Goal: Task Accomplishment & Management: Use online tool/utility

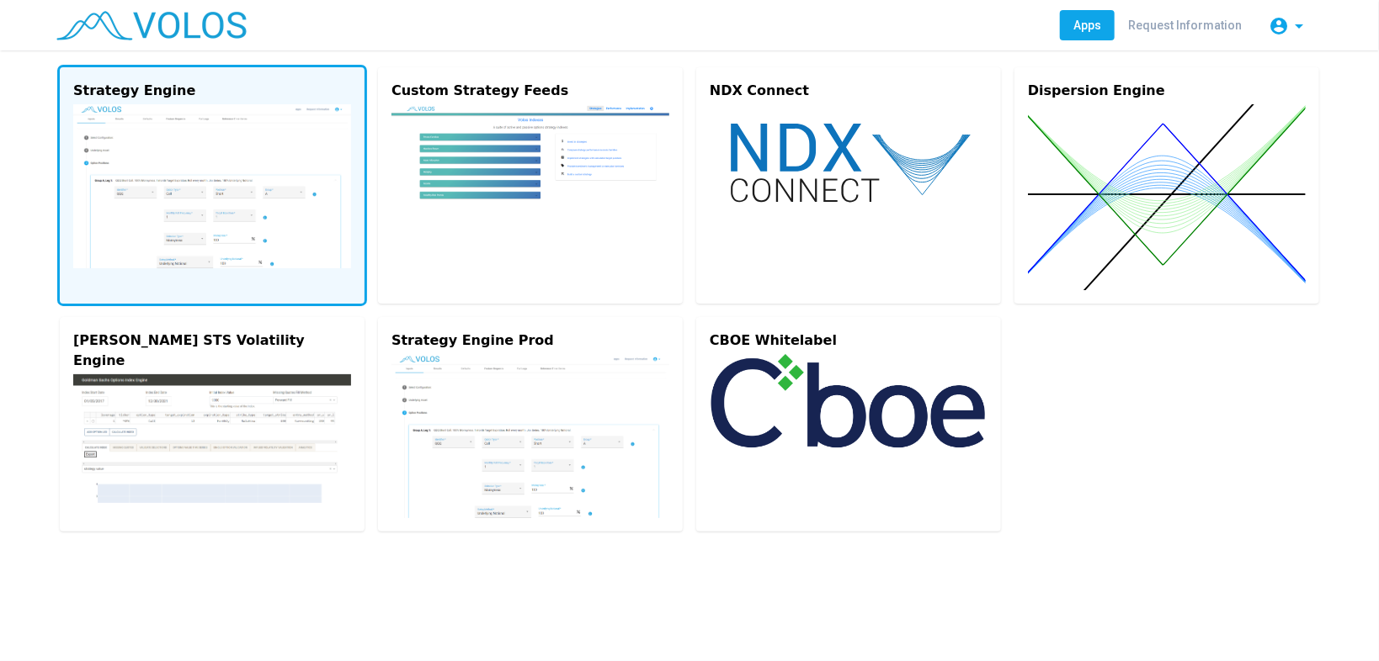
click at [156, 198] on img at bounding box center [212, 186] width 278 height 164
click at [170, 183] on img at bounding box center [212, 186] width 278 height 164
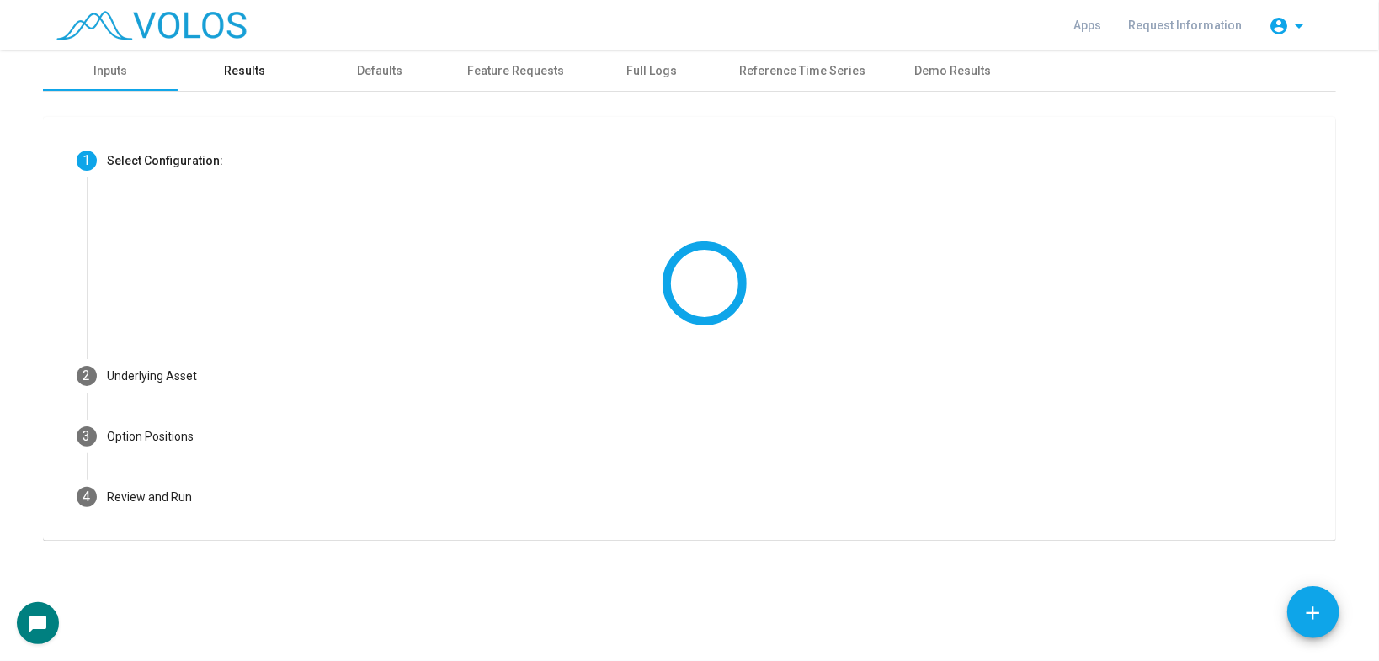
click at [249, 66] on div "Results" at bounding box center [245, 71] width 41 height 18
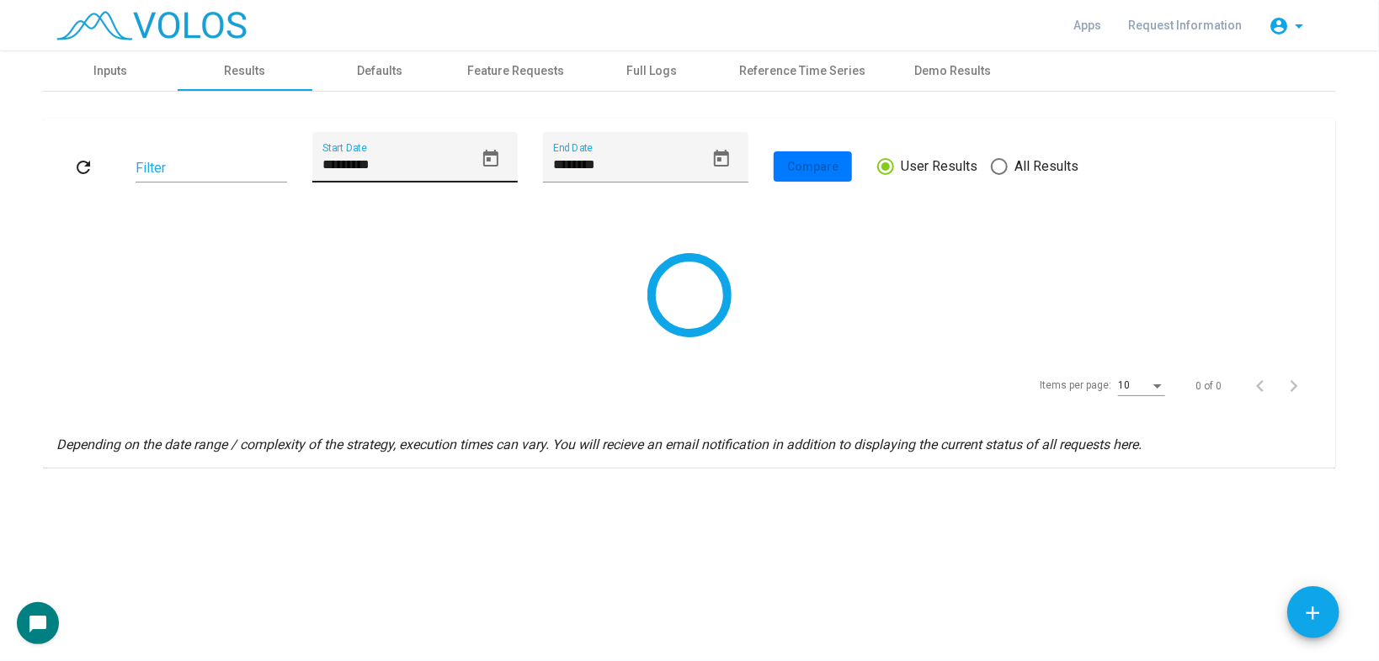
click at [488, 156] on icon "Open calendar" at bounding box center [491, 159] width 20 height 20
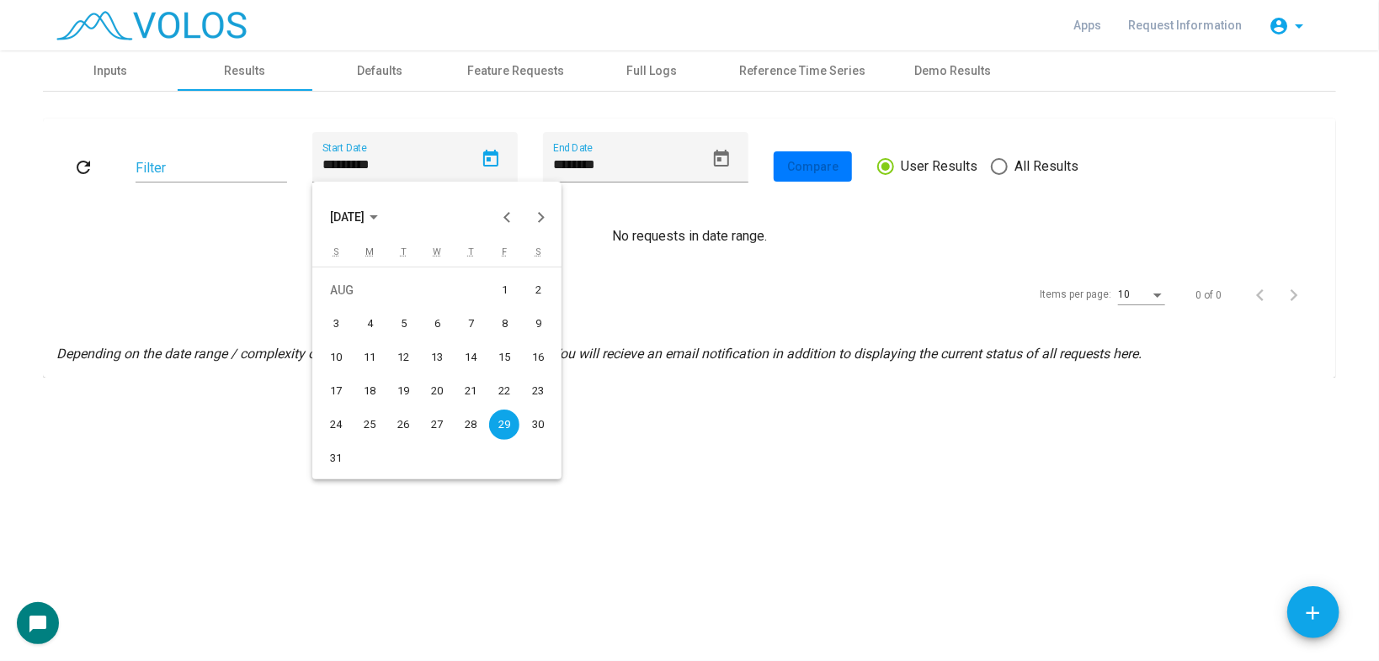
click at [383, 324] on div "4" at bounding box center [369, 324] width 30 height 30
type input "********"
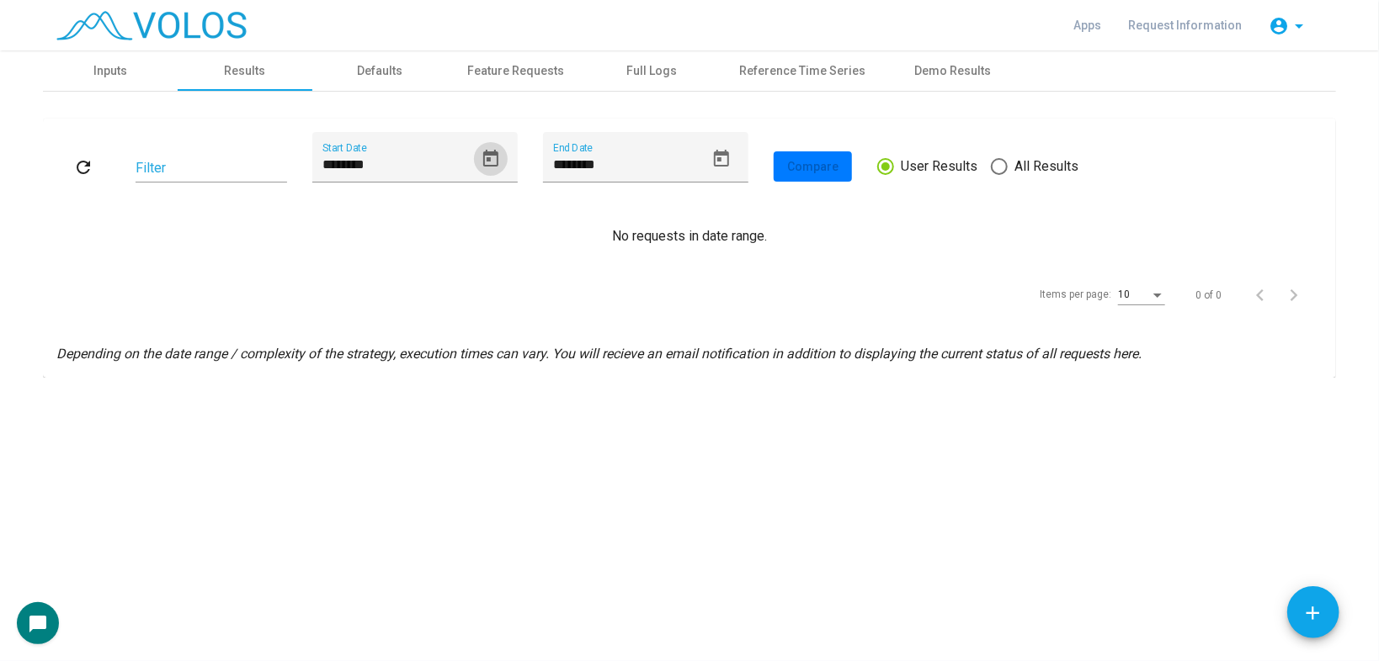
click at [93, 162] on mat-icon "refresh" at bounding box center [83, 167] width 20 height 20
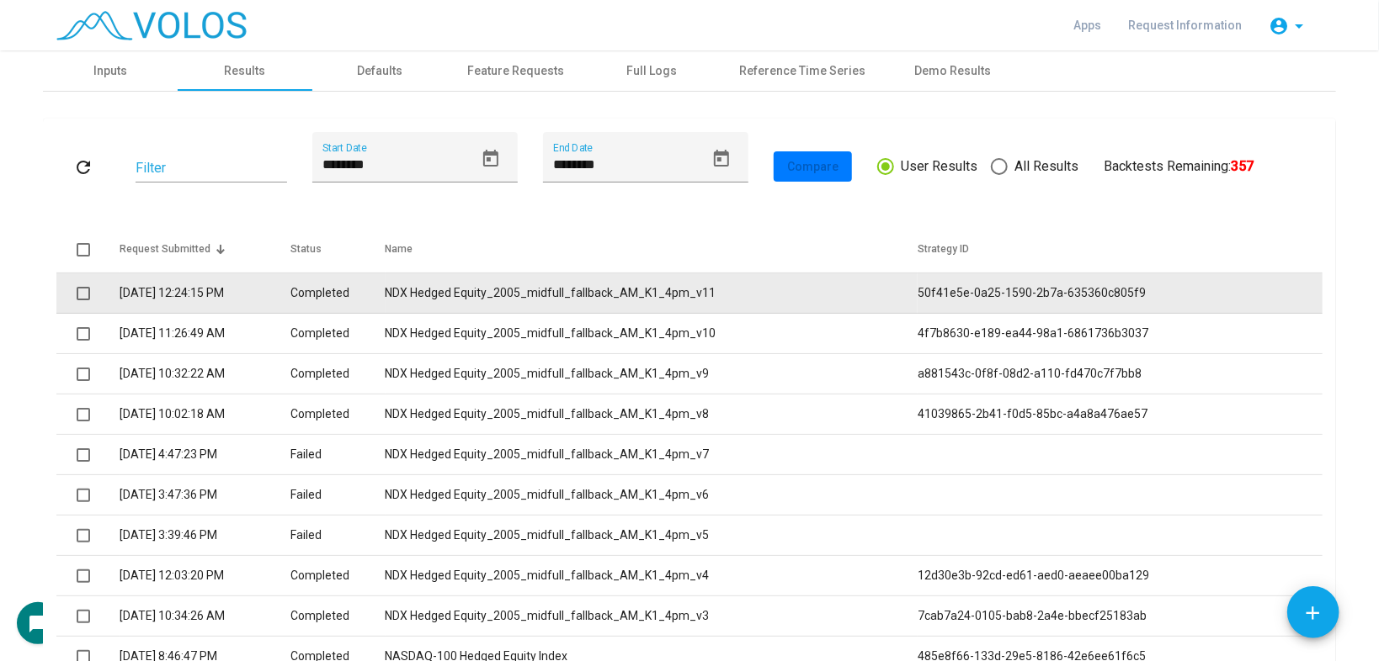
click at [77, 294] on span at bounding box center [83, 293] width 13 height 13
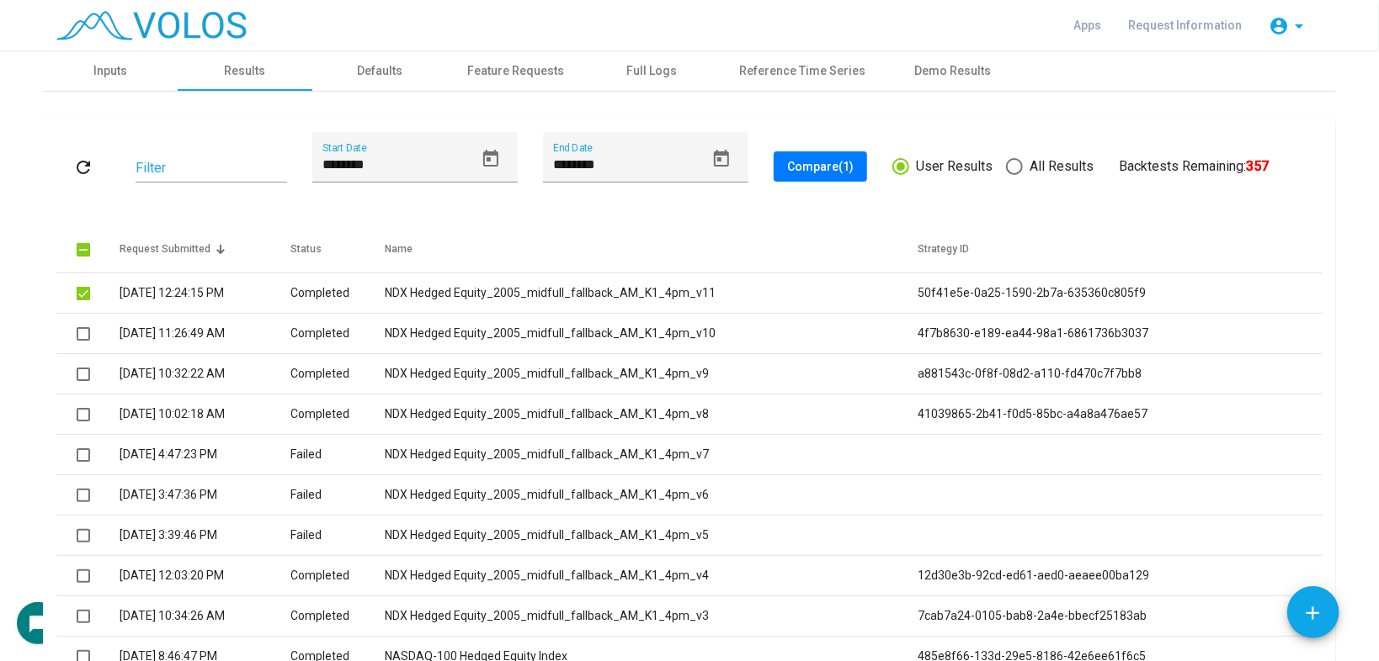
click at [802, 161] on span "Compare (1)" at bounding box center [820, 166] width 66 height 13
click at [209, 166] on input "Filter" at bounding box center [210, 168] width 151 height 15
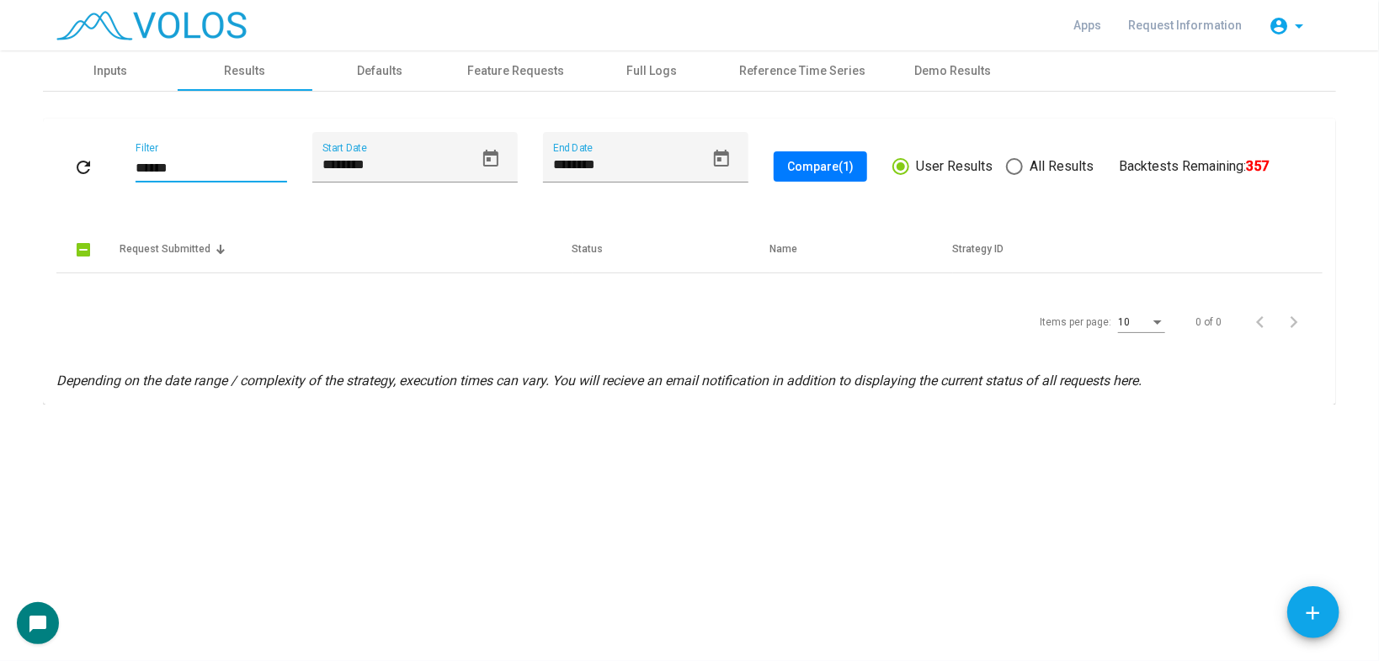
type input "******"
click at [485, 154] on icon "Open calendar" at bounding box center [490, 158] width 15 height 17
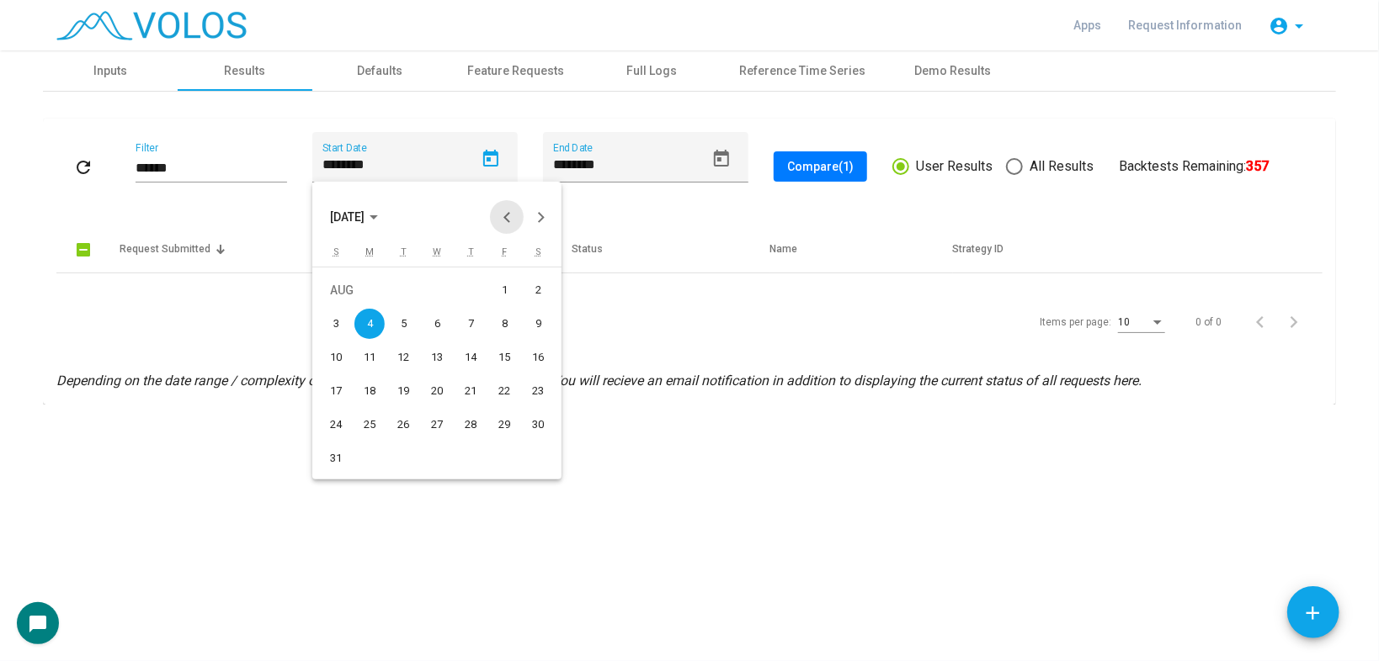
click at [507, 209] on button "Previous month" at bounding box center [507, 217] width 34 height 34
click at [411, 326] on div "3" at bounding box center [403, 324] width 30 height 30
type input "********"
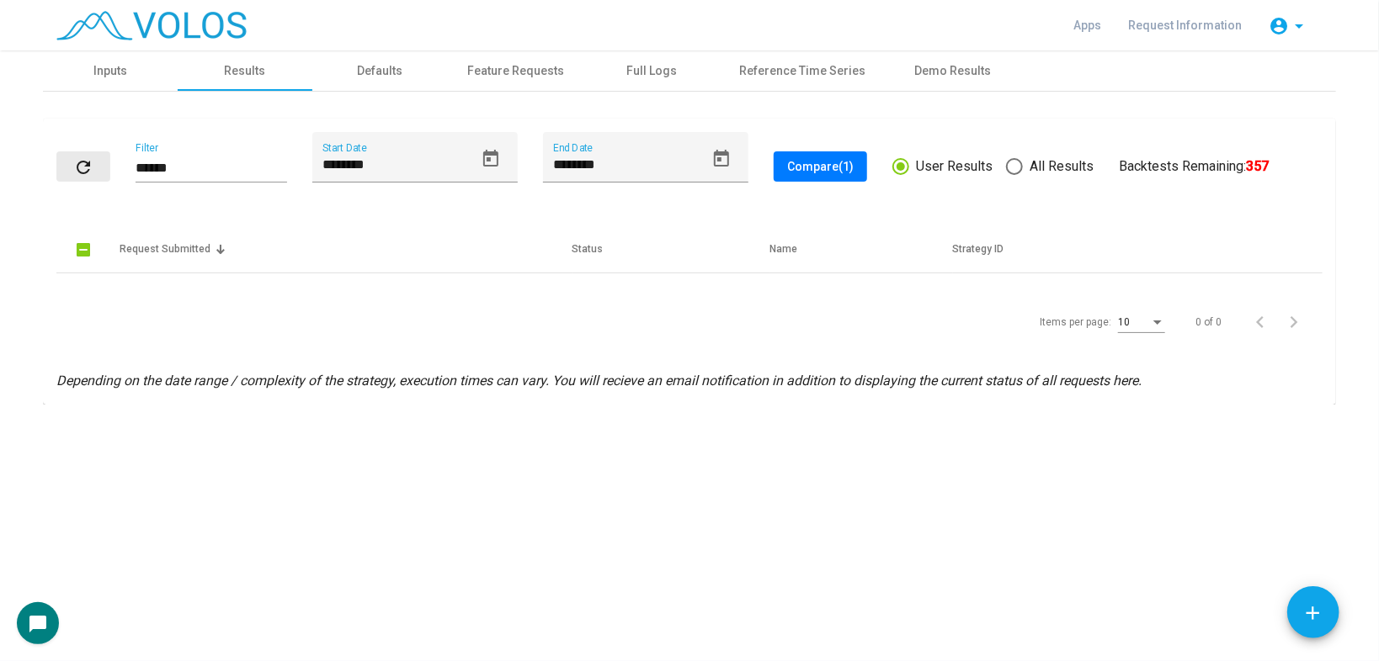
click at [85, 174] on mat-icon "refresh" at bounding box center [83, 167] width 20 height 20
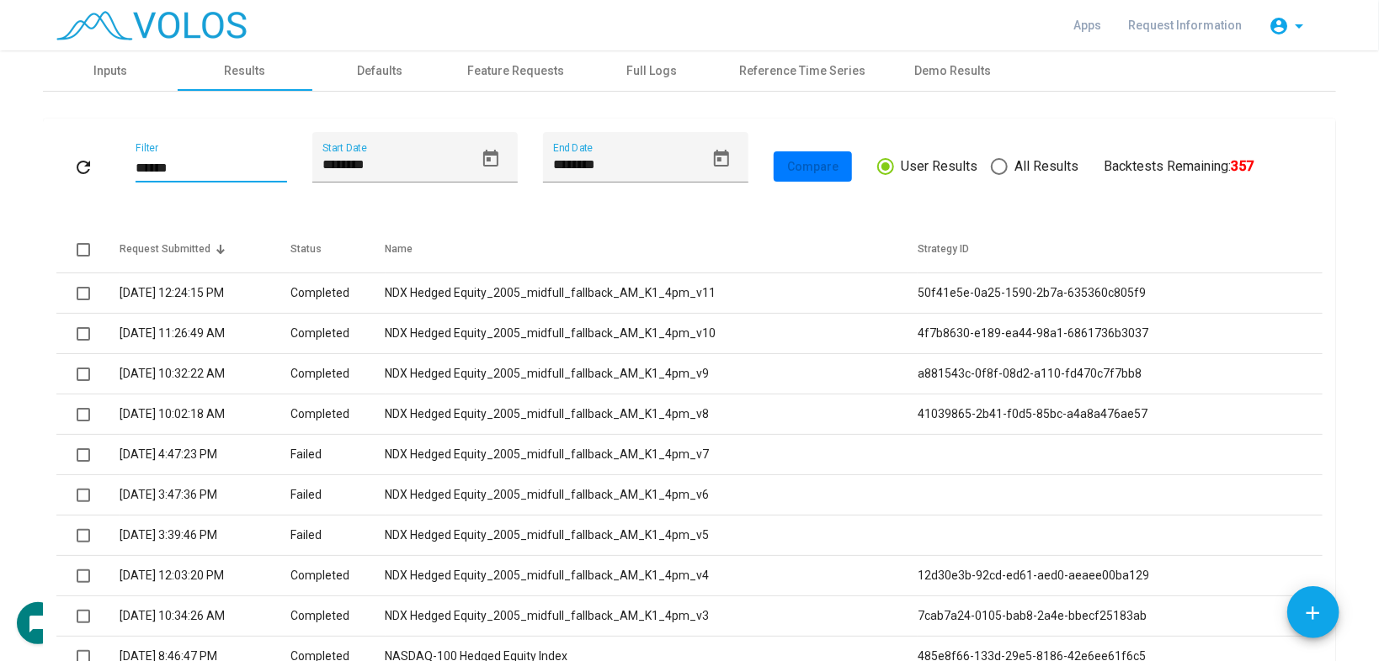
click at [210, 161] on input "******" at bounding box center [210, 168] width 151 height 15
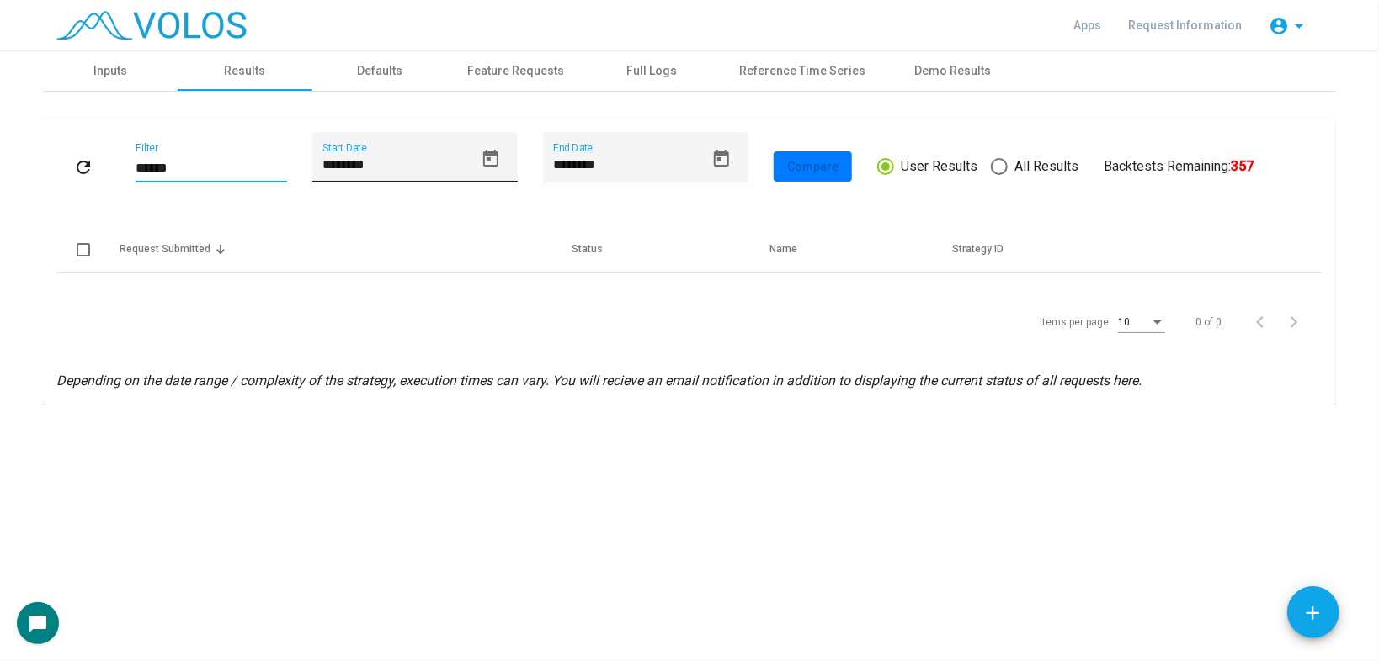
click at [478, 158] on button "Open calendar" at bounding box center [491, 159] width 34 height 34
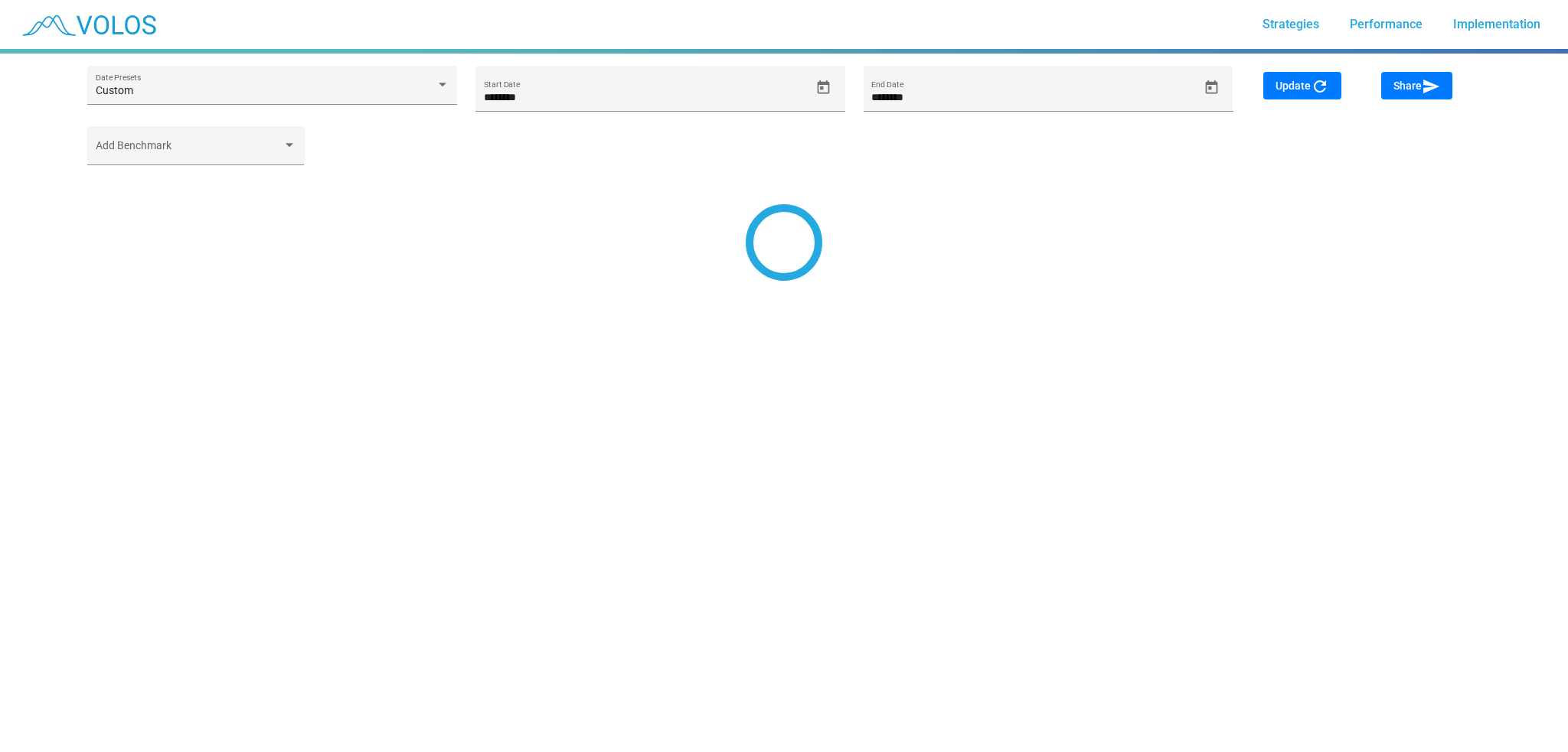
type input "********"
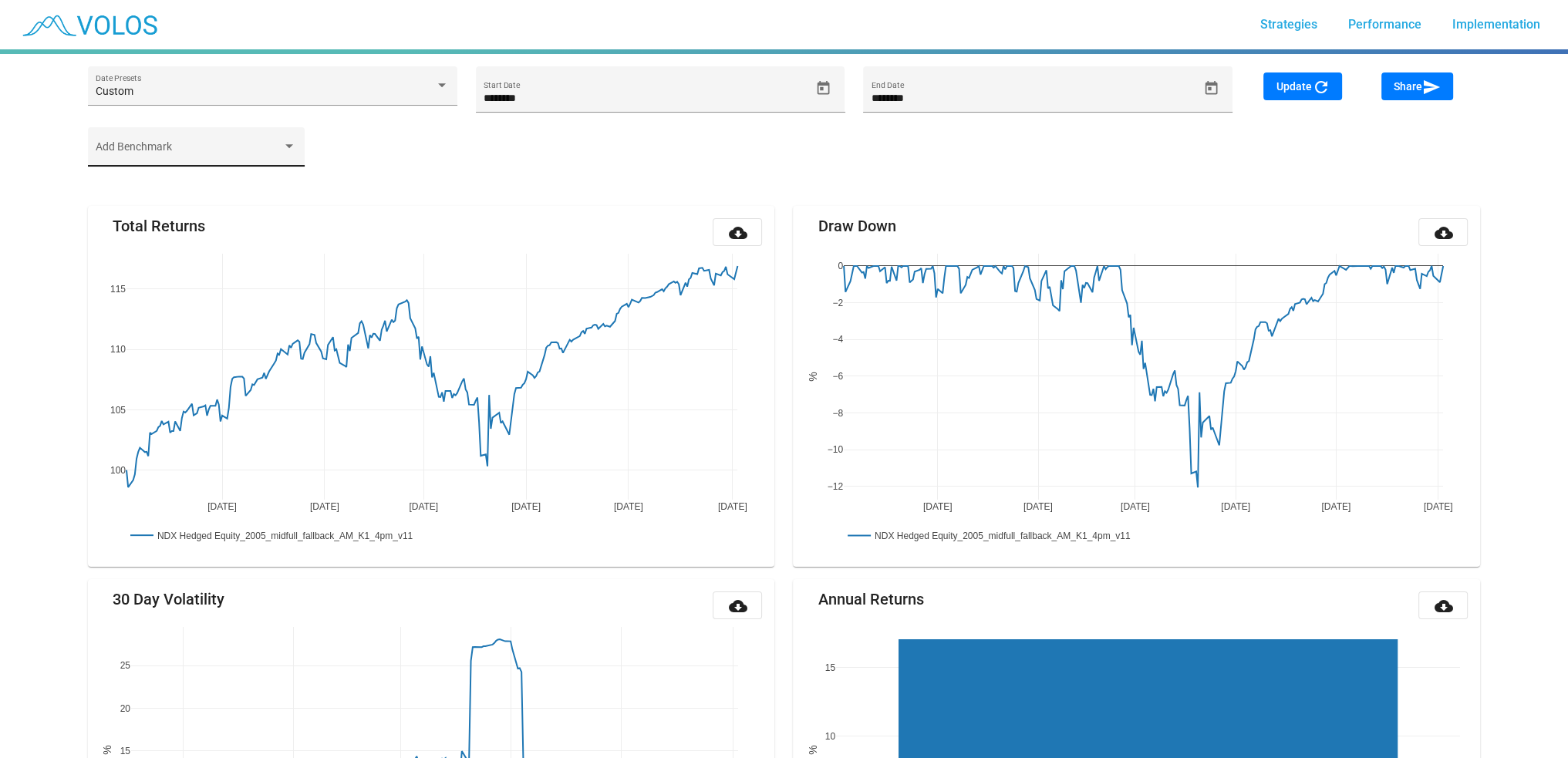
click at [234, 142] on div "Add Benchmark" at bounding box center [195, 150] width 201 height 32
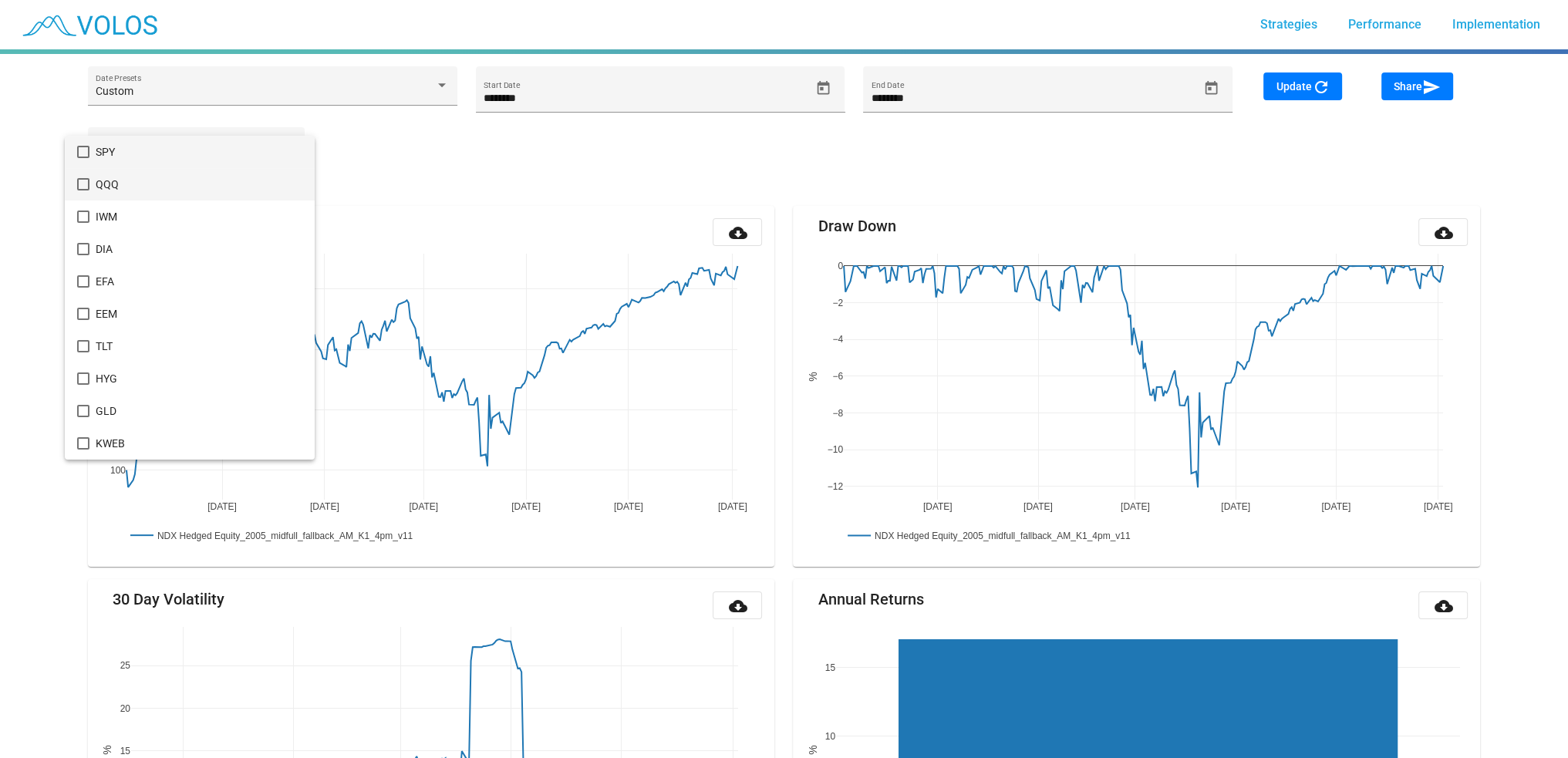
click at [112, 178] on span "QQQ" at bounding box center [199, 183] width 207 height 32
click at [591, 123] on div at bounding box center [784, 379] width 1568 height 758
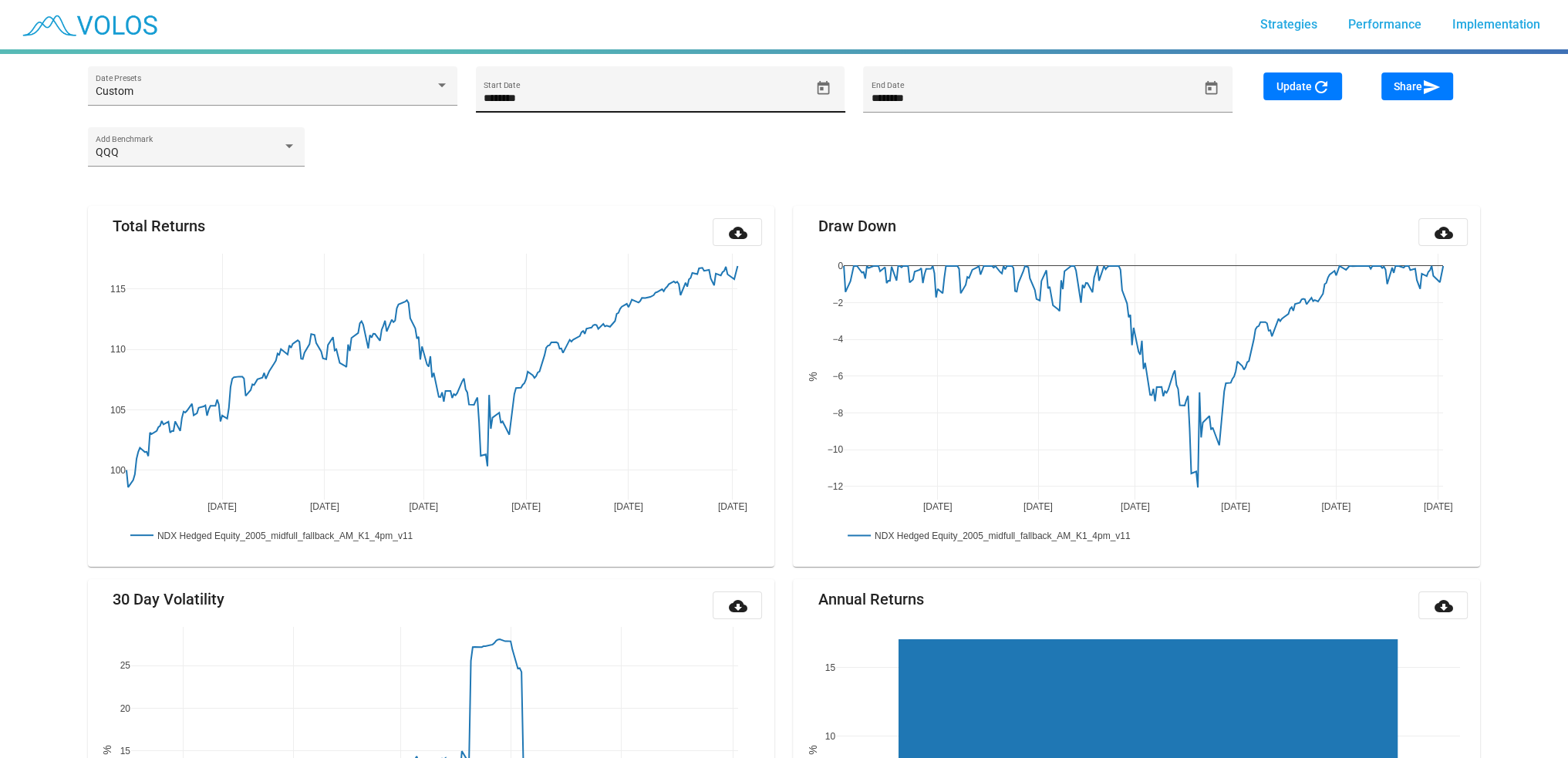
click at [825, 85] on icon "Open calendar" at bounding box center [823, 87] width 12 height 14
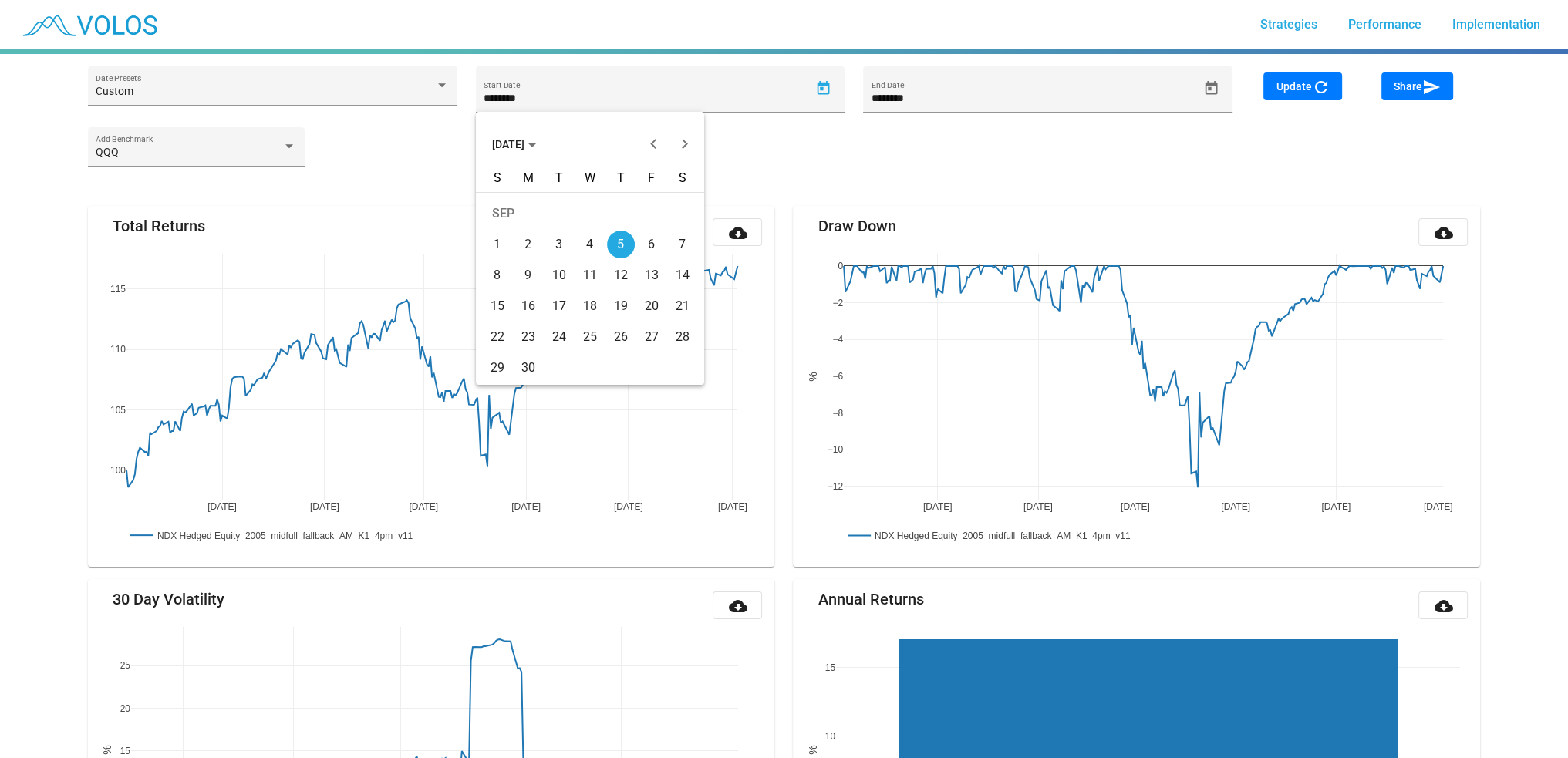
click at [258, 128] on div at bounding box center [784, 379] width 1568 height 758
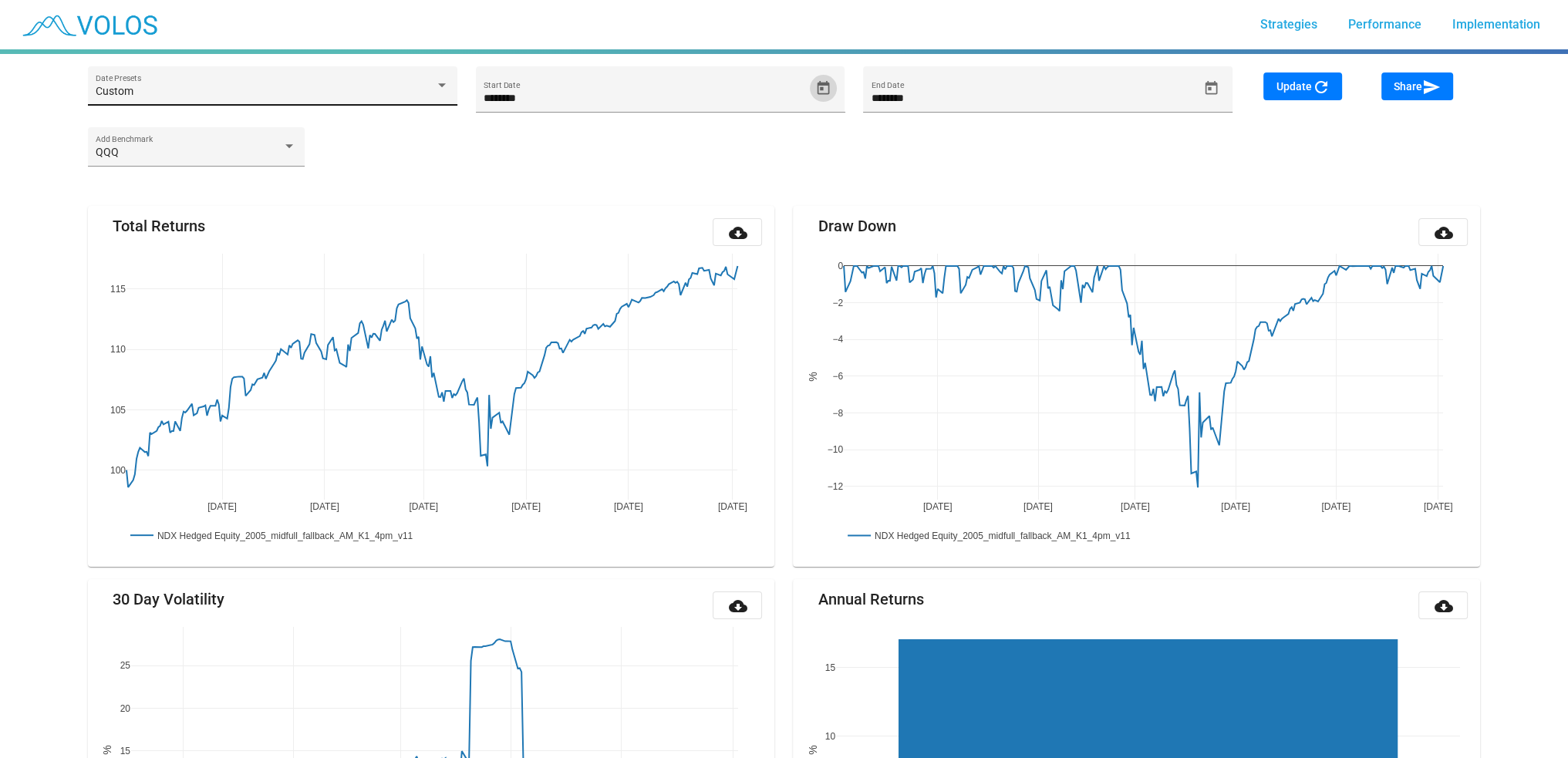
click at [268, 100] on div "Custom Date Presets" at bounding box center [271, 91] width 353 height 32
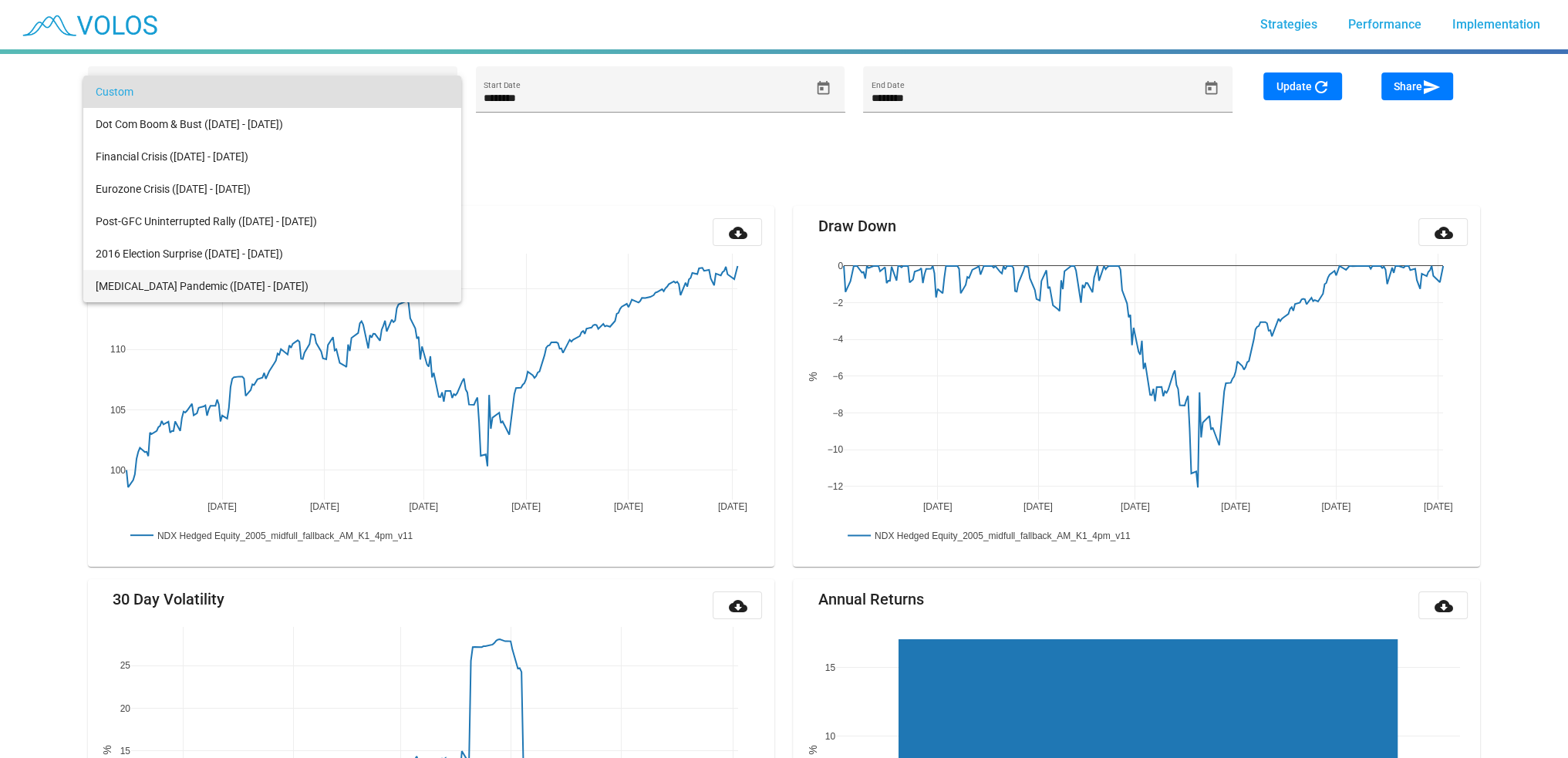
click at [257, 290] on span "COVID-19 Pandemic (Feb 1, 2020 - Jan 31, 2021)" at bounding box center [271, 286] width 353 height 32
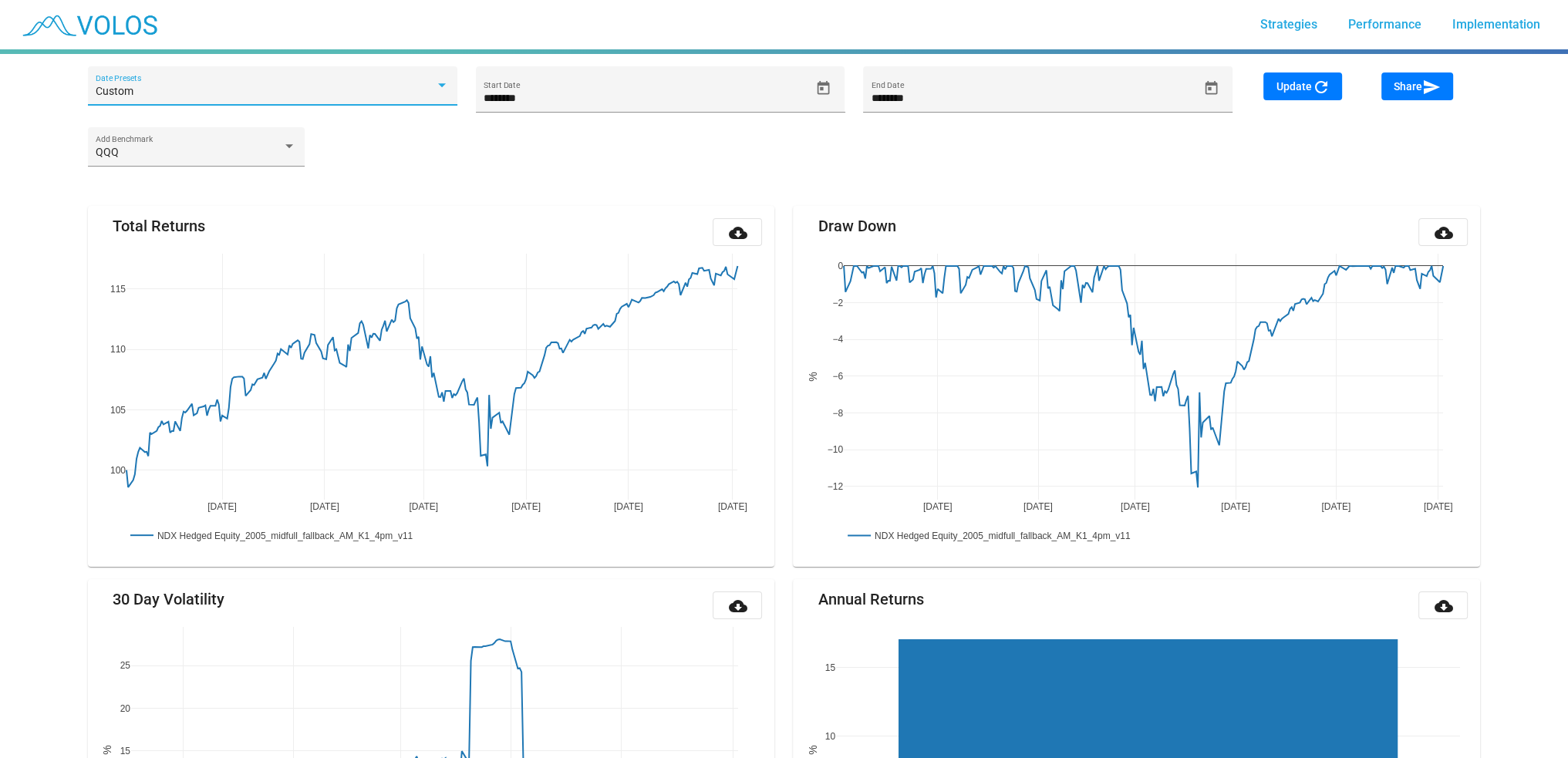
type input "********"
type input "*********"
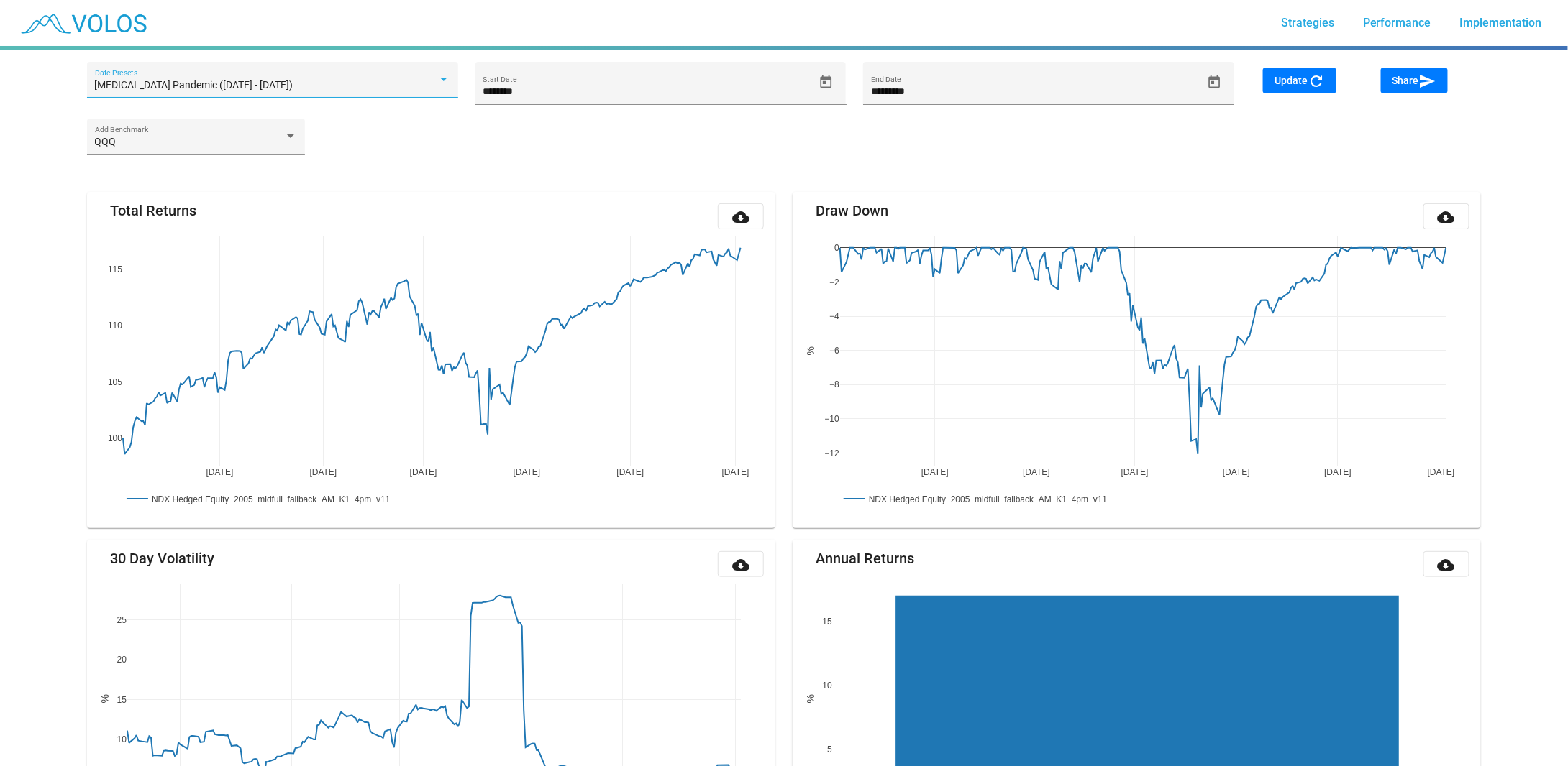
click at [1289, 79] on span "Update refresh" at bounding box center [1299, 80] width 50 height 11
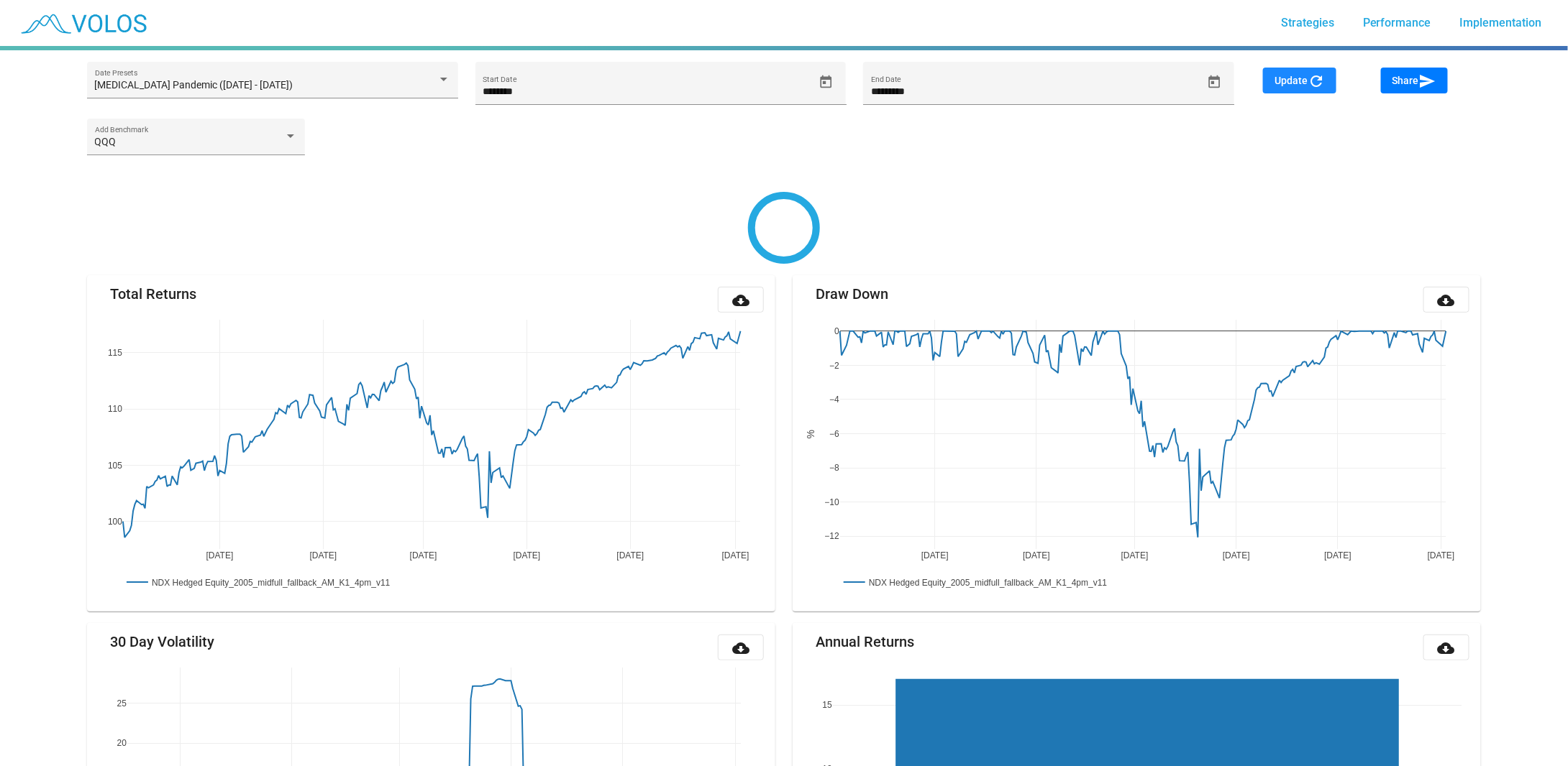
type input "********"
type input "*********"
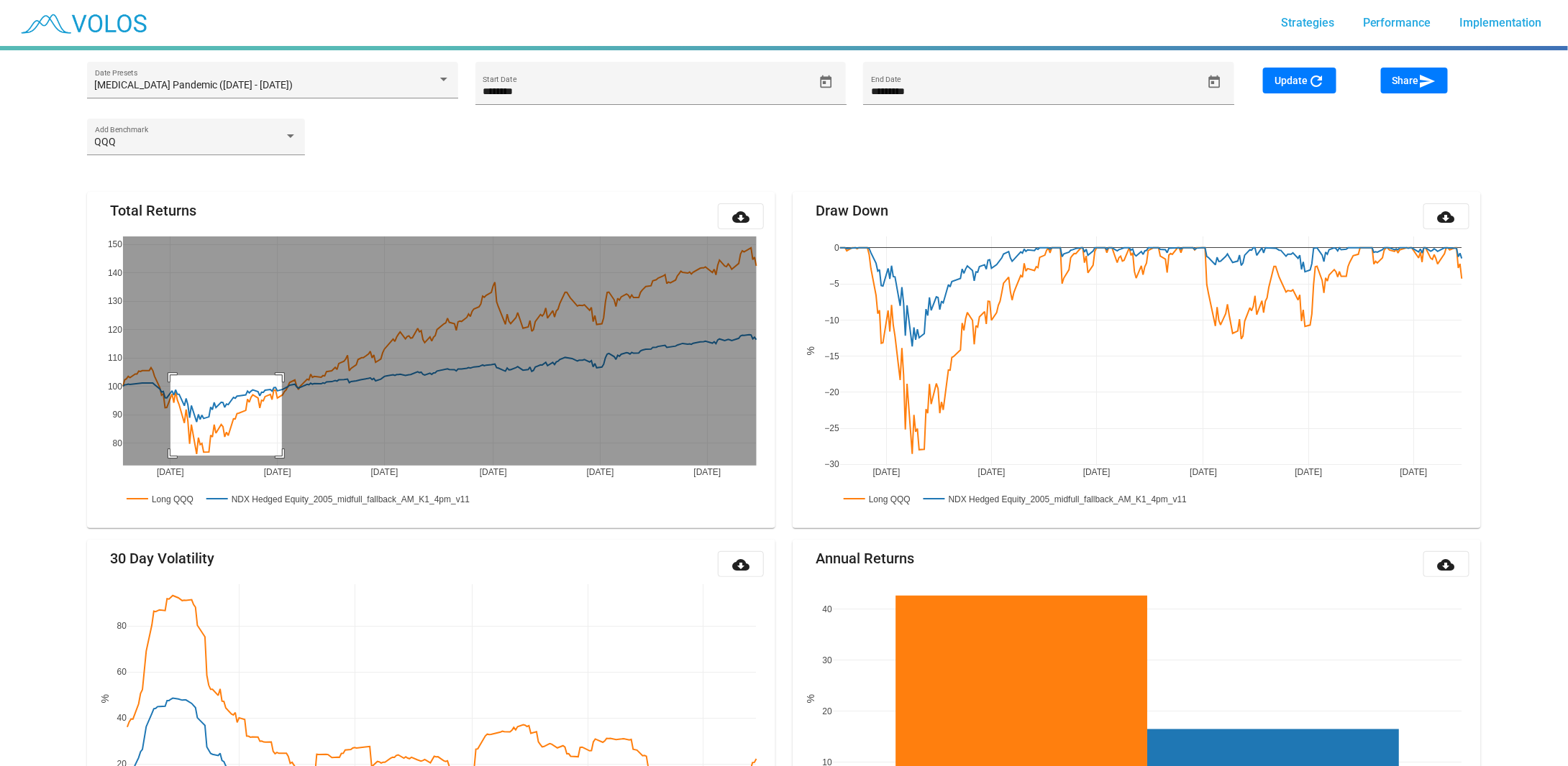
drag, startPoint x: 170, startPoint y: 374, endPoint x: 285, endPoint y: 456, distance: 141.2
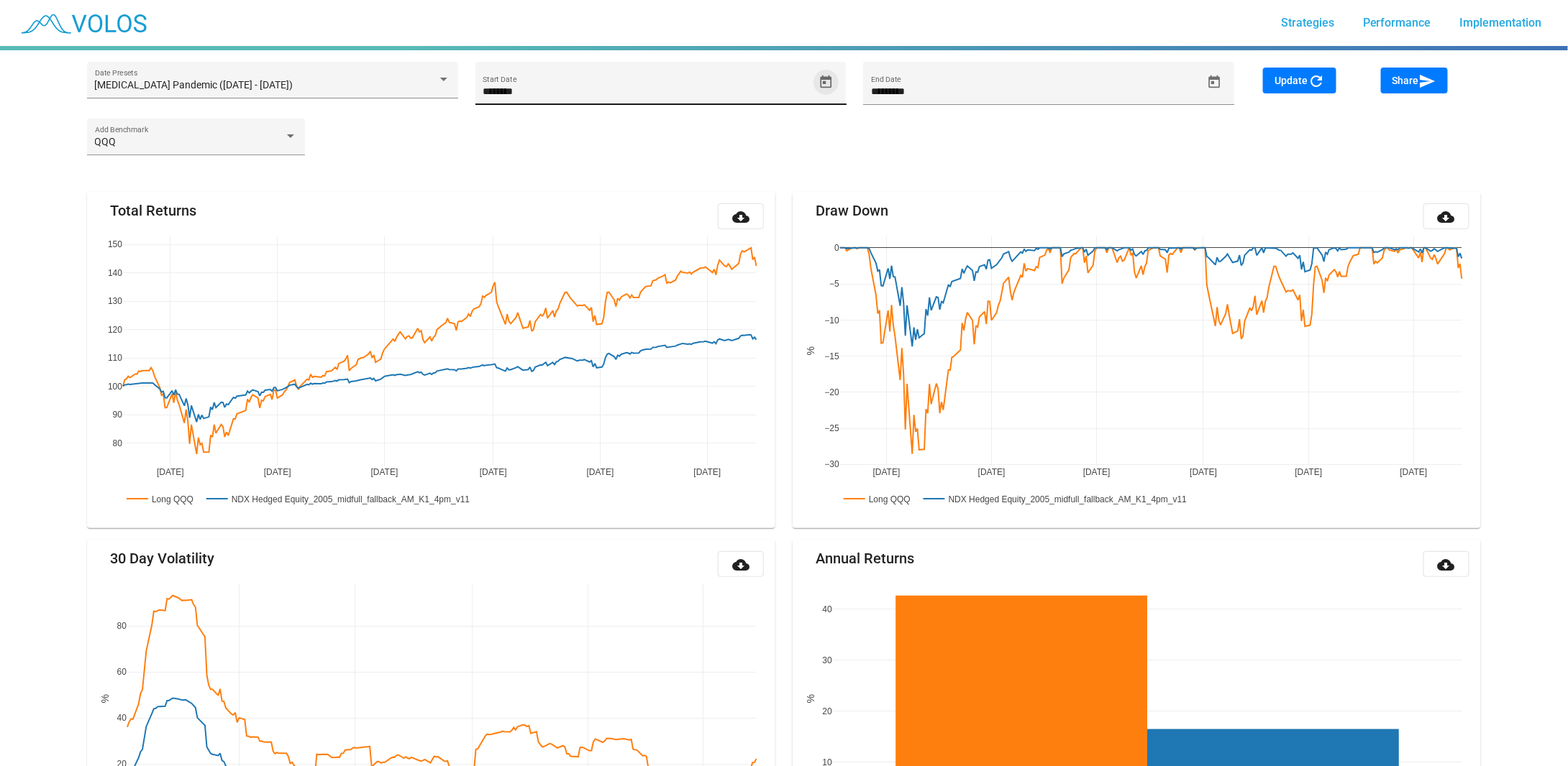
click at [824, 79] on icon "Open calendar" at bounding box center [825, 81] width 11 height 13
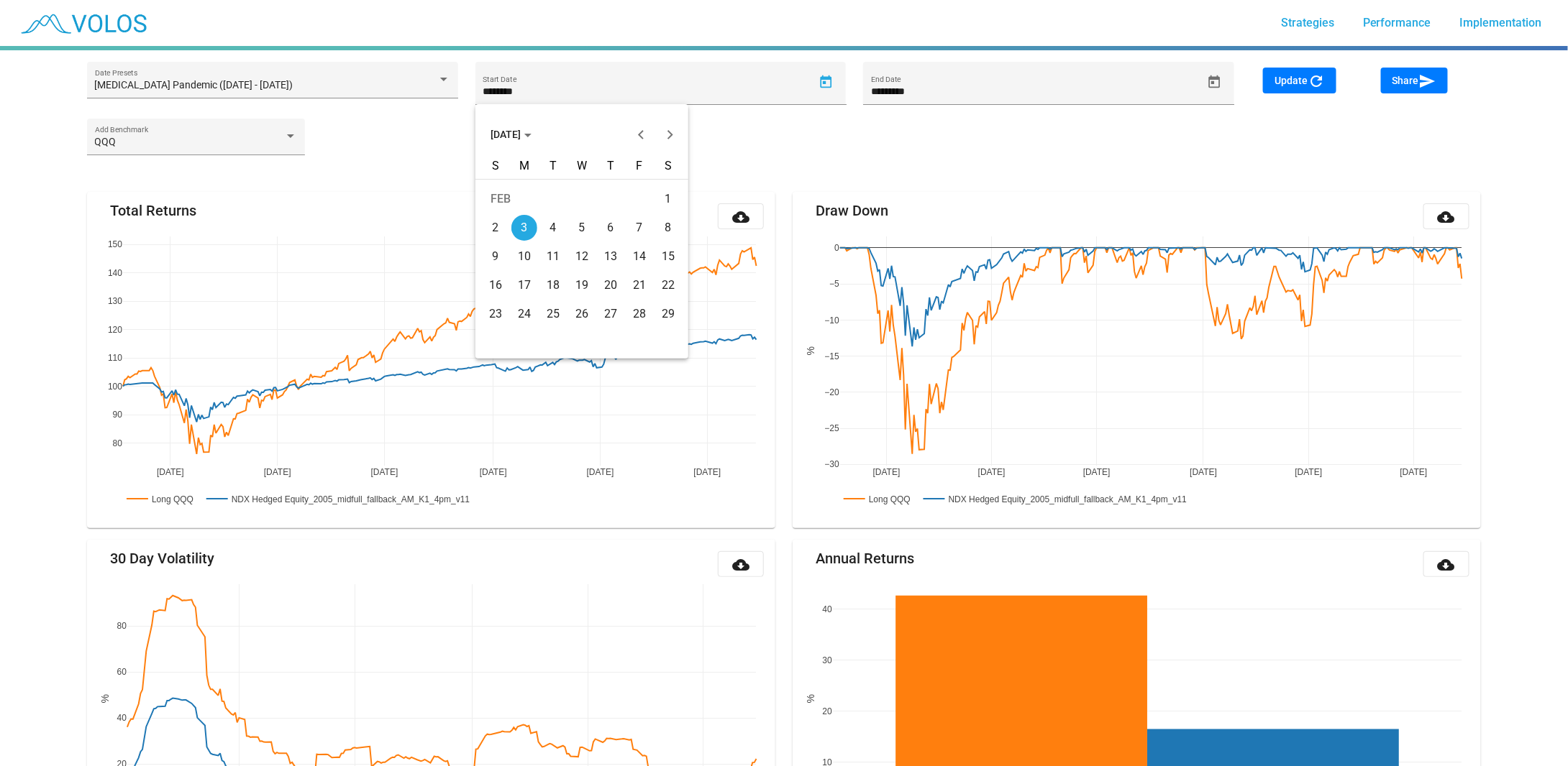
click at [531, 134] on div "Choose month and year" at bounding box center [528, 136] width 7 height 3
click at [609, 209] on div "2022" at bounding box center [606, 208] width 45 height 26
click at [502, 209] on div "JAN" at bounding box center [506, 208] width 45 height 26
click at [520, 229] on div "3" at bounding box center [524, 228] width 26 height 26
type input "********"
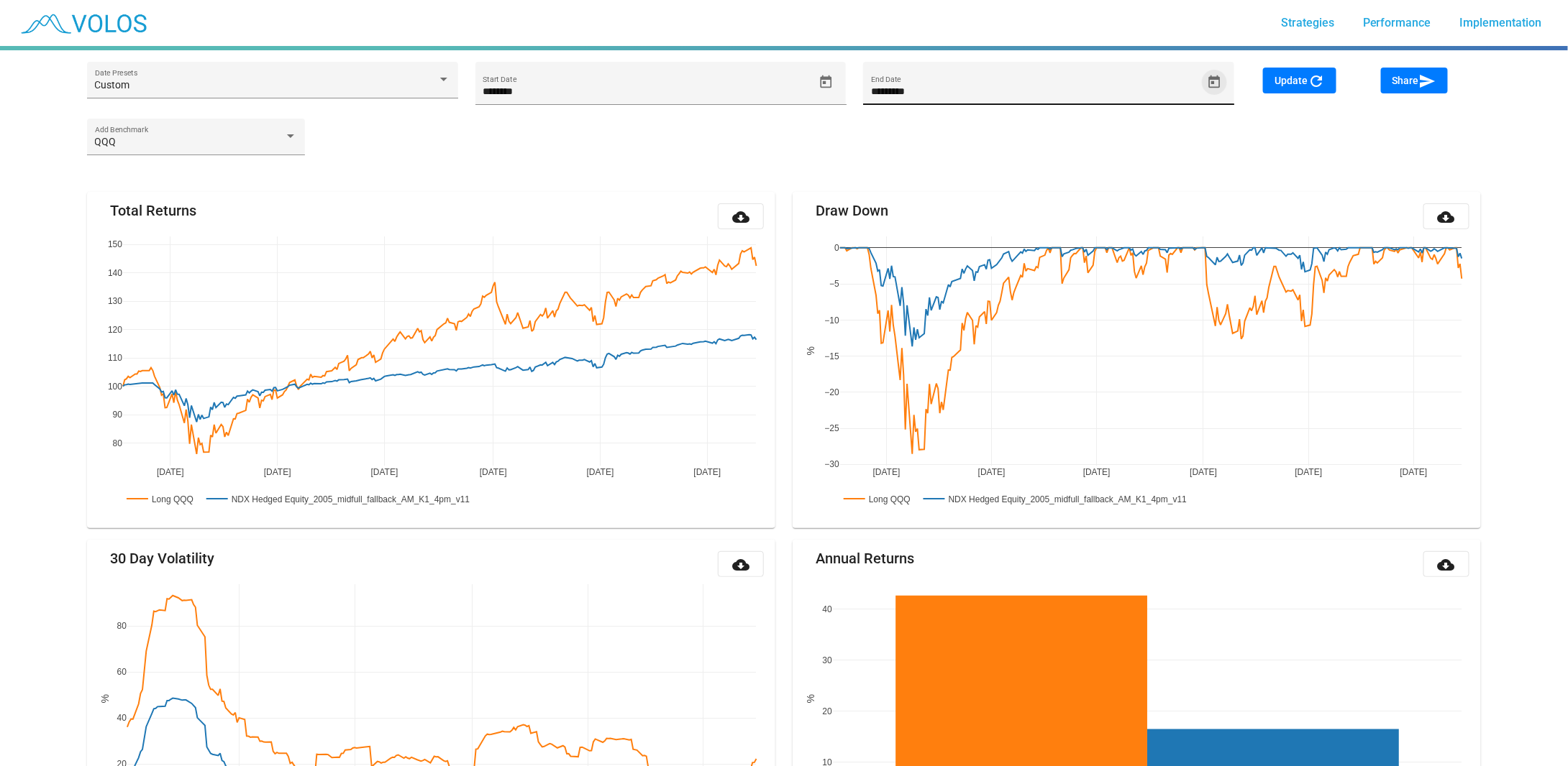
click at [1211, 75] on icon "Open calendar" at bounding box center [1213, 81] width 11 height 13
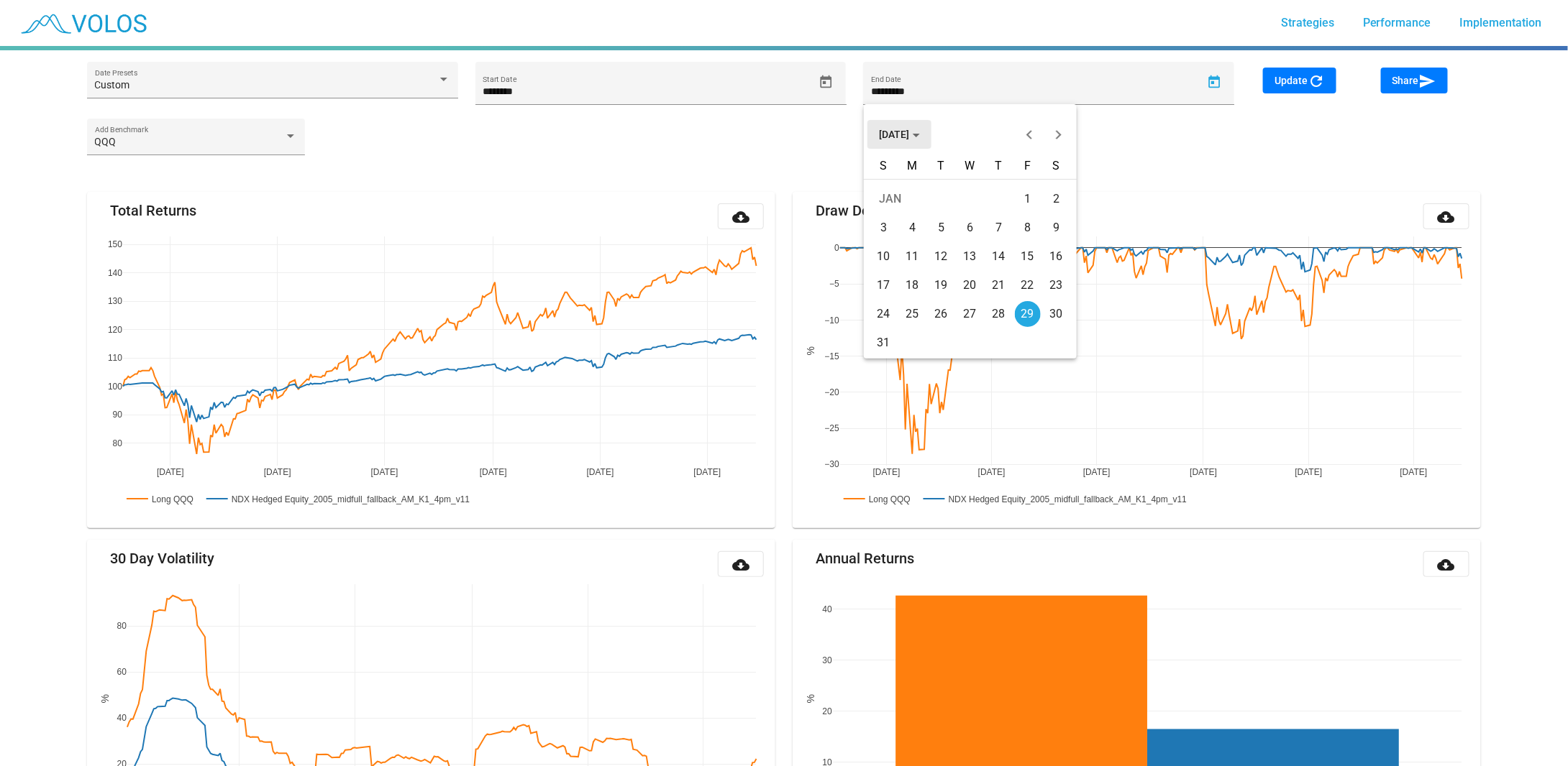
click at [906, 134] on span "JAN 2021" at bounding box center [899, 134] width 41 height 11
click at [983, 208] on div "2022" at bounding box center [995, 208] width 45 height 26
click at [1044, 256] on div "DEC" at bounding box center [1045, 265] width 45 height 26
click at [1031, 317] on div "30" at bounding box center [1027, 314] width 26 height 26
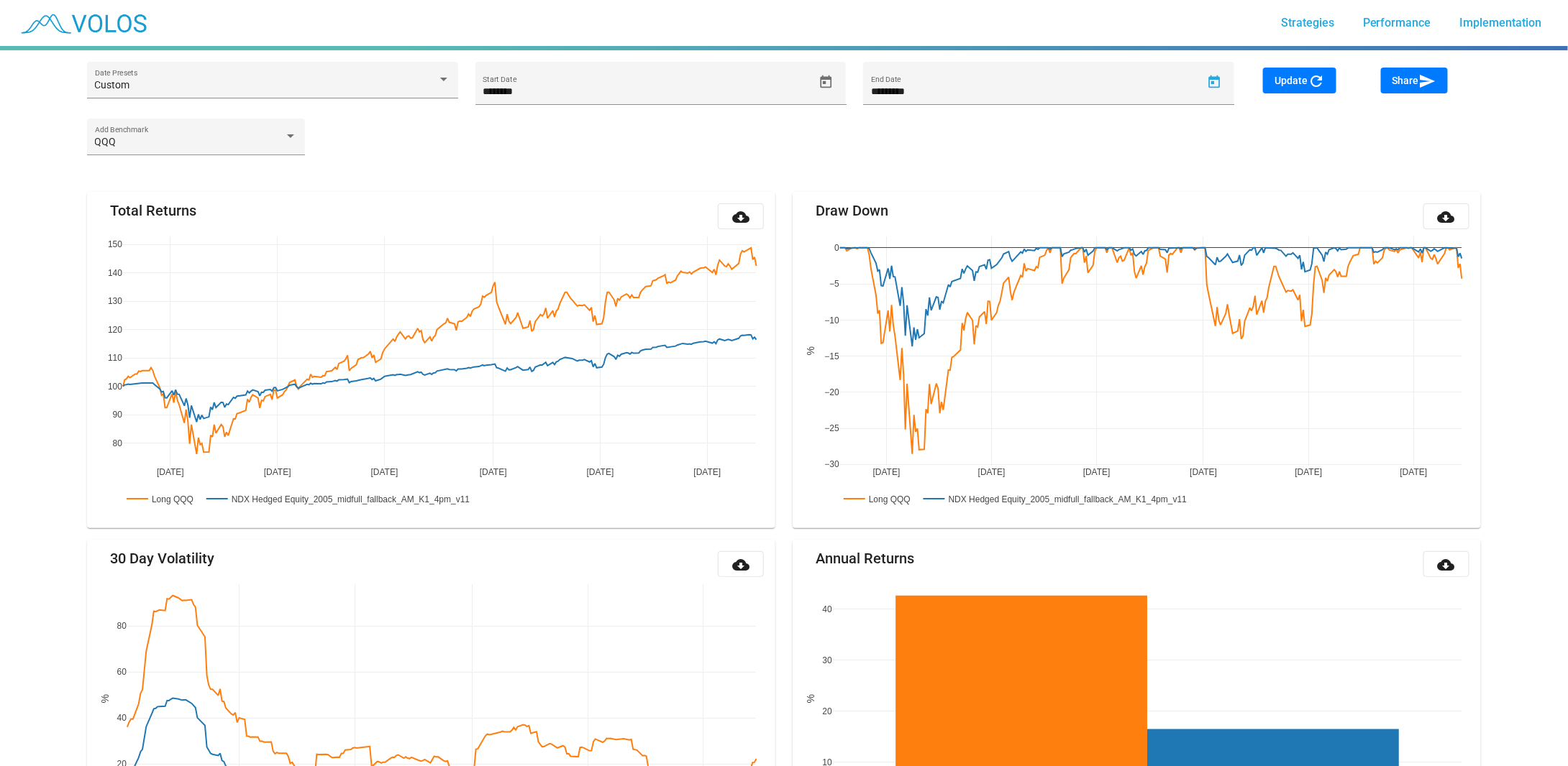
type input "**********"
click at [1306, 79] on span "Update refresh" at bounding box center [1299, 80] width 50 height 11
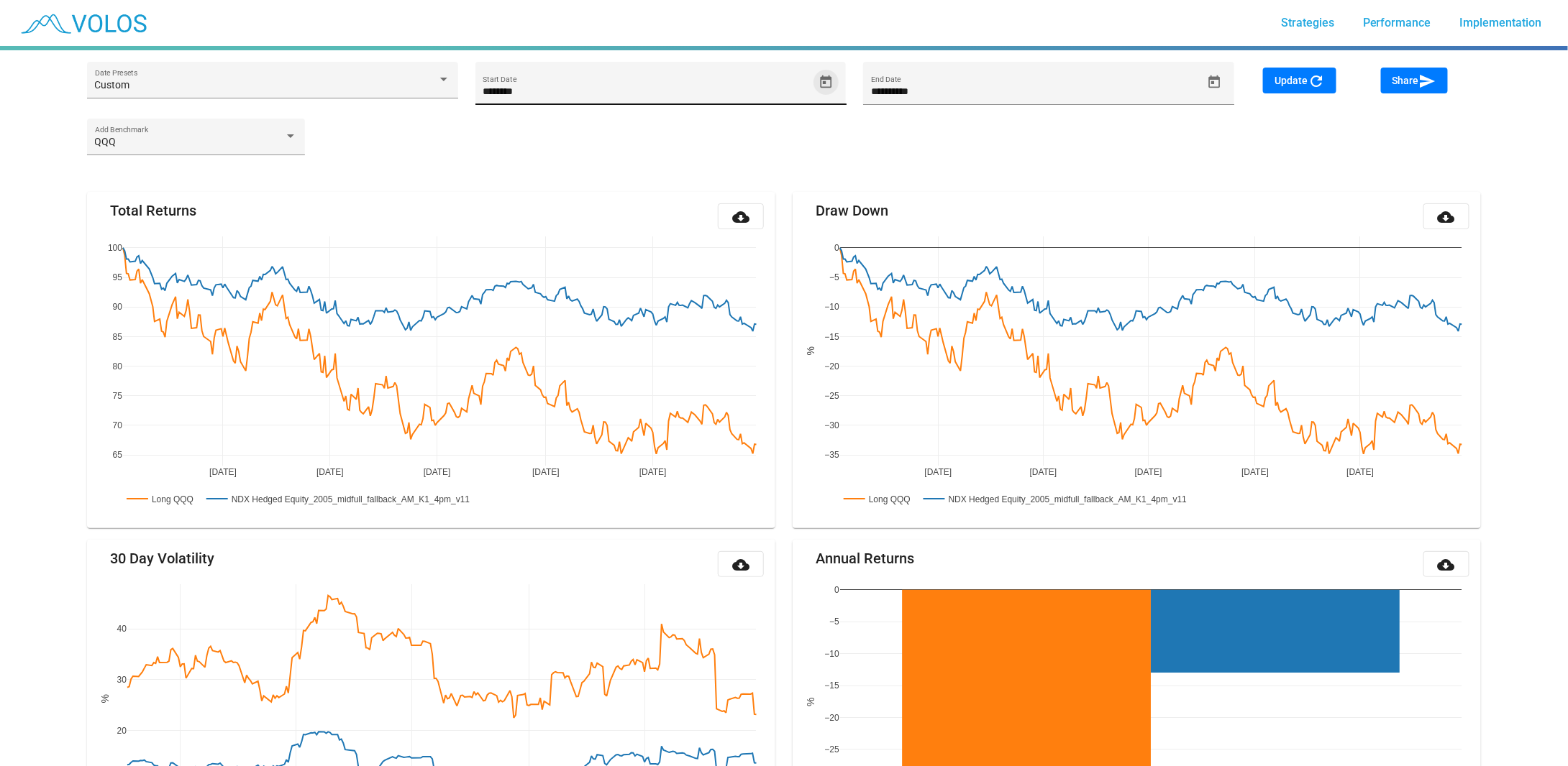
click at [829, 73] on button "Open calendar" at bounding box center [825, 82] width 25 height 25
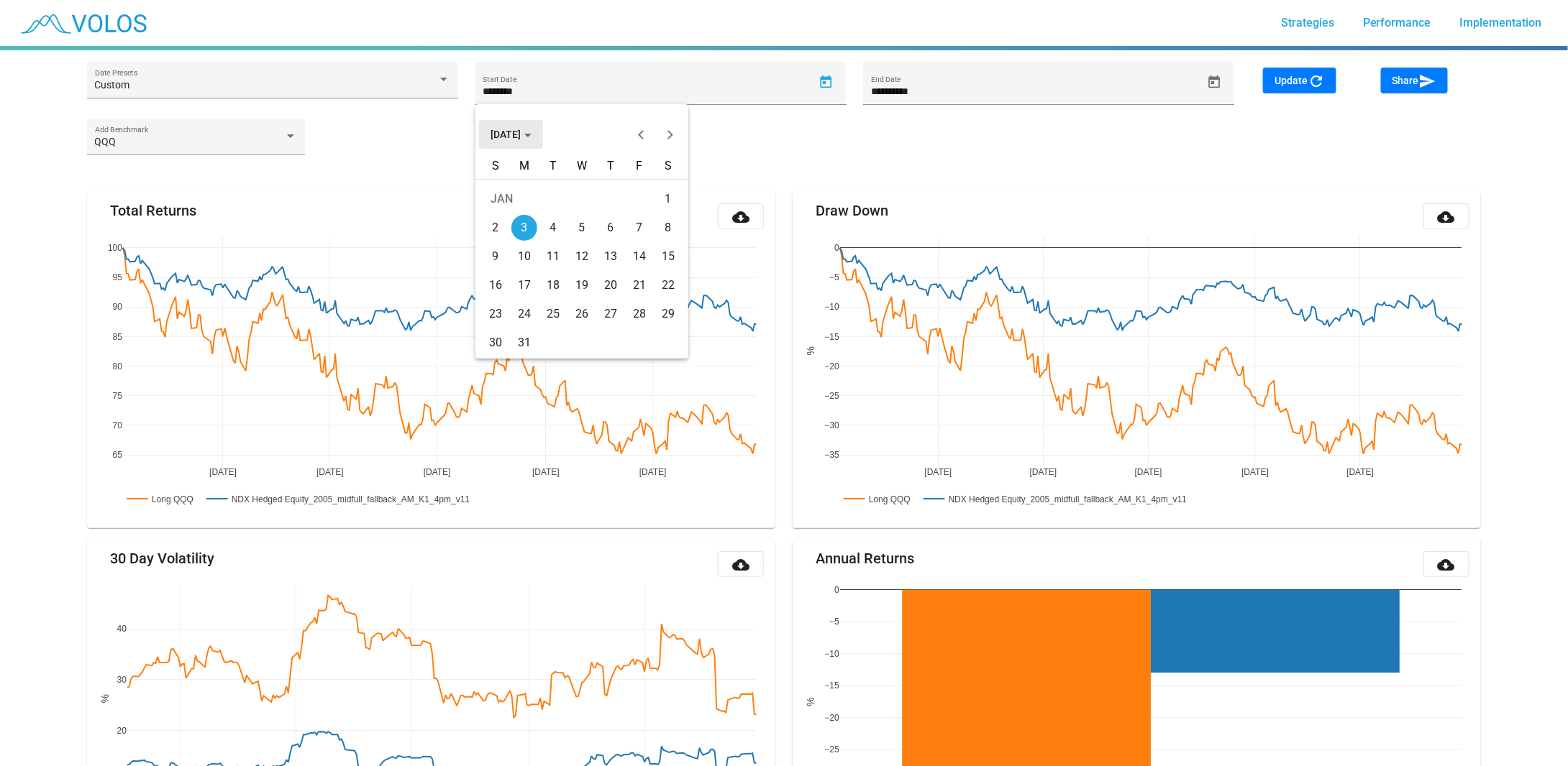
click at [499, 138] on span "JAN 2022" at bounding box center [511, 134] width 41 height 11
click at [637, 136] on button "Previous 20 years" at bounding box center [642, 135] width 29 height 29
click at [674, 140] on button "Next 20 years" at bounding box center [671, 135] width 29 height 29
click at [554, 264] on div "2005" at bounding box center [555, 265] width 45 height 26
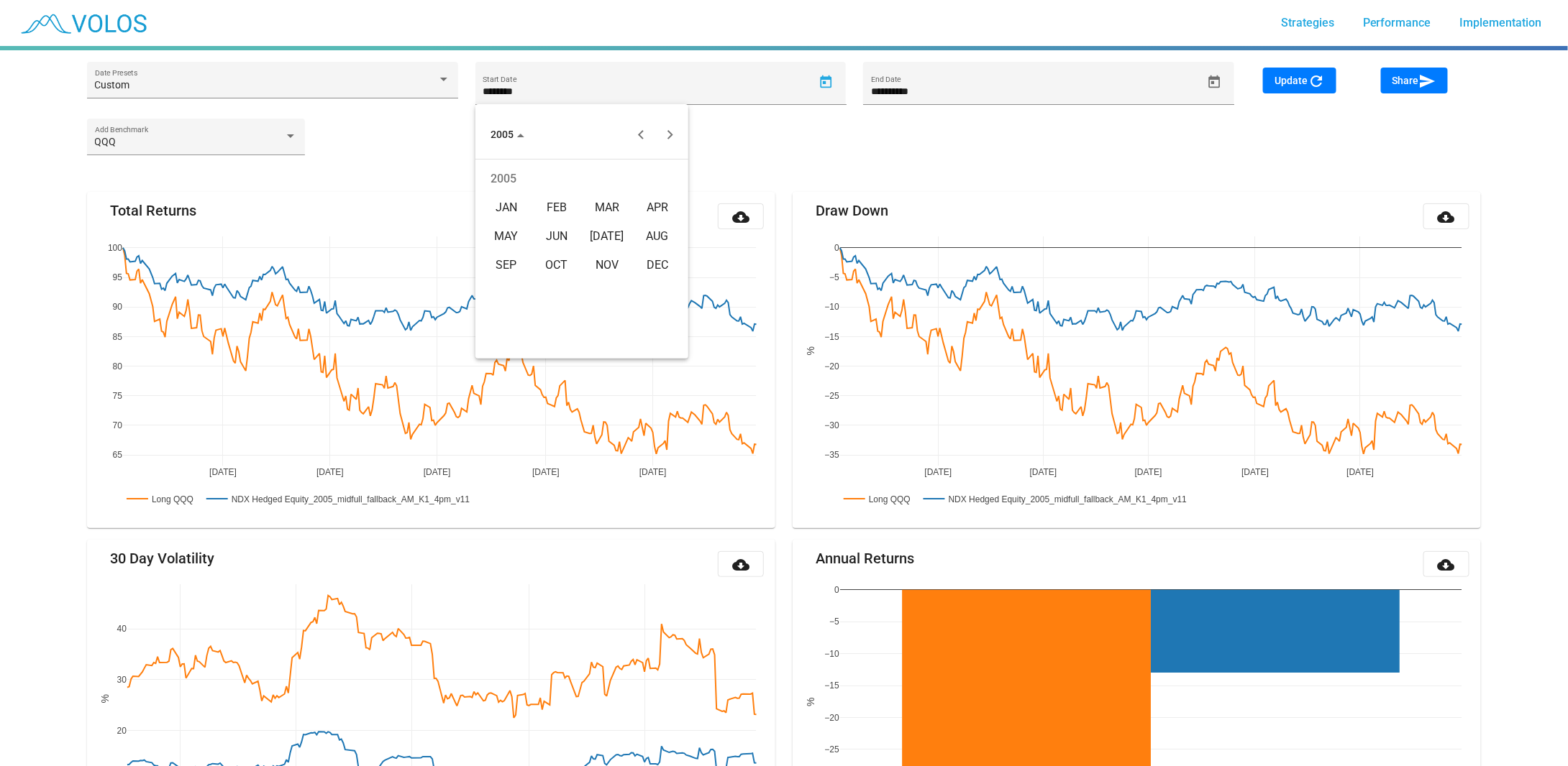
click at [513, 212] on div "JAN" at bounding box center [506, 208] width 45 height 26
click at [524, 231] on div "3" at bounding box center [524, 228] width 26 height 26
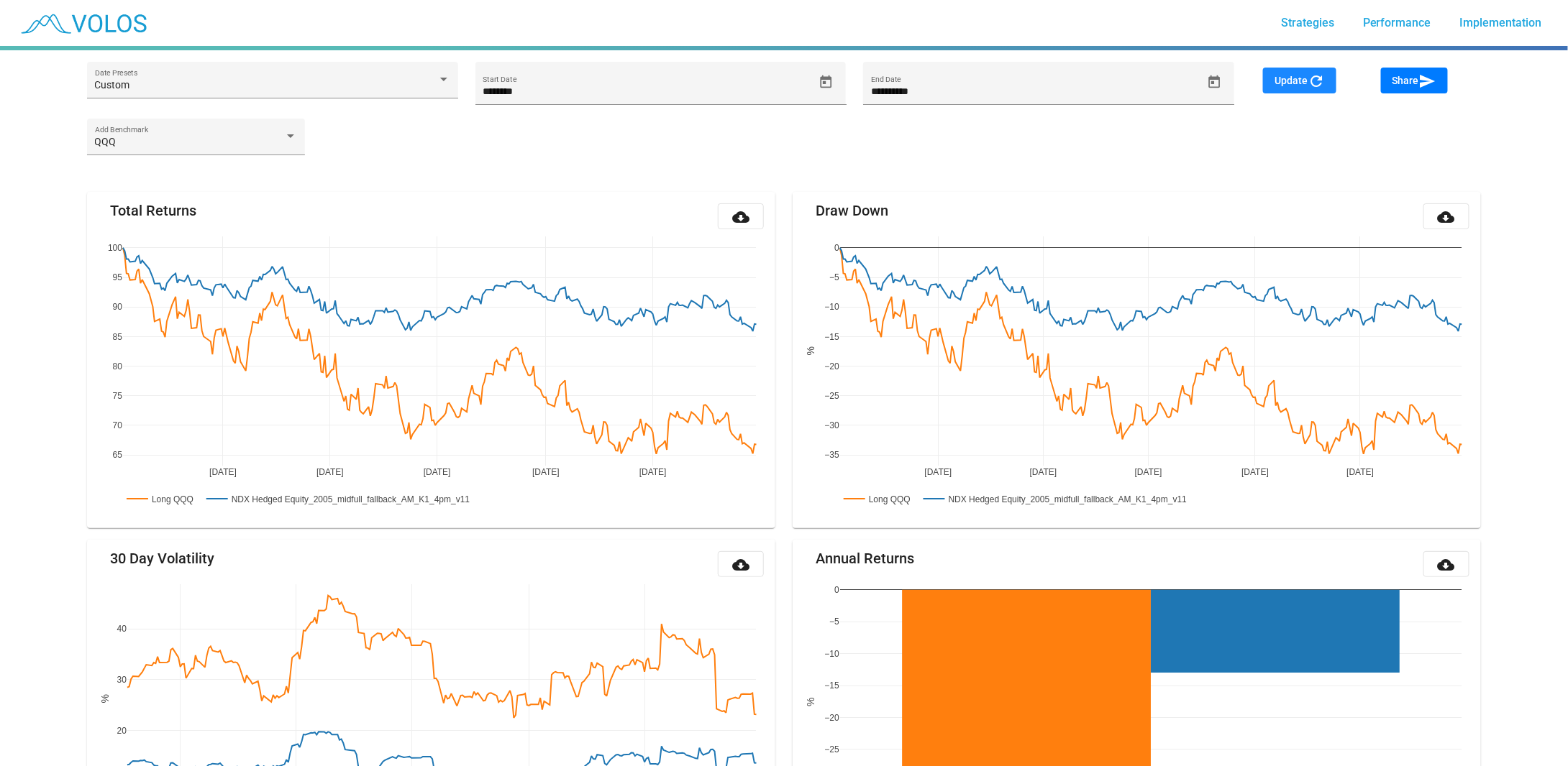
click at [1292, 84] on span "Update refresh" at bounding box center [1299, 80] width 50 height 11
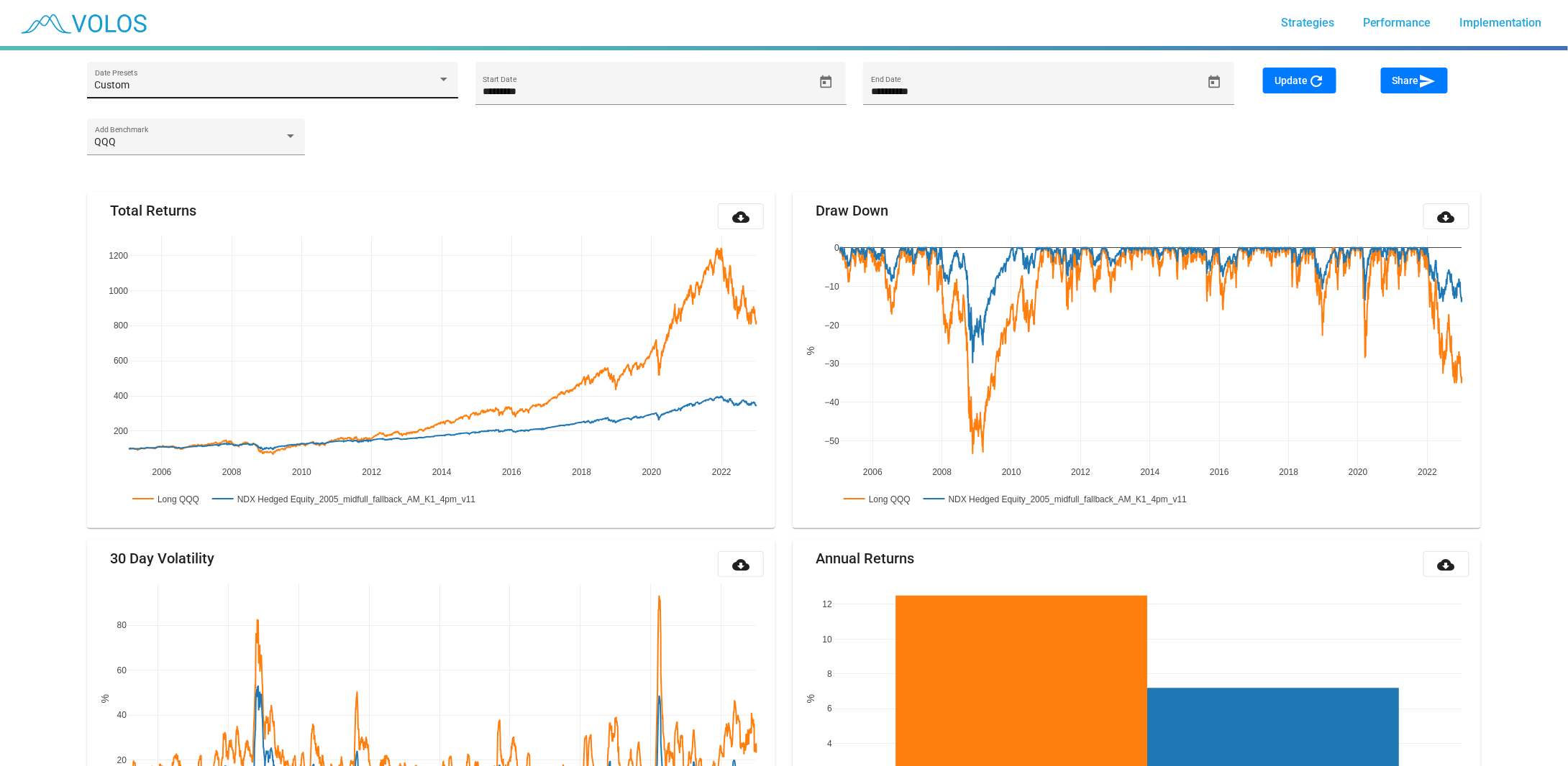
click at [300, 70] on div "Custom Date Presets" at bounding box center [273, 85] width 356 height 30
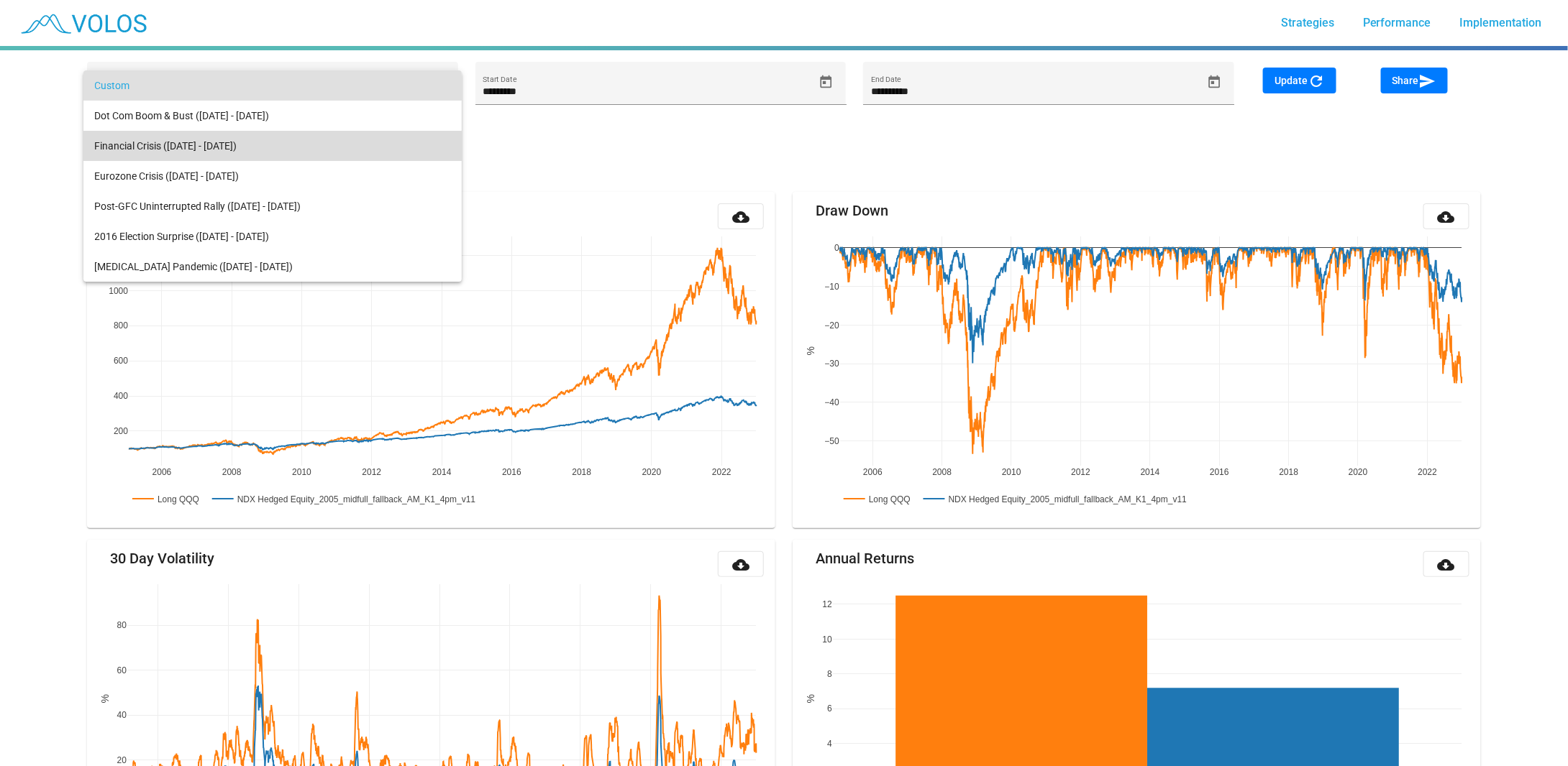
click at [277, 149] on span "Financial Crisis (Nov 1, 2007 - May 1, 2010)" at bounding box center [273, 145] width 356 height 30
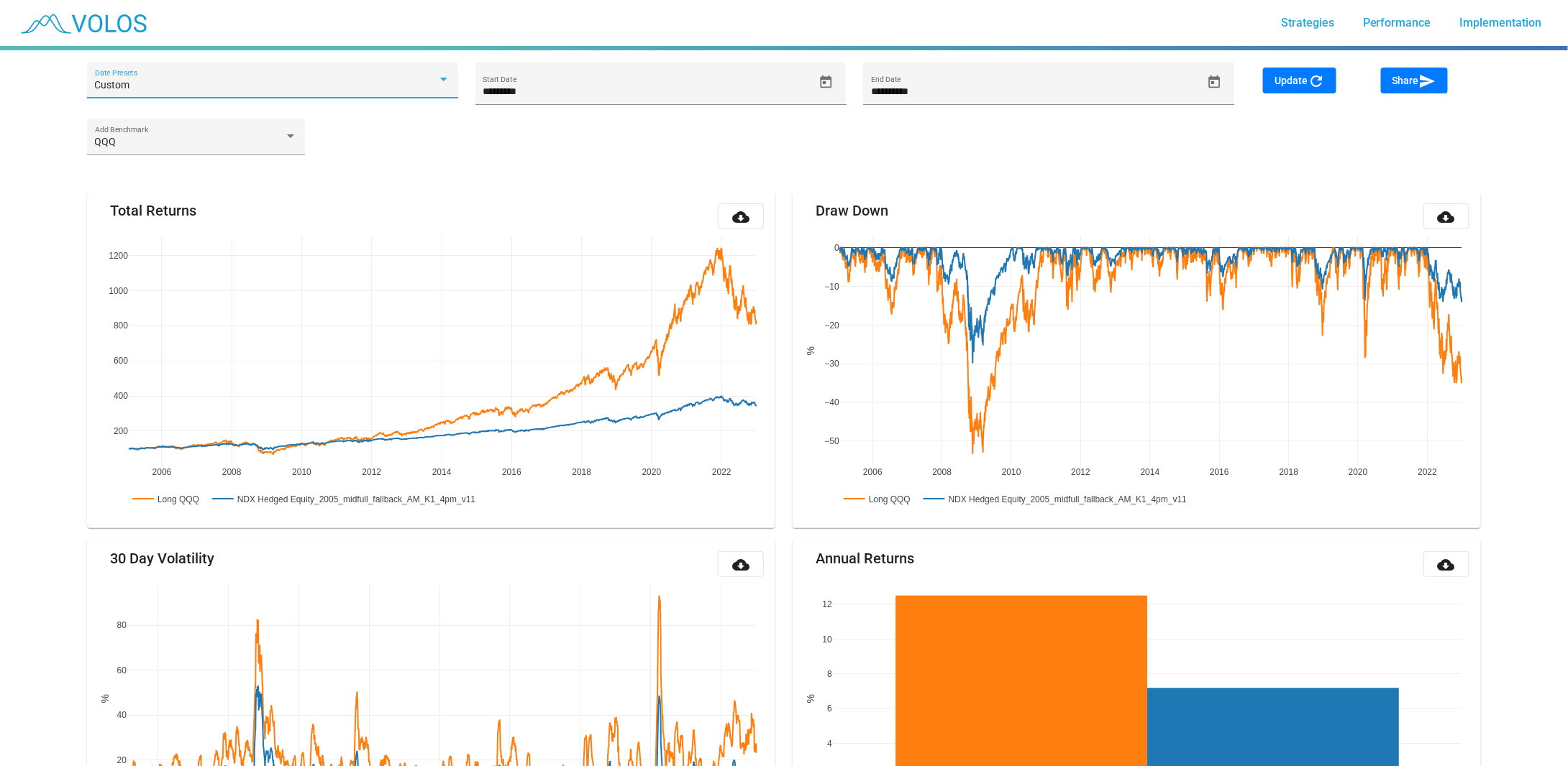
type input "*********"
click at [1289, 83] on span "Update refresh" at bounding box center [1299, 80] width 50 height 11
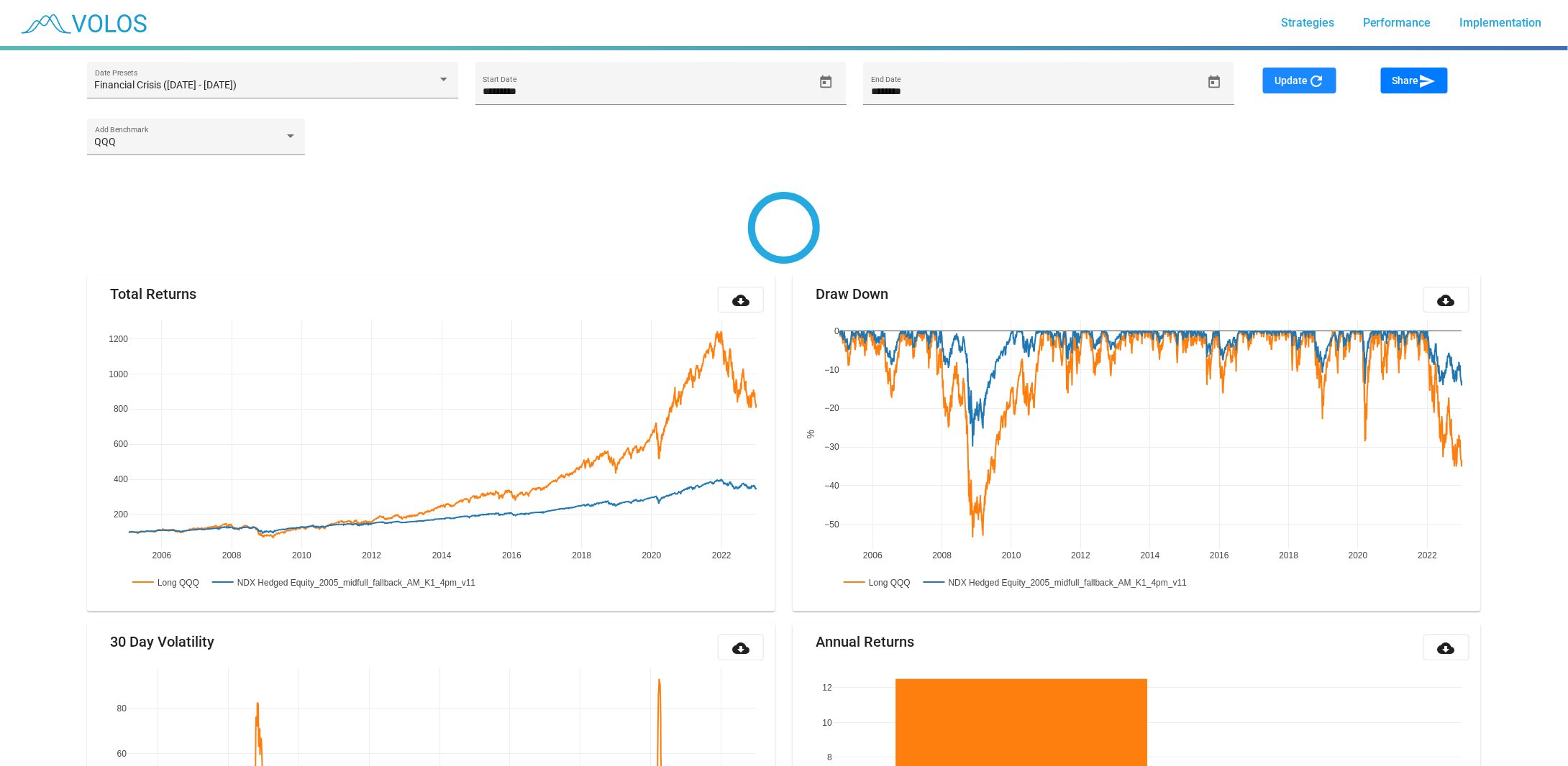
type input "*********"
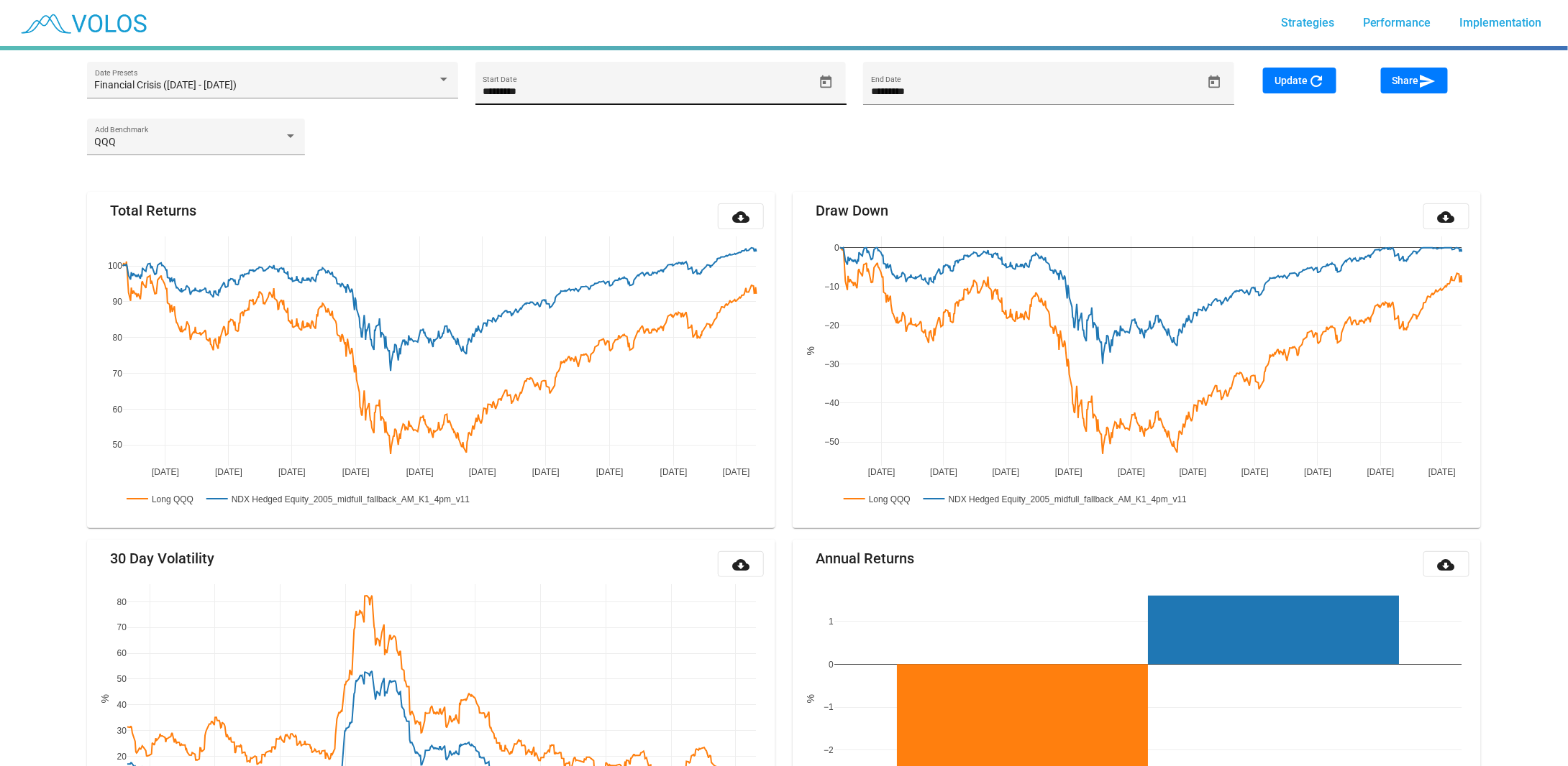
click at [826, 82] on icon "Open calendar" at bounding box center [826, 83] width 15 height 15
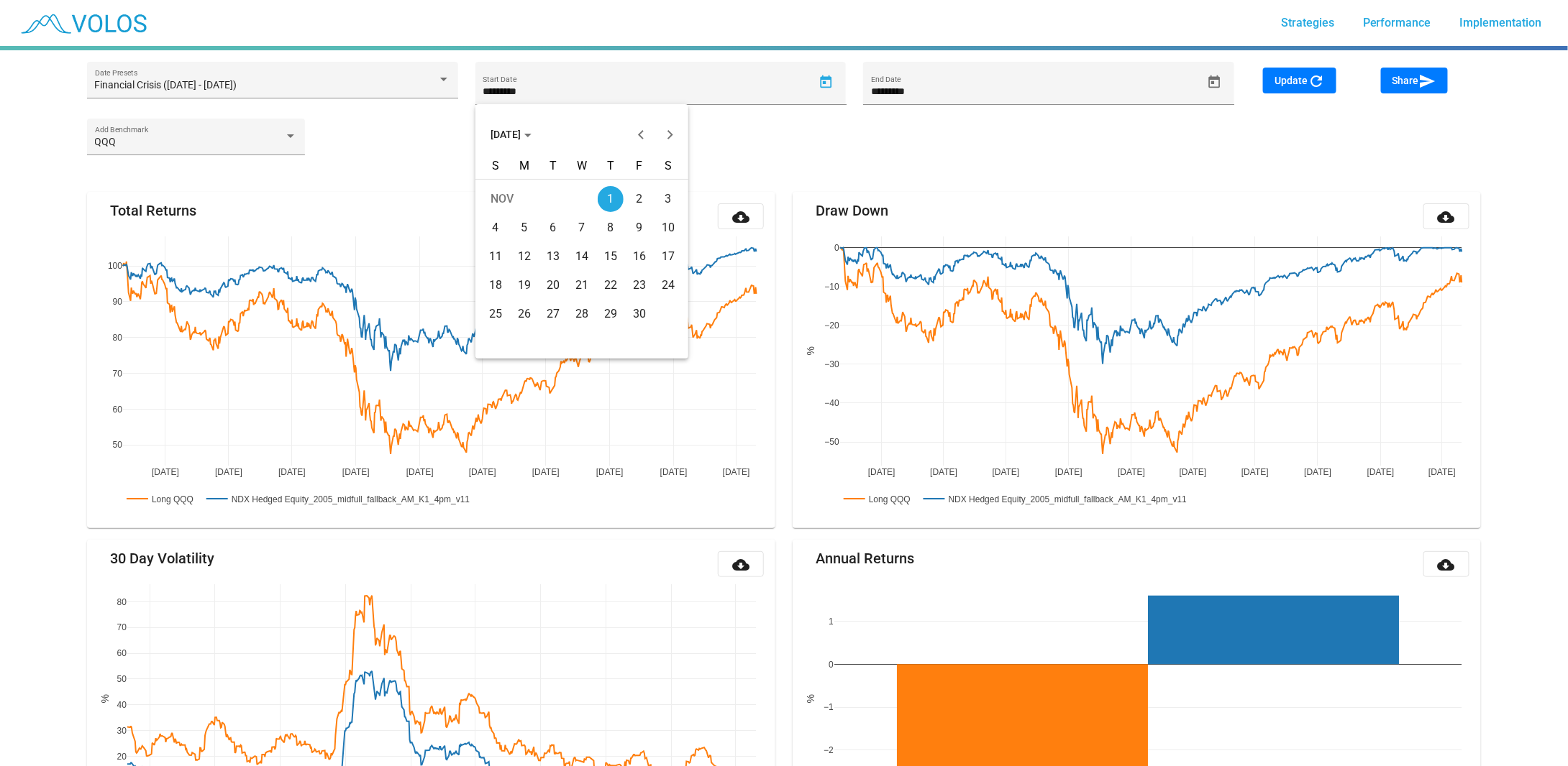
click at [531, 138] on span "NOV 2007" at bounding box center [511, 134] width 41 height 11
click at [674, 135] on button "Next 20 years" at bounding box center [671, 135] width 29 height 29
click at [648, 207] on div "2023" at bounding box center [656, 208] width 45 height 26
click at [506, 203] on div "JAN" at bounding box center [506, 208] width 45 height 26
click at [512, 228] on div "2" at bounding box center [524, 228] width 26 height 26
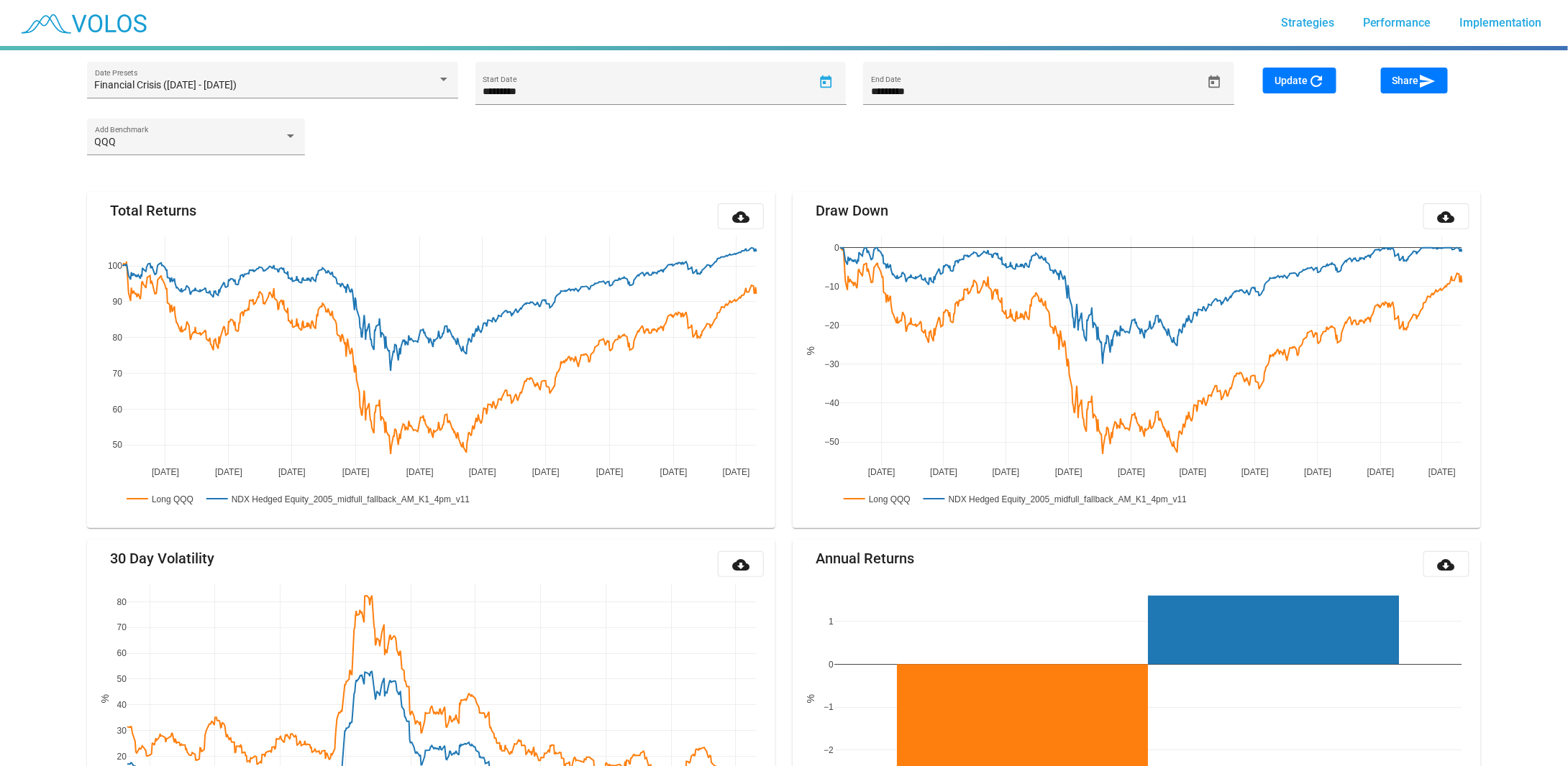
type input "********"
click at [1213, 75] on icon "Open calendar" at bounding box center [1214, 83] width 15 height 15
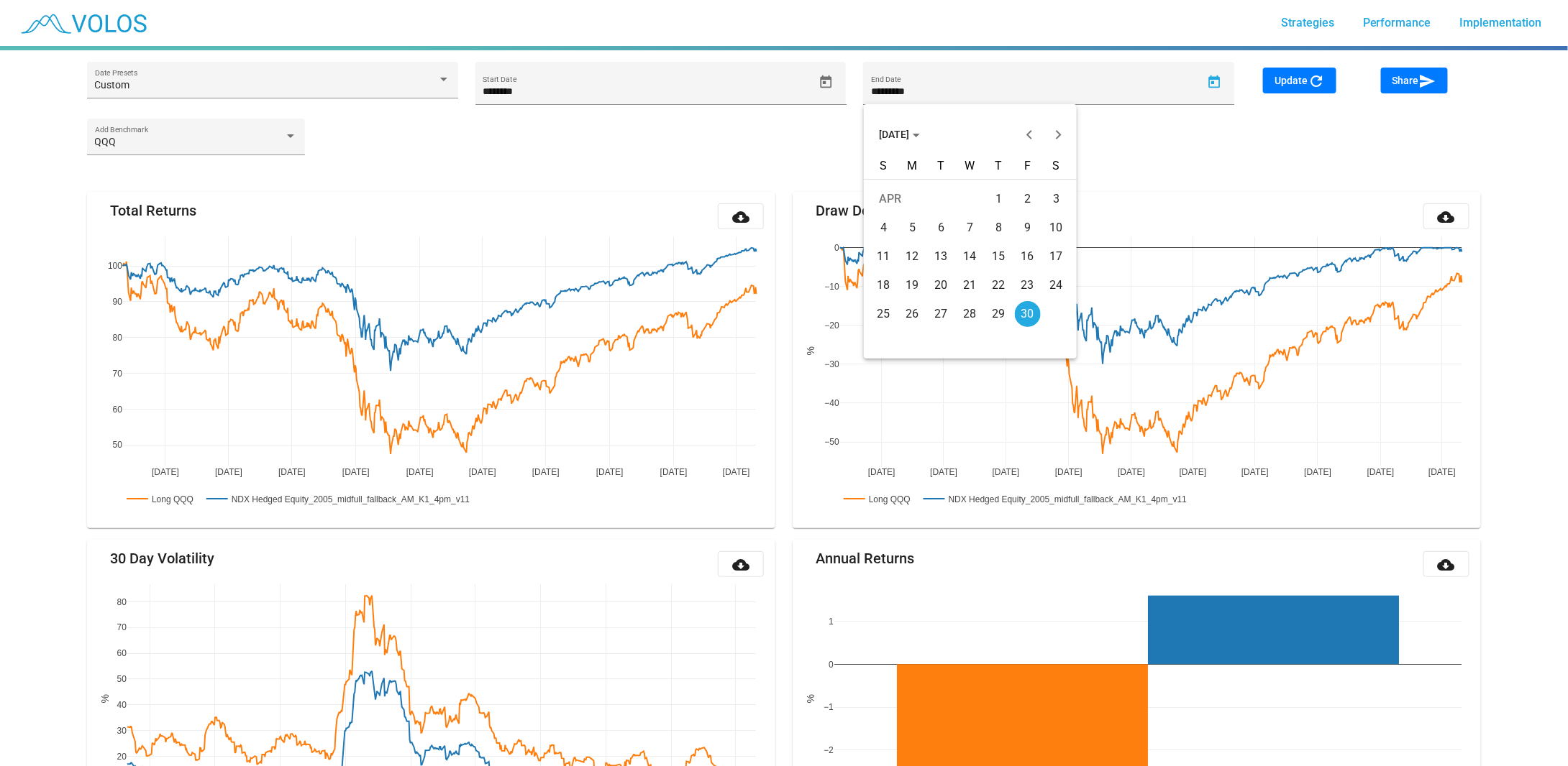
click at [888, 132] on span "APR 2010" at bounding box center [899, 134] width 41 height 11
click at [1057, 143] on button "Next 20 years" at bounding box center [1058, 135] width 29 height 29
click at [1039, 207] on div "2023" at bounding box center [1045, 208] width 45 height 26
click at [1051, 256] on div "DEC" at bounding box center [1045, 265] width 45 height 26
click at [1025, 310] on div "29" at bounding box center [1027, 314] width 26 height 26
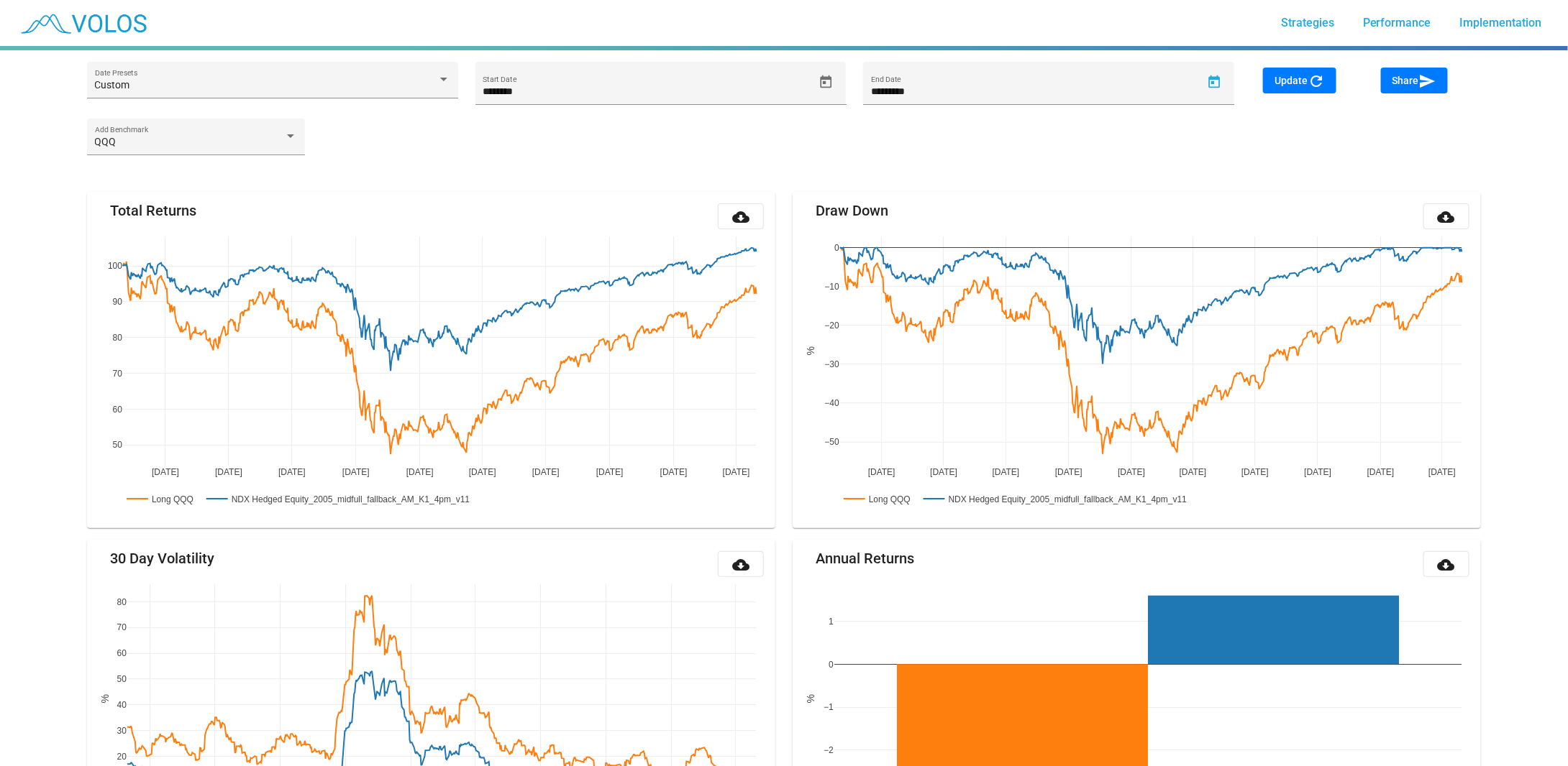
type input "**********"
click at [1276, 89] on button "Update refresh" at bounding box center [1300, 80] width 73 height 26
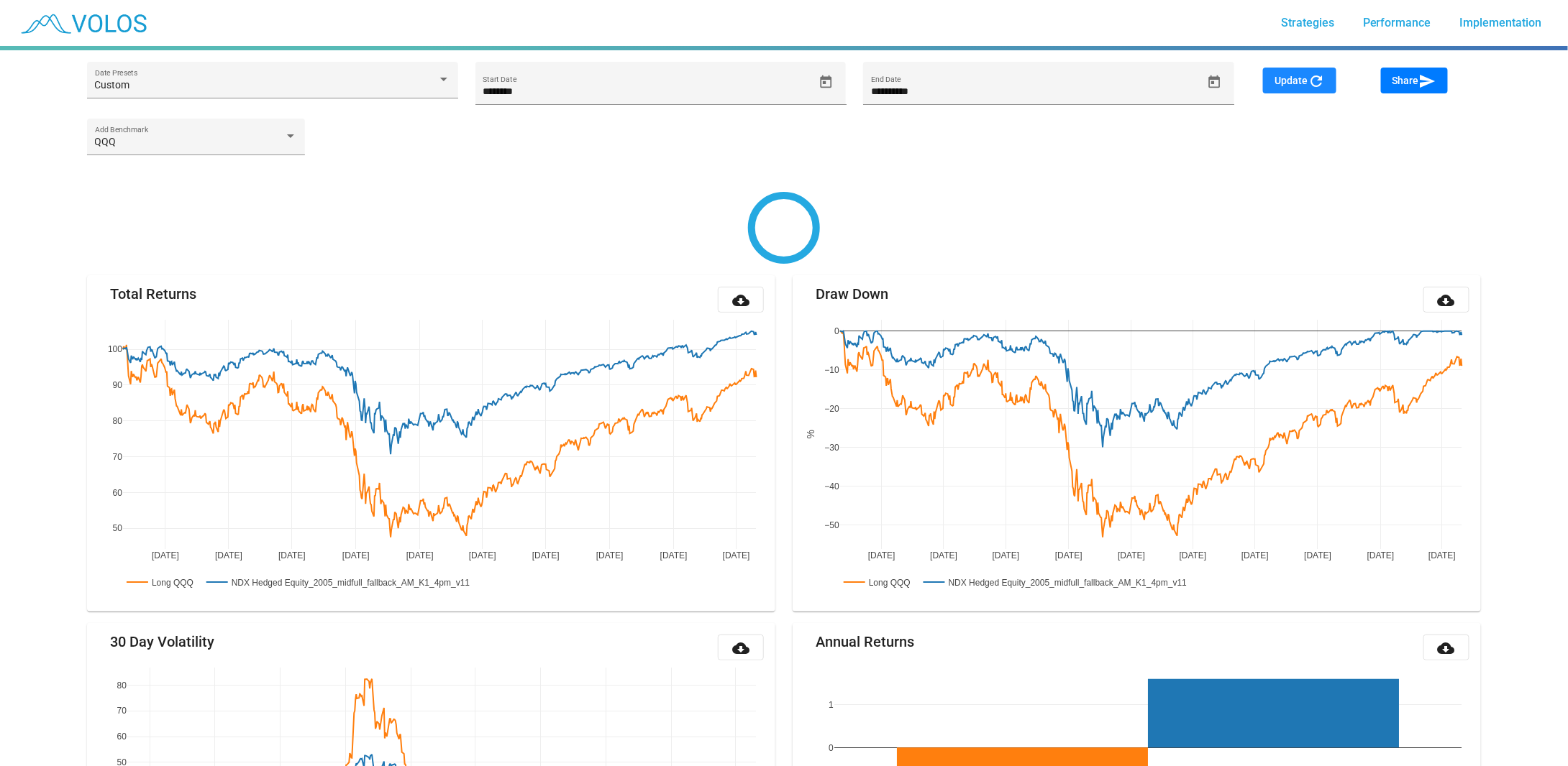
type input "********"
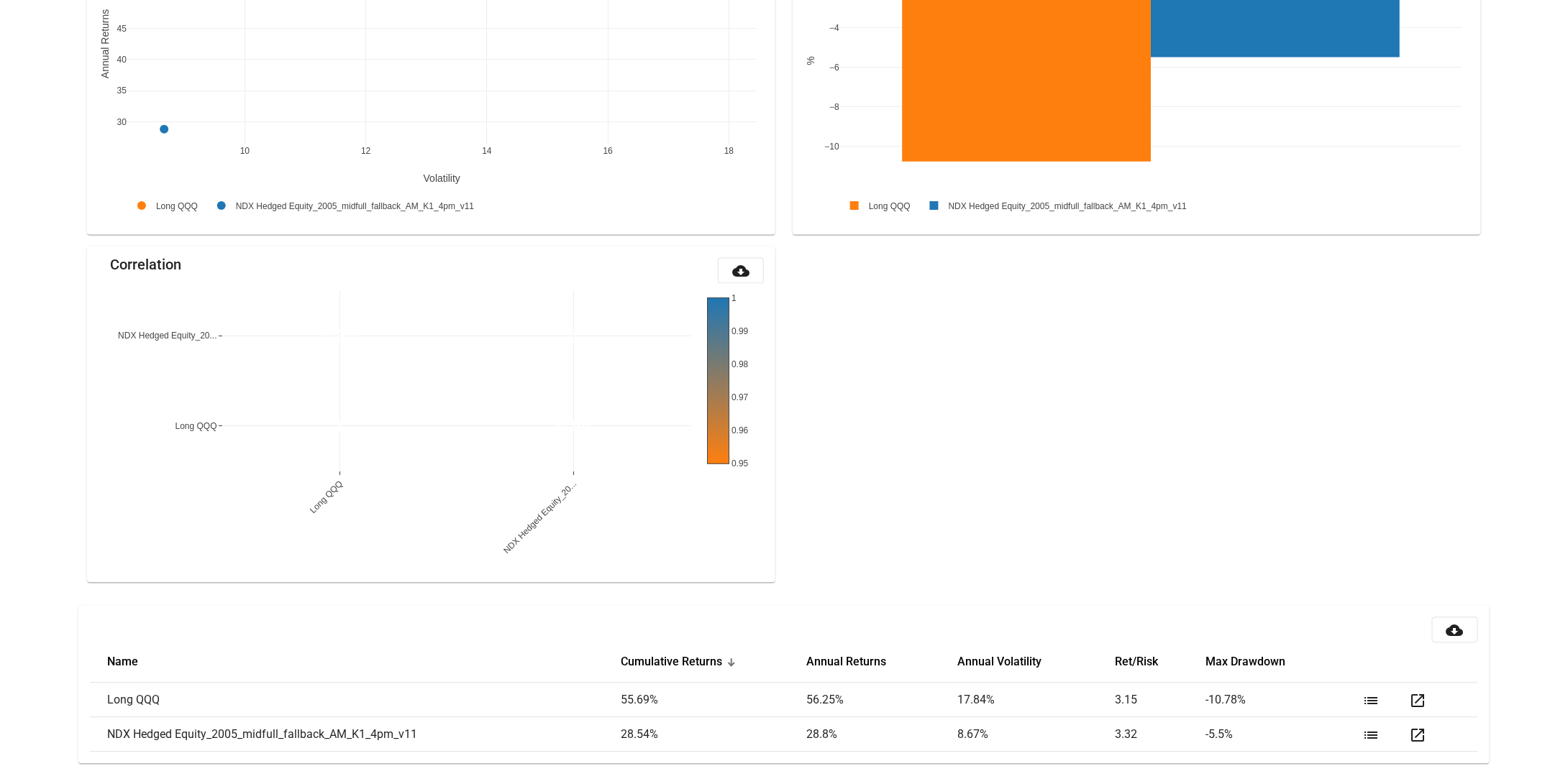
scroll to position [1342, 0]
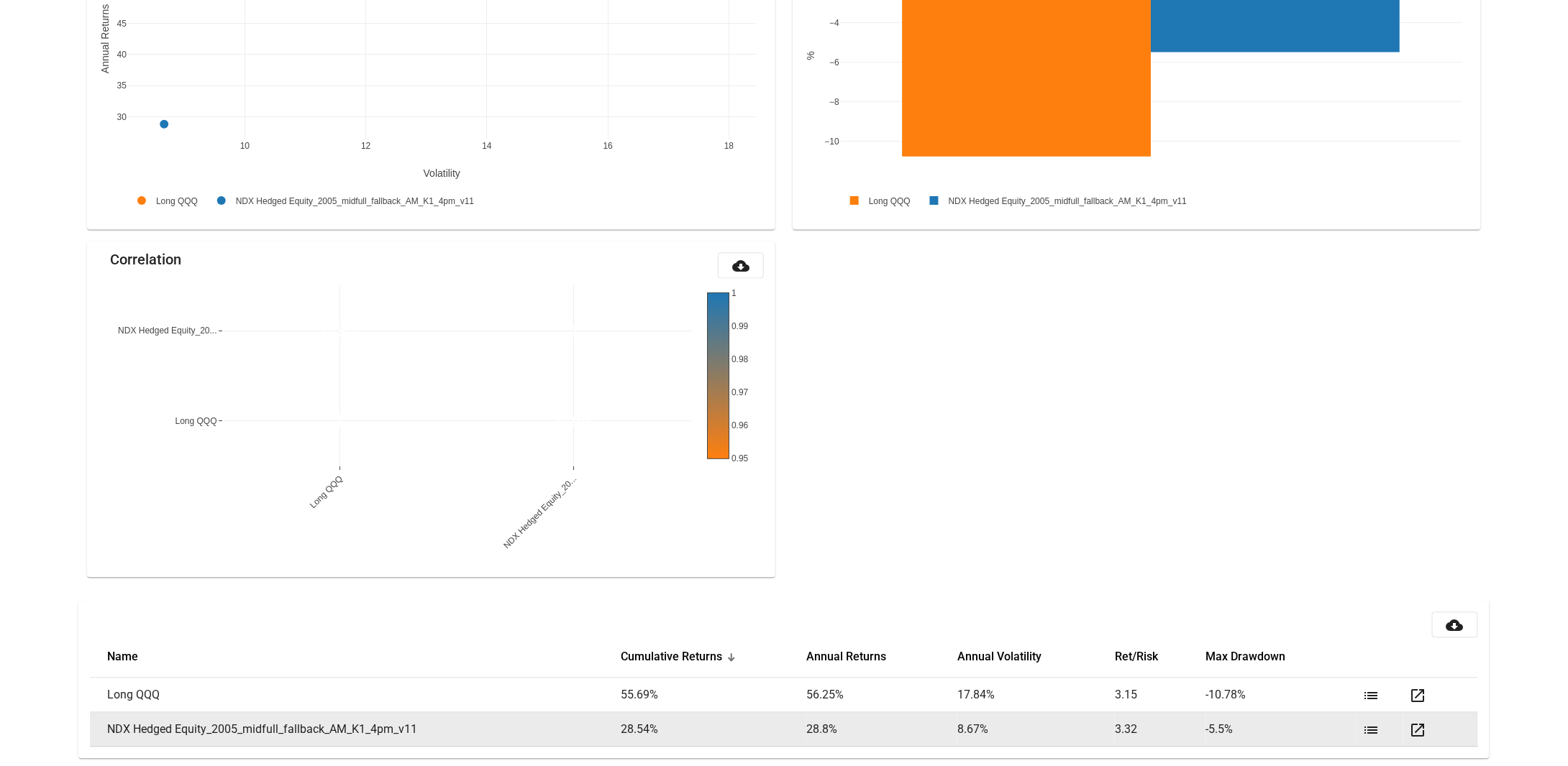
click at [1417, 705] on mat-icon "open_in_new" at bounding box center [1418, 731] width 17 height 17
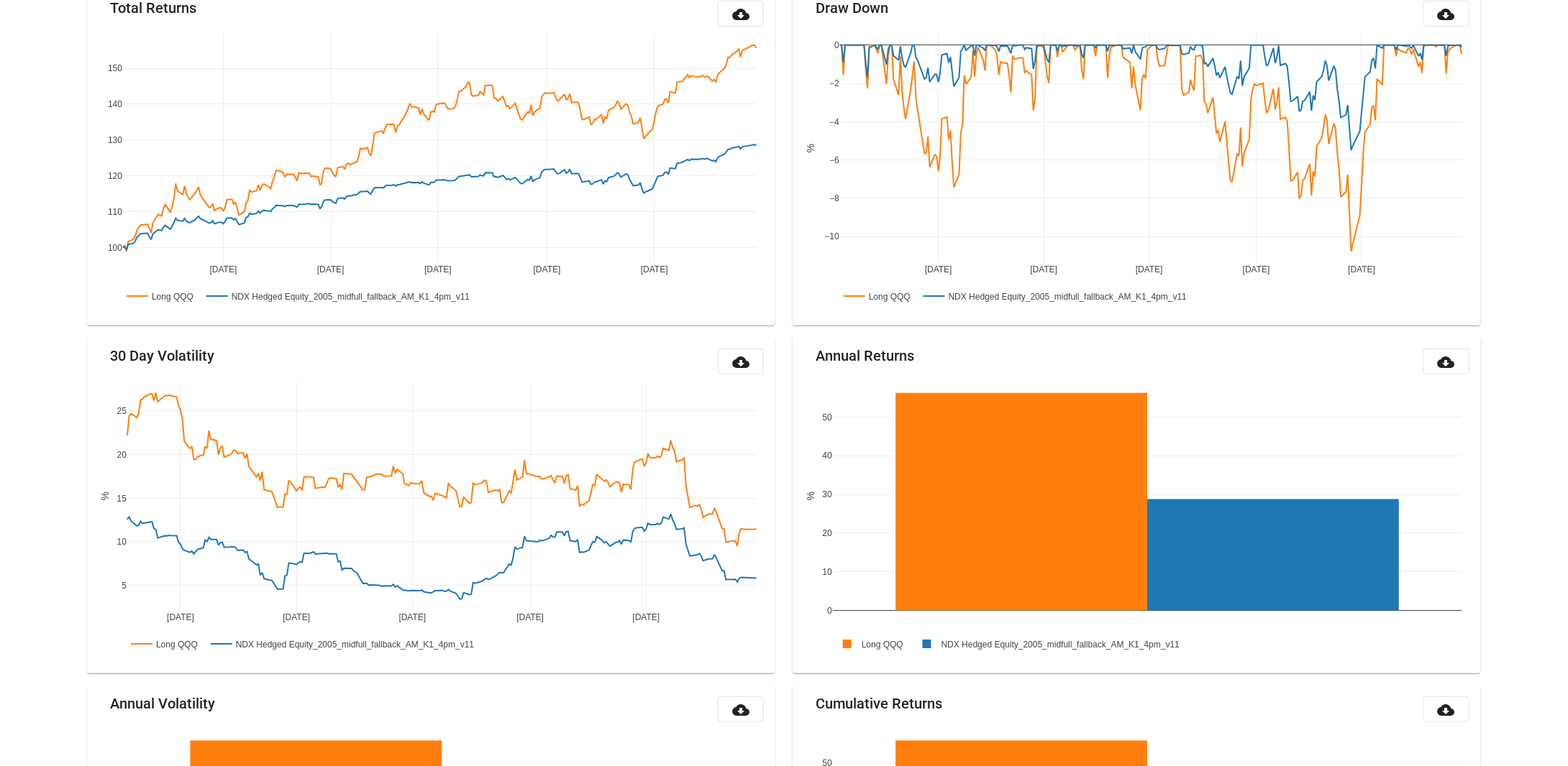
scroll to position [0, 0]
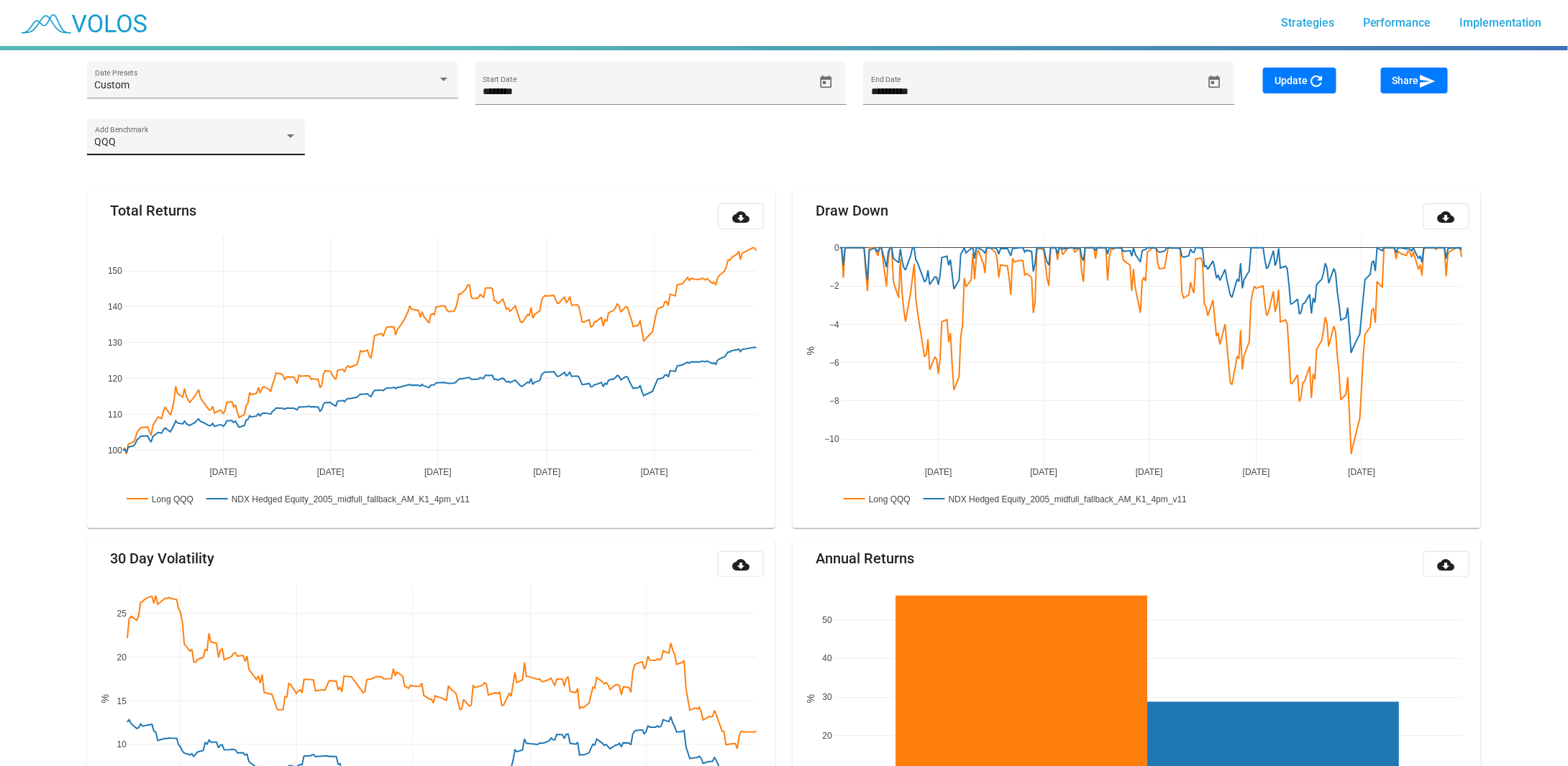
click at [176, 138] on div "QQQ" at bounding box center [190, 142] width 190 height 11
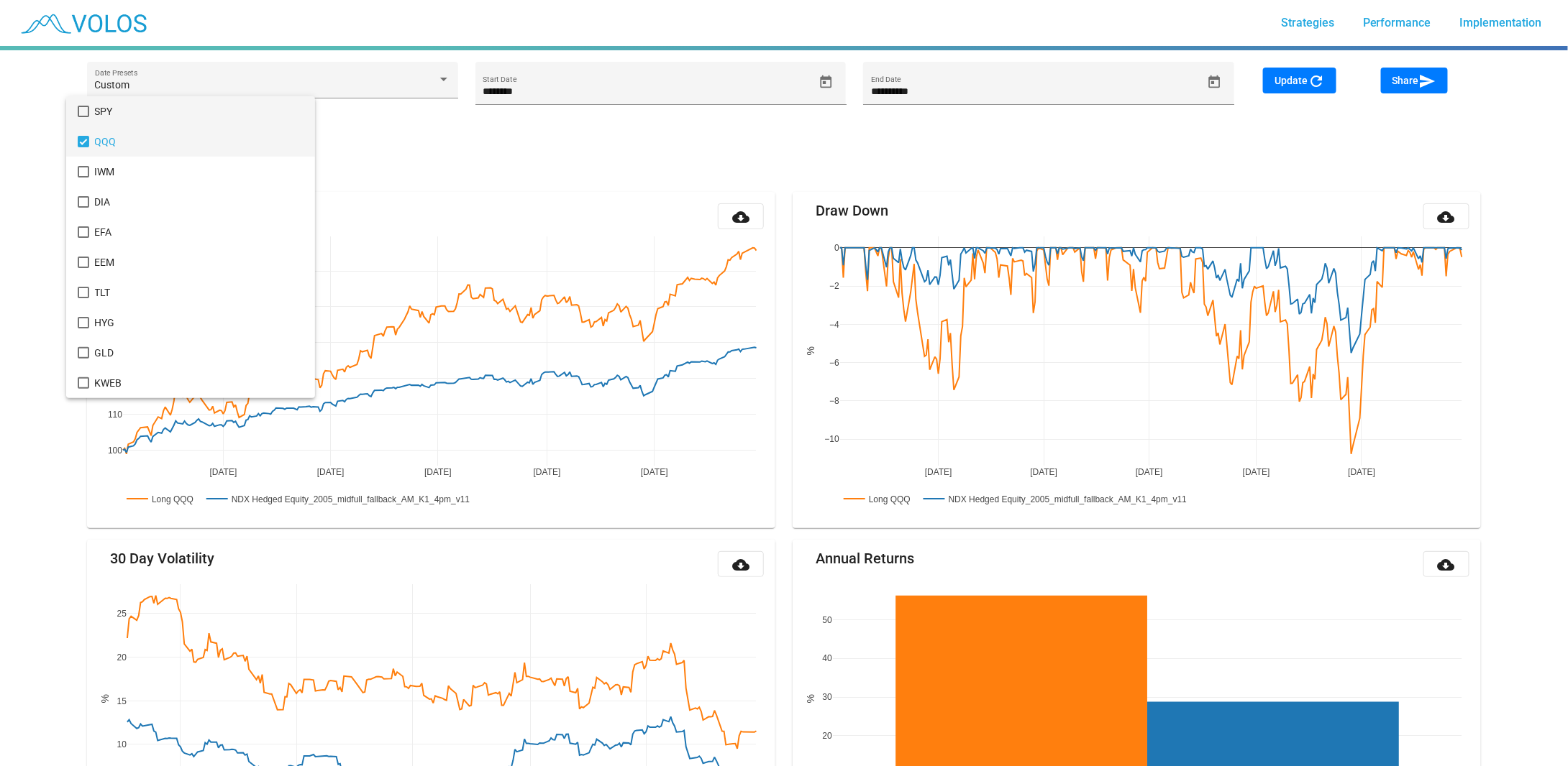
click at [114, 111] on span "SPY" at bounding box center [199, 111] width 208 height 30
click at [1289, 79] on div at bounding box center [784, 383] width 1568 height 766
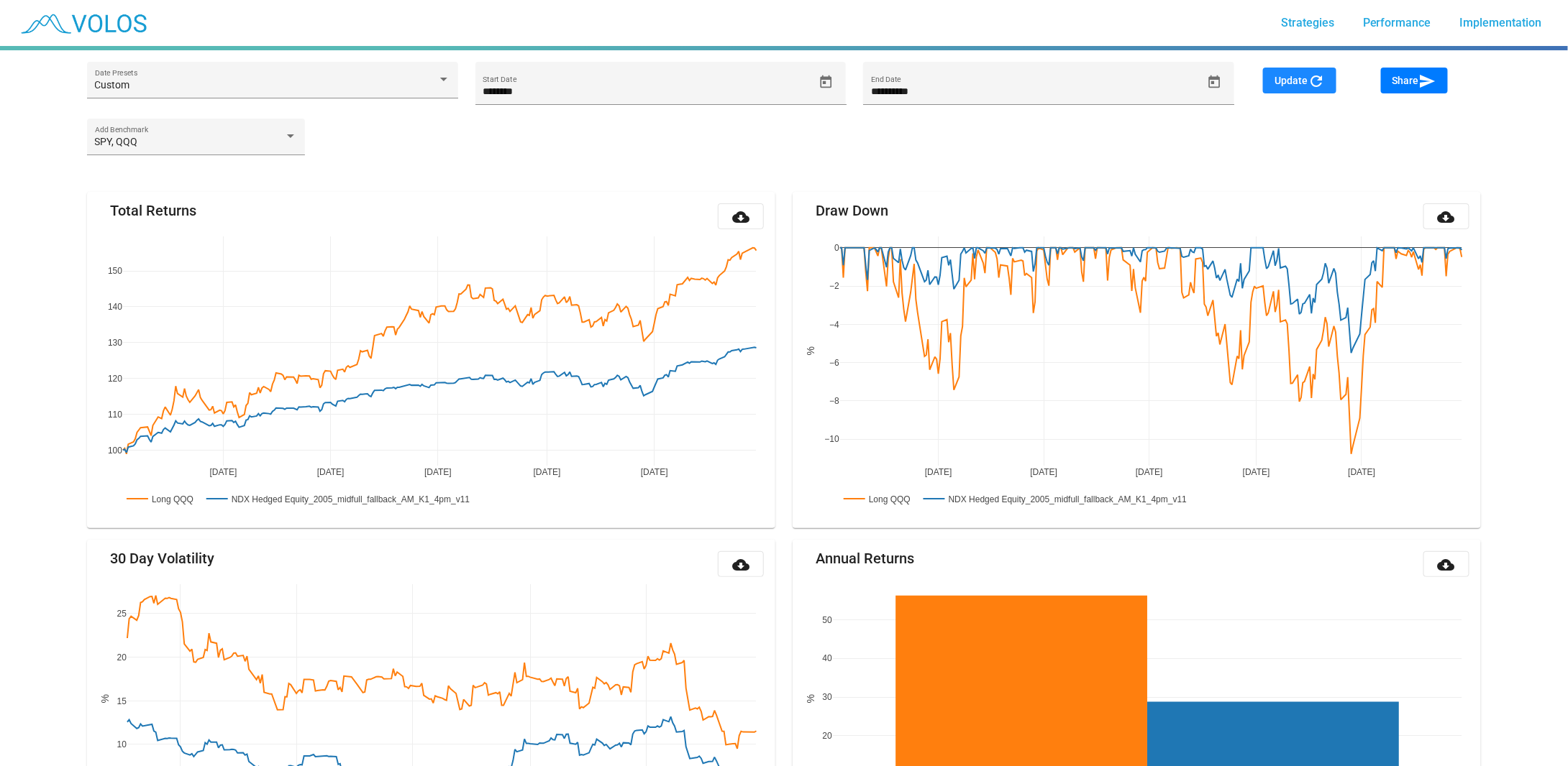
click at [1289, 79] on span "Update refresh" at bounding box center [1299, 80] width 50 height 11
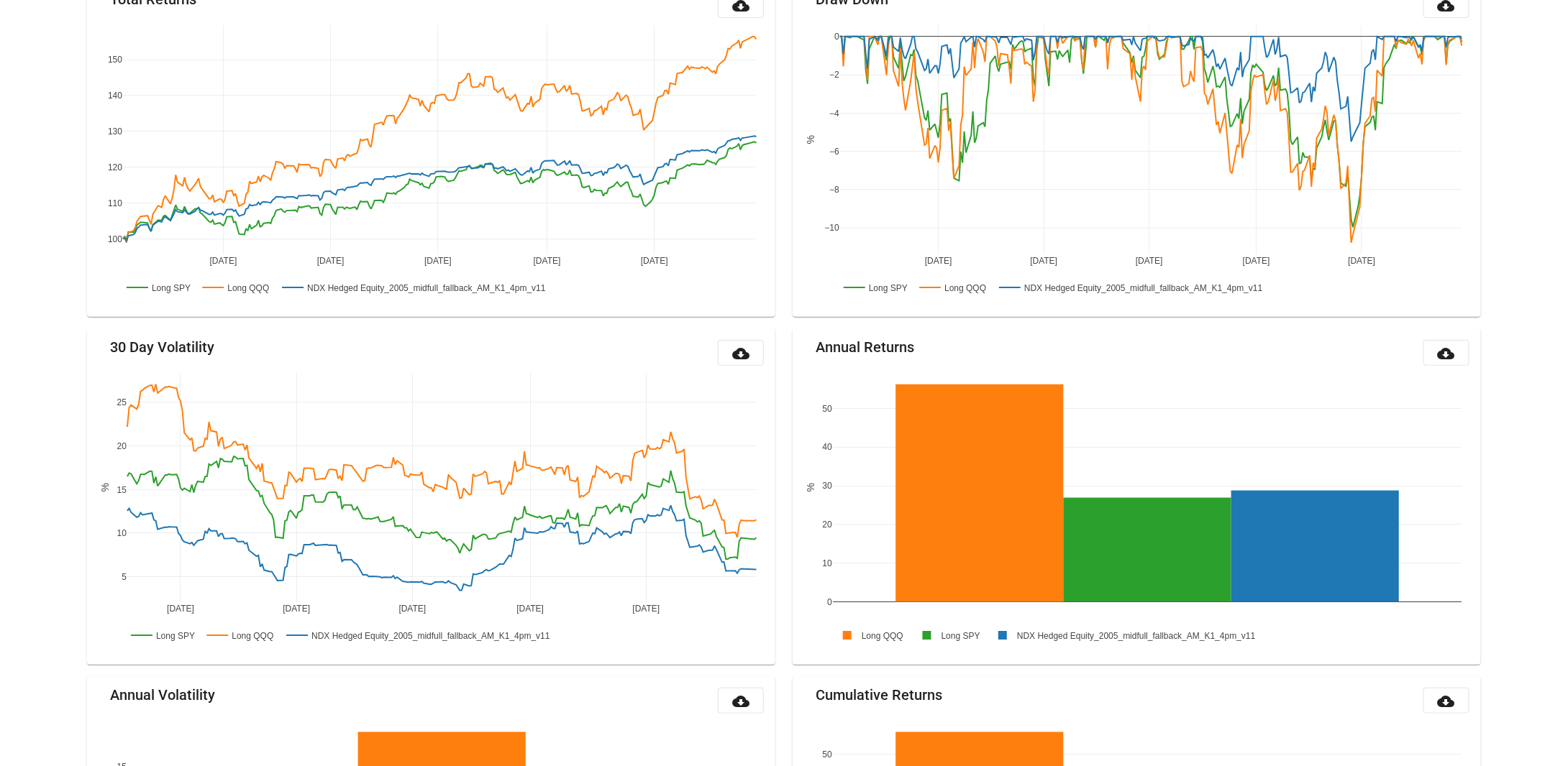
scroll to position [215, 0]
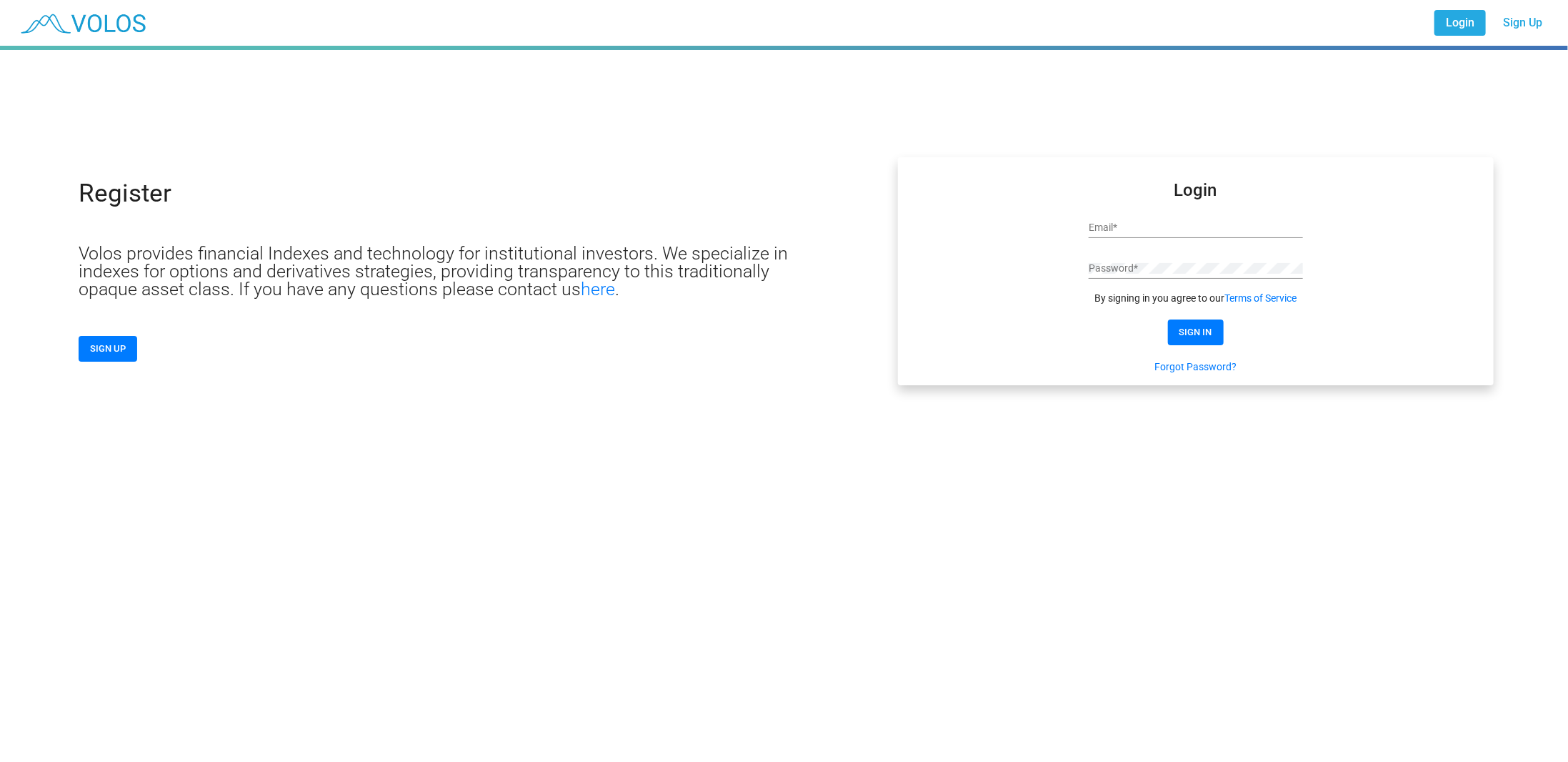
click at [1145, 228] on input "Email *" at bounding box center [1196, 228] width 214 height 11
type input "**********"
click button "SIGN IN" at bounding box center [1196, 332] width 56 height 25
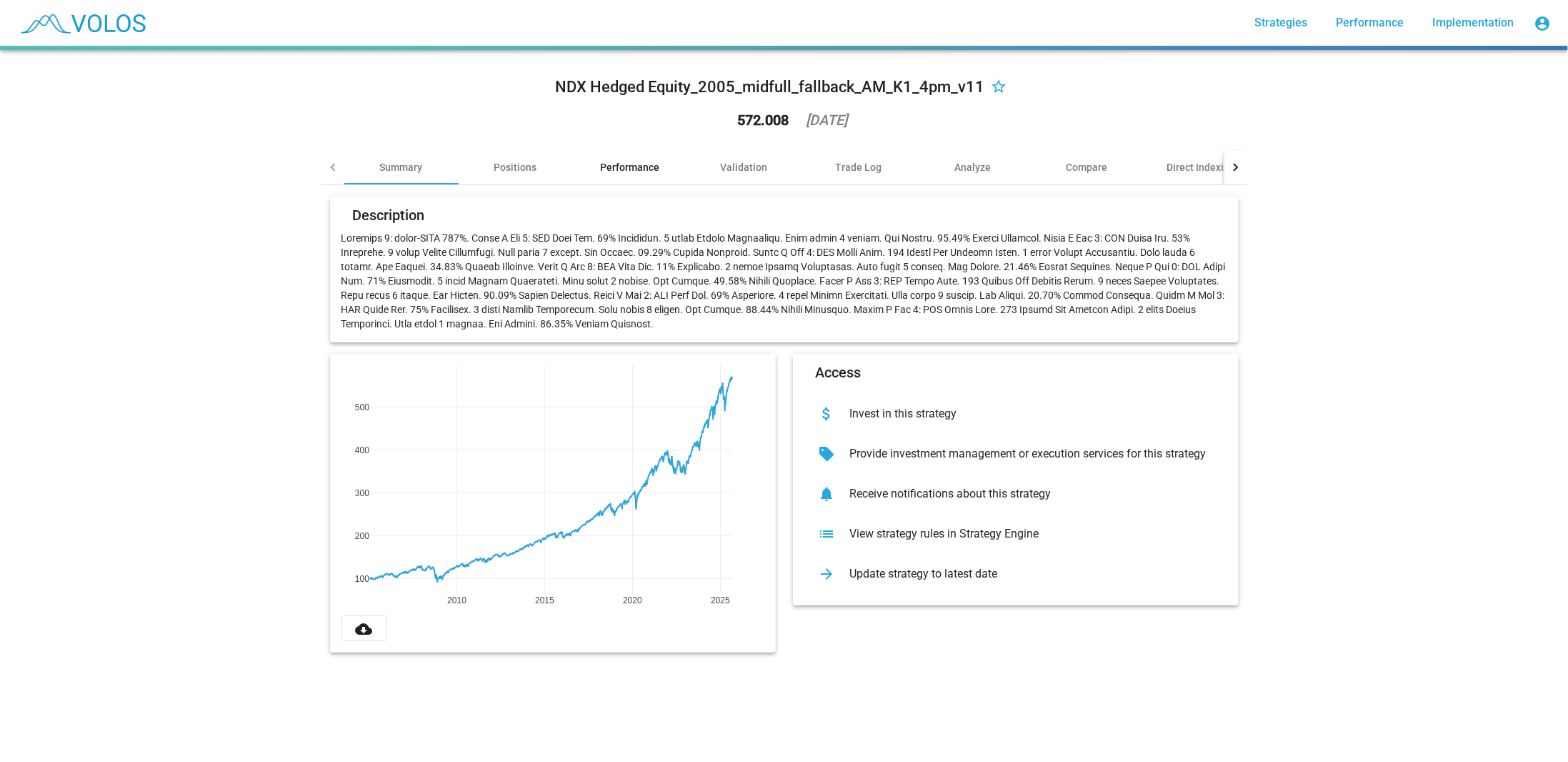
click at [611, 163] on div "Performance" at bounding box center [630, 167] width 59 height 14
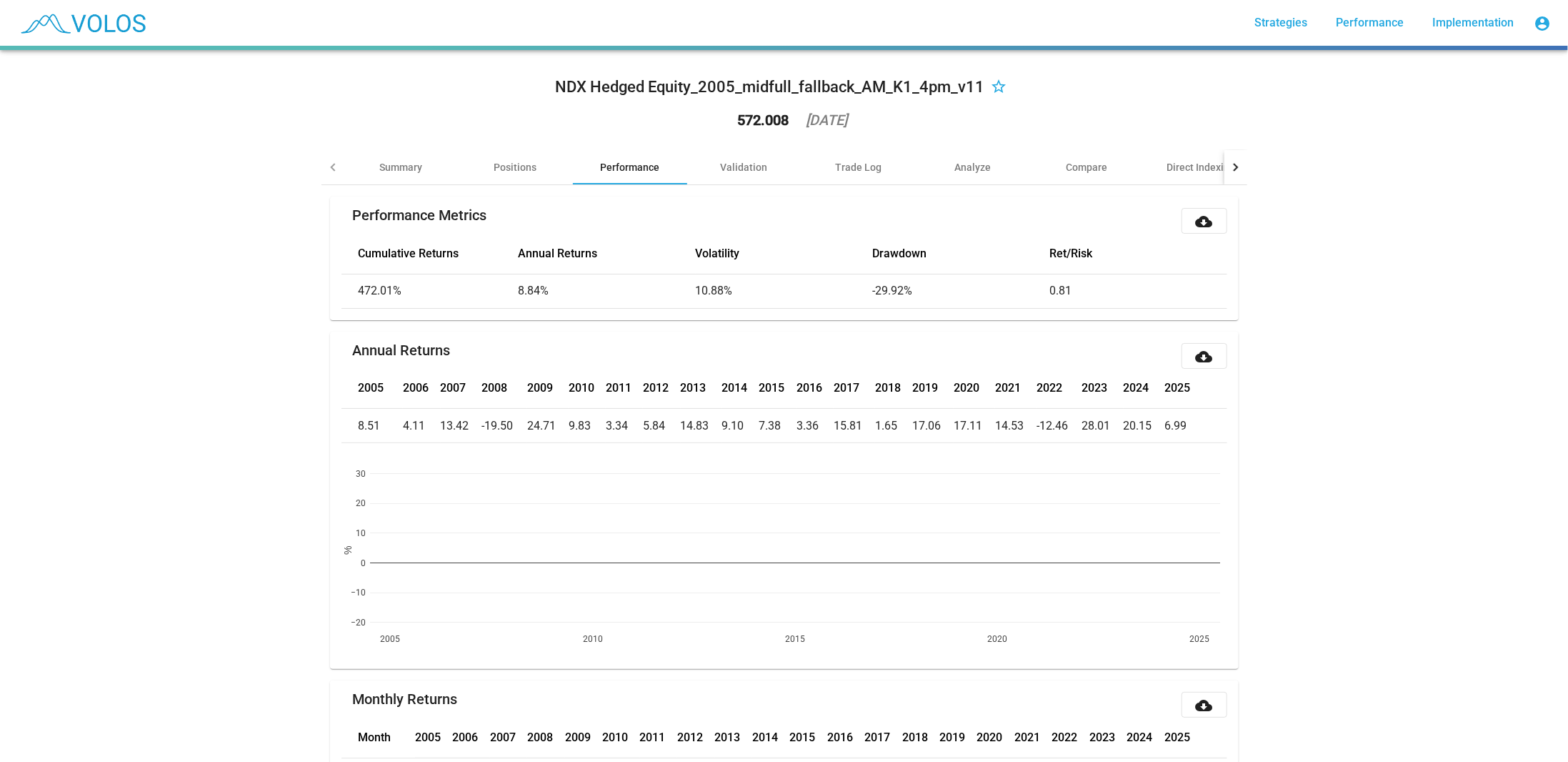
scroll to position [71, 0]
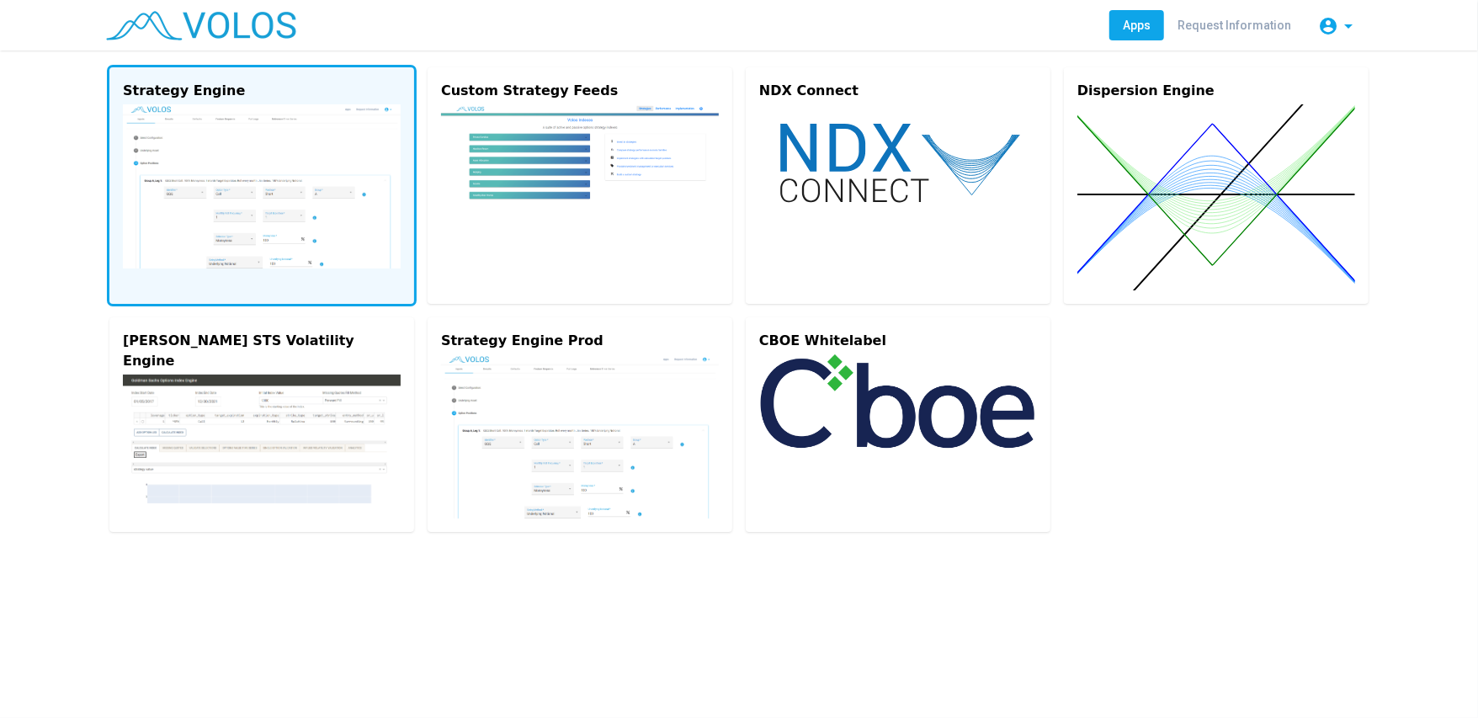
click at [258, 209] on img at bounding box center [262, 186] width 278 height 164
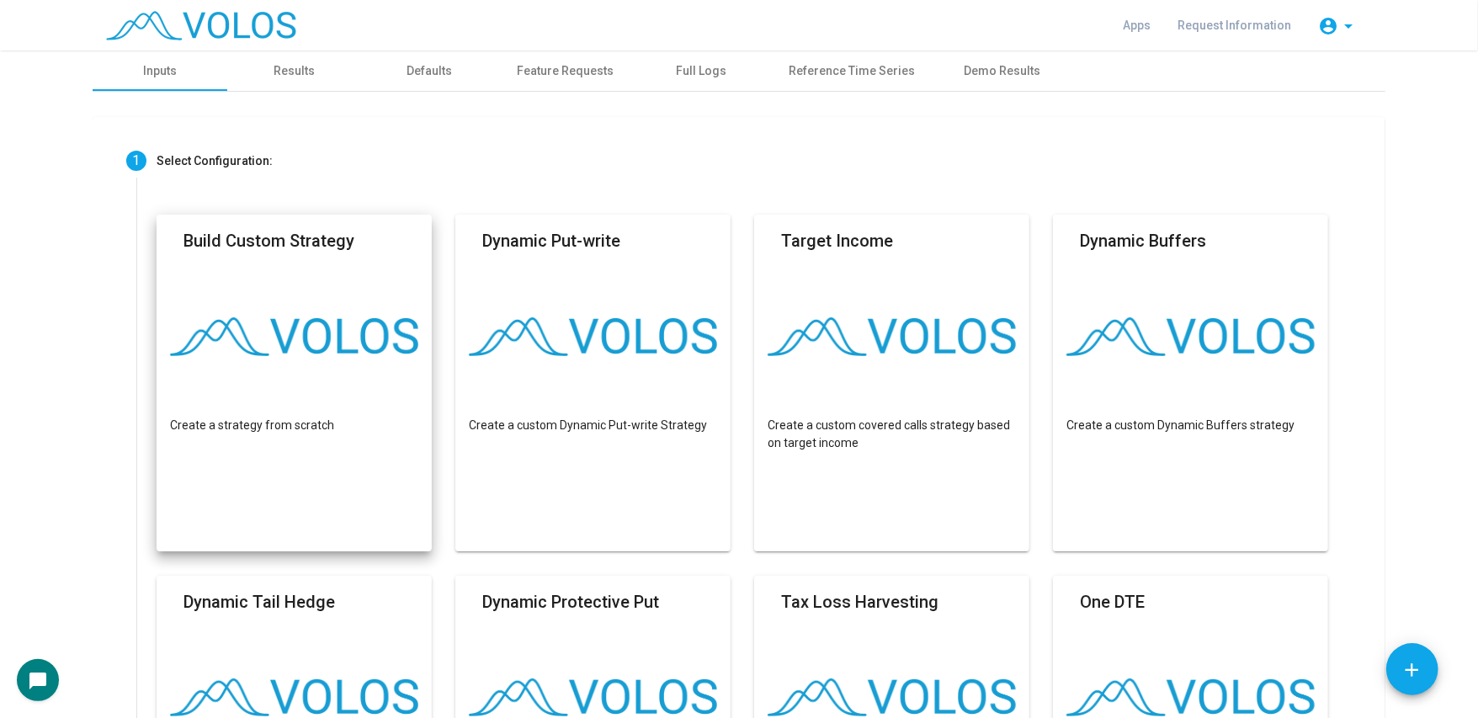
click at [242, 374] on mat-card "Build Custom Strategy Create a strategy from scratch" at bounding box center [294, 383] width 275 height 337
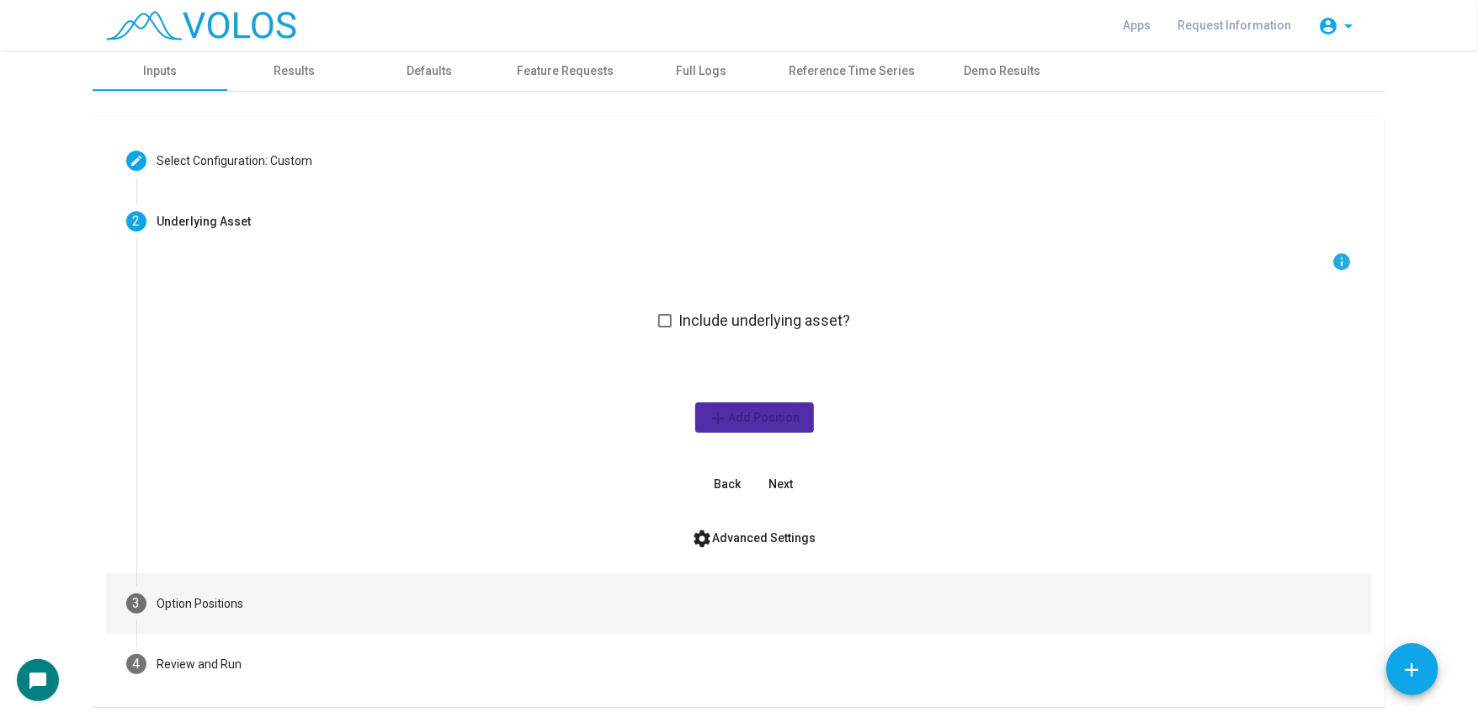
click at [216, 595] on div "Option Positions" at bounding box center [200, 604] width 87 height 18
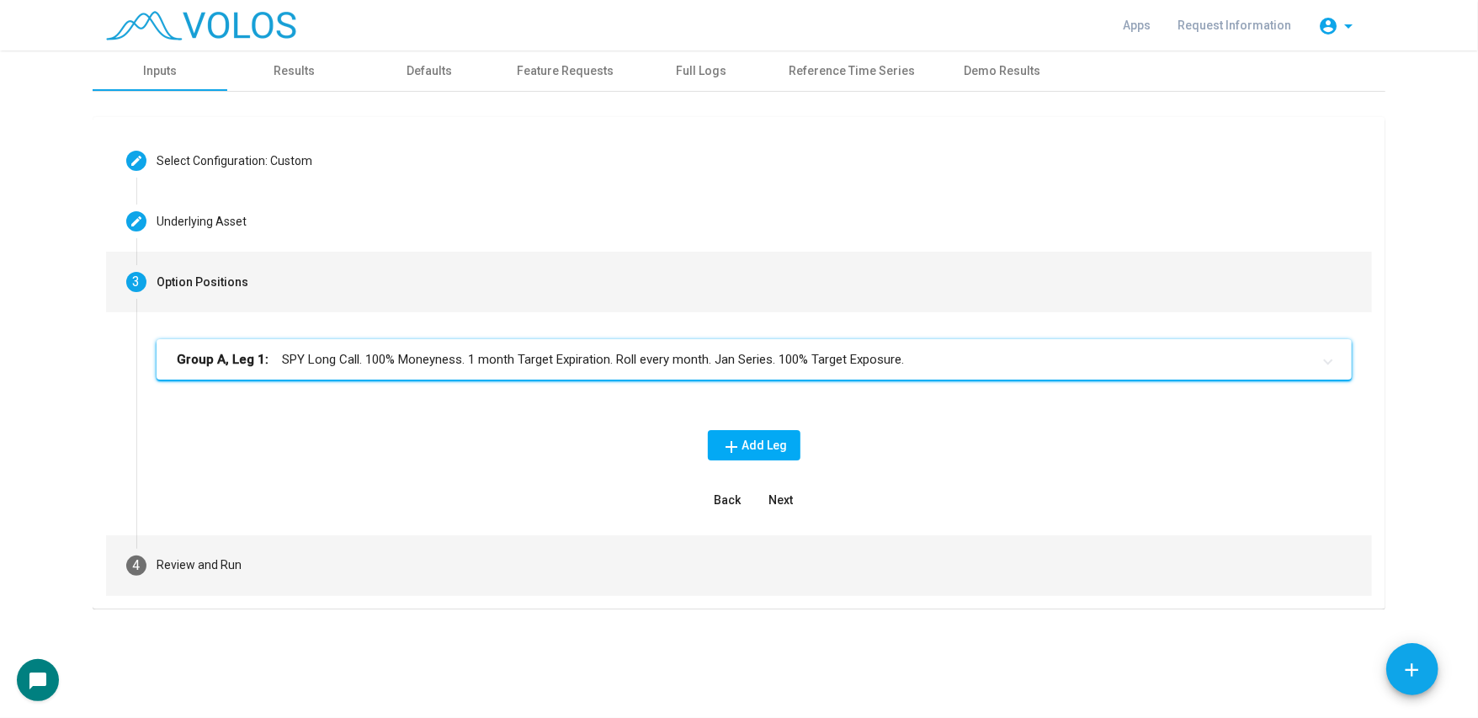
click at [226, 578] on mat-step-header "4 Review and Run" at bounding box center [739, 565] width 1266 height 61
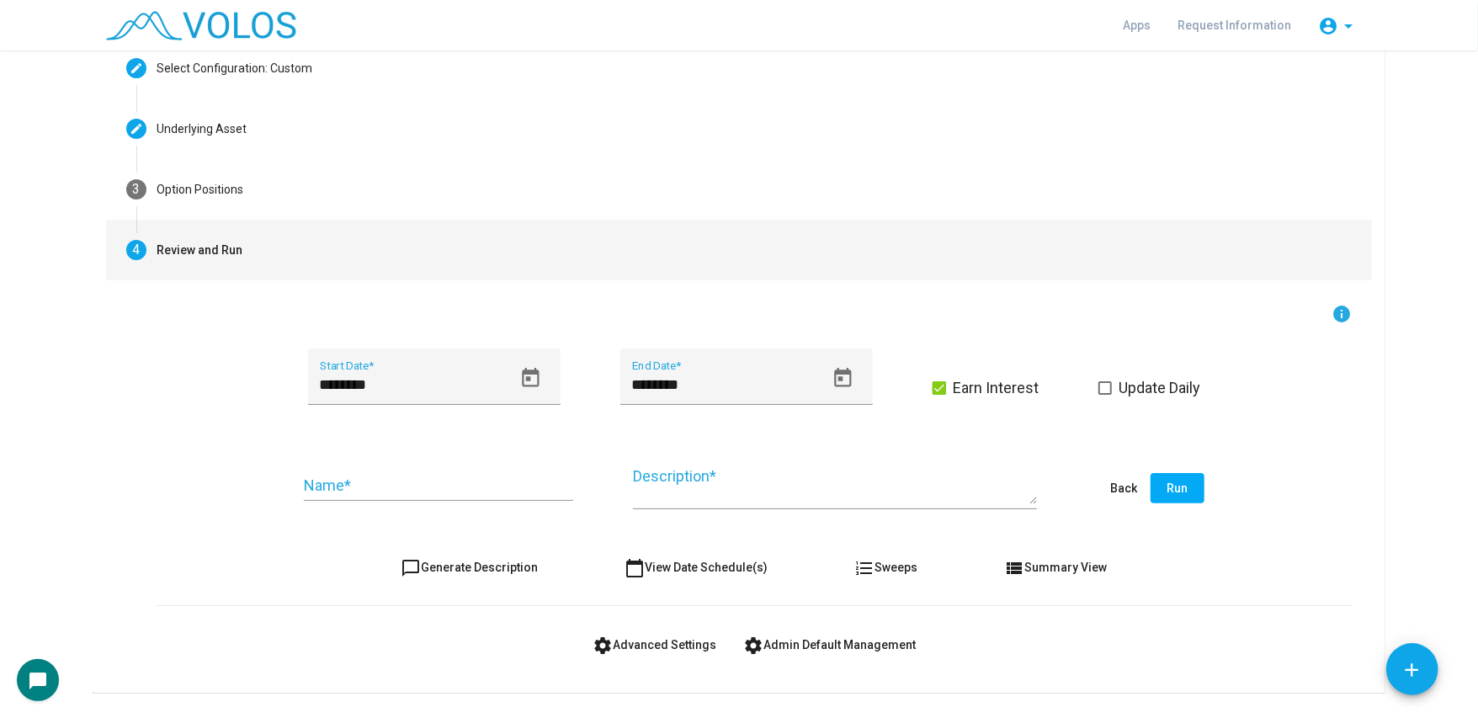
scroll to position [135, 0]
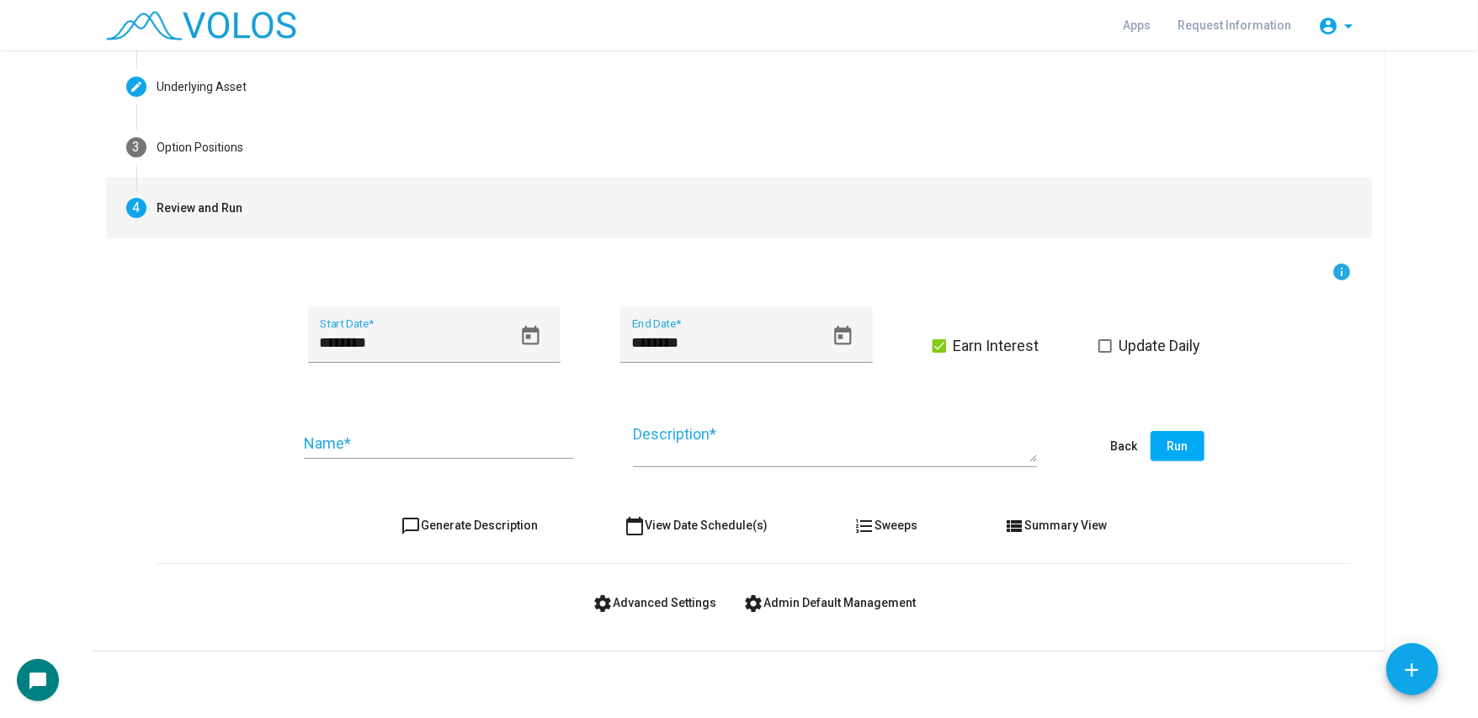
click at [470, 524] on span "chat_bubble_outline Generate Description" at bounding box center [469, 524] width 137 height 13
type textarea "**********"
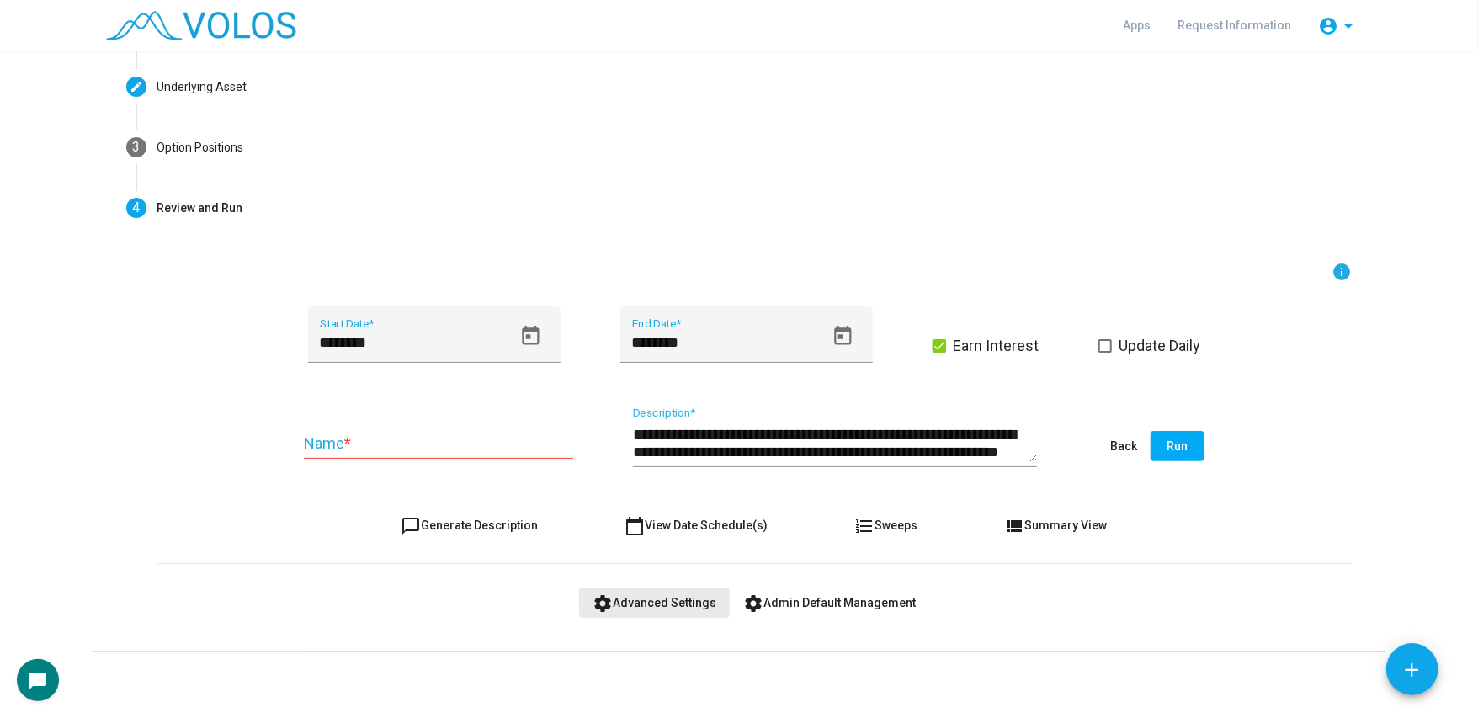
click at [672, 598] on span "settings Advanced Settings" at bounding box center [654, 602] width 124 height 13
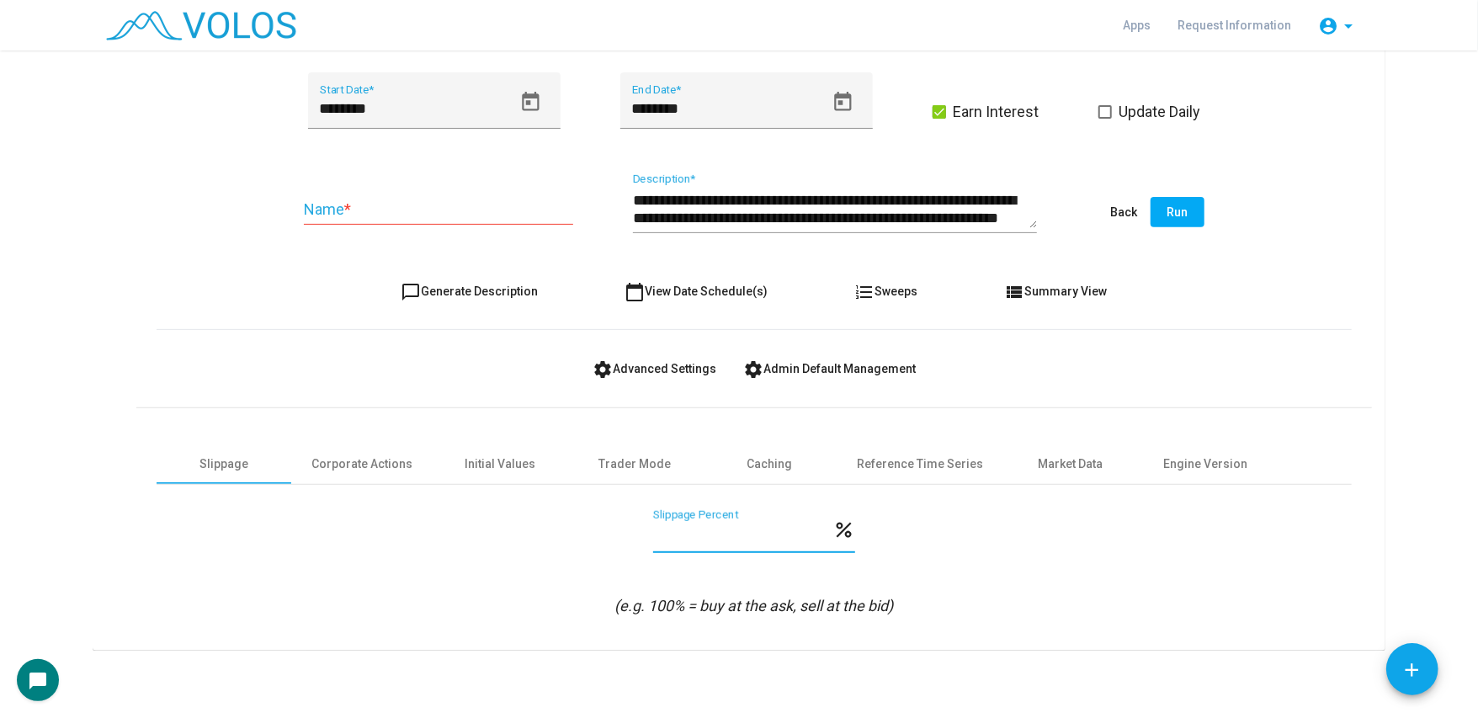
scroll to position [0, 0]
drag, startPoint x: 746, startPoint y: 539, endPoint x: 621, endPoint y: 539, distance: 125.4
click at [621, 539] on div "*** Slippage Percent percent" at bounding box center [754, 540] width 1195 height 62
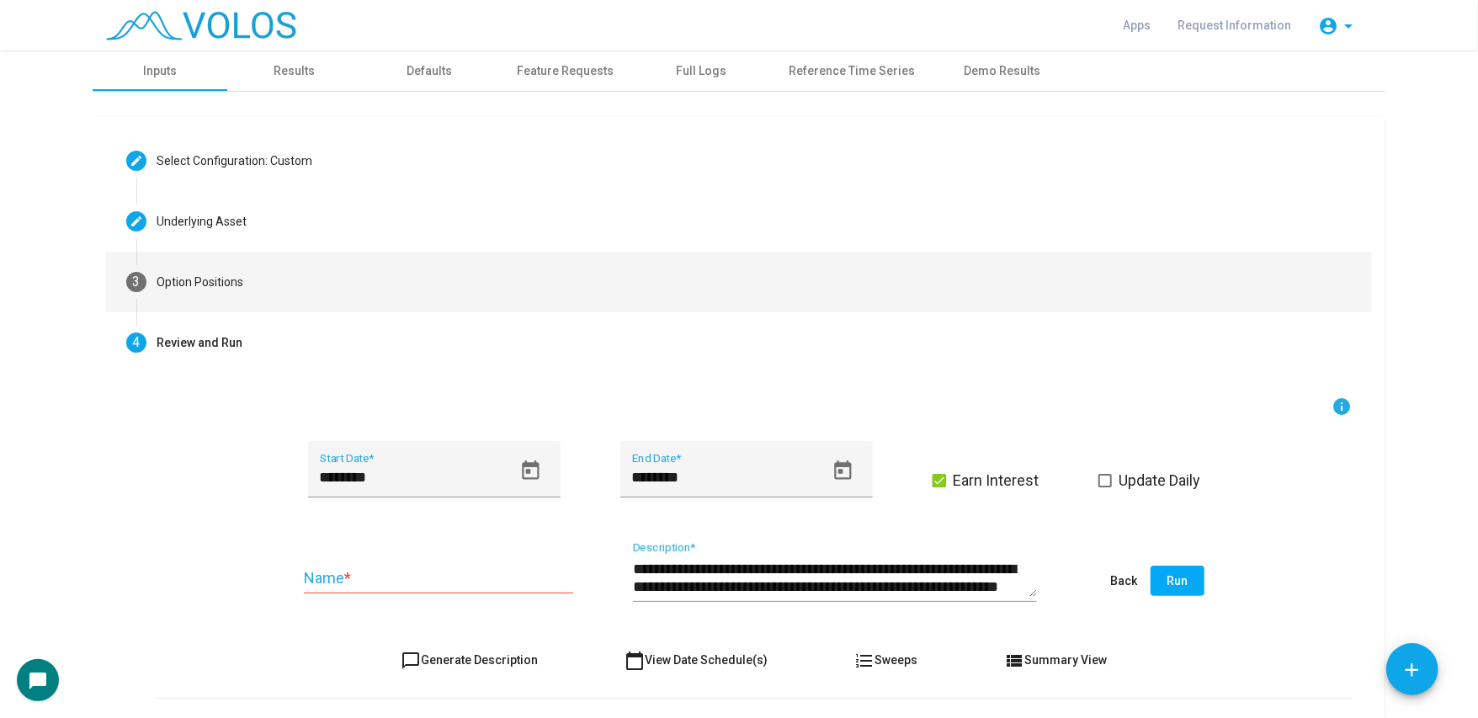
type input "*"
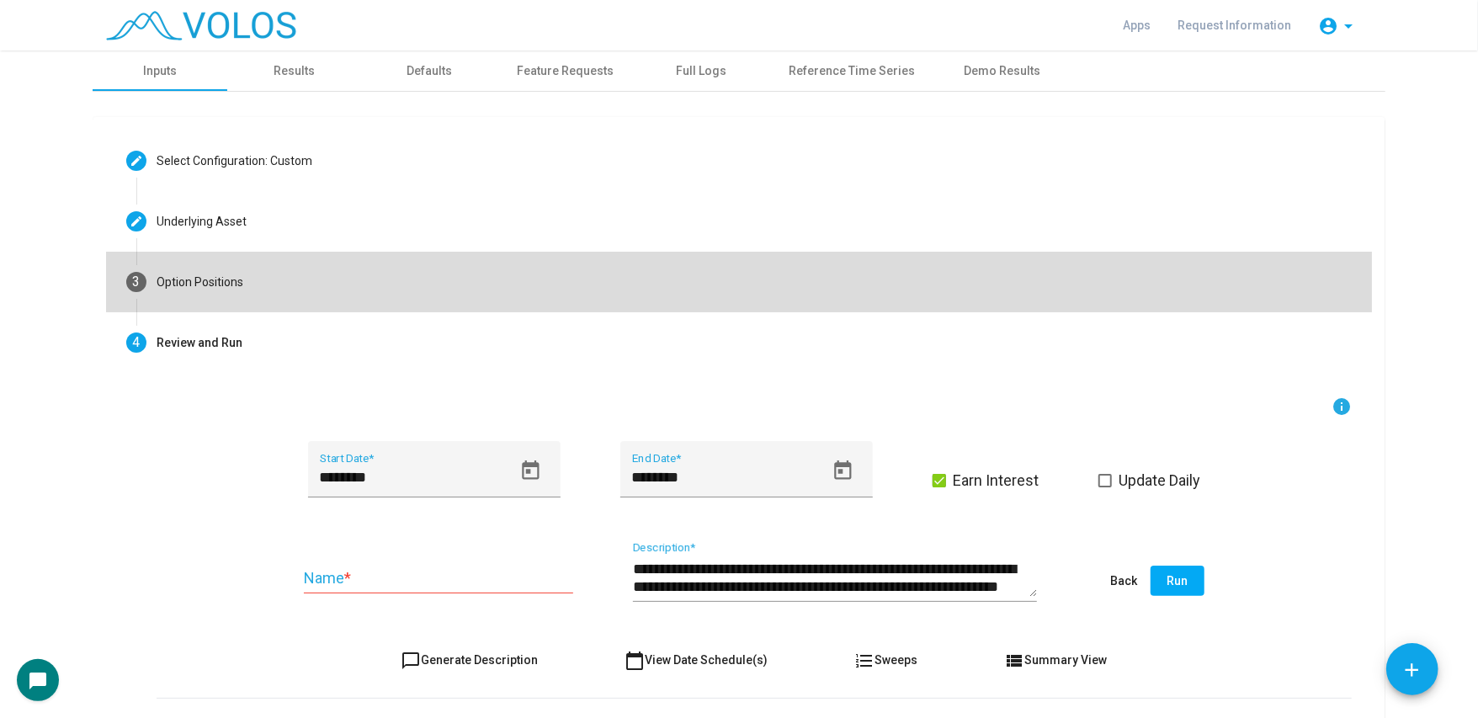
click at [337, 289] on mat-step-header "3 Option Positions" at bounding box center [739, 282] width 1266 height 61
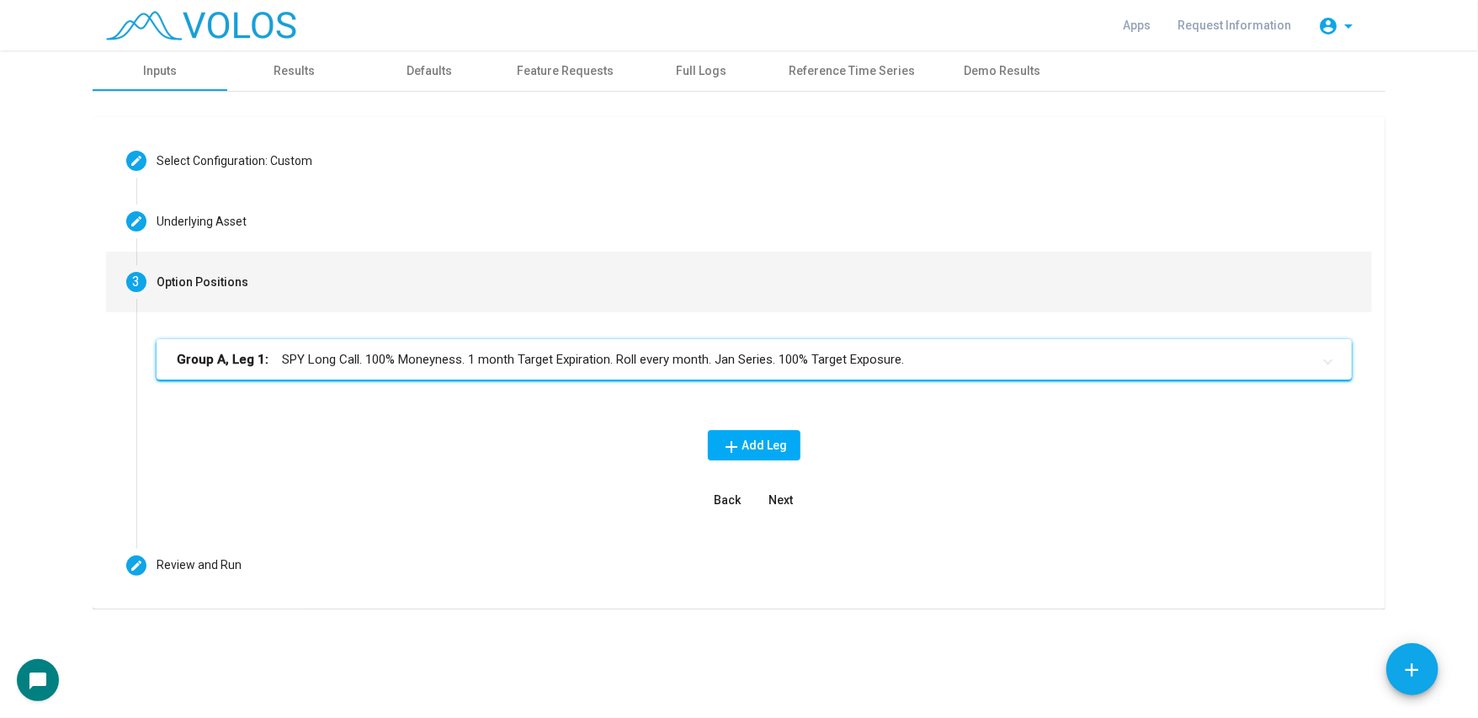
click at [552, 379] on mat-accordion "Group A, Leg 1: SPY Long Call. 100% Moneyness. 1 month Target Expiration. Roll …" at bounding box center [754, 359] width 1195 height 40
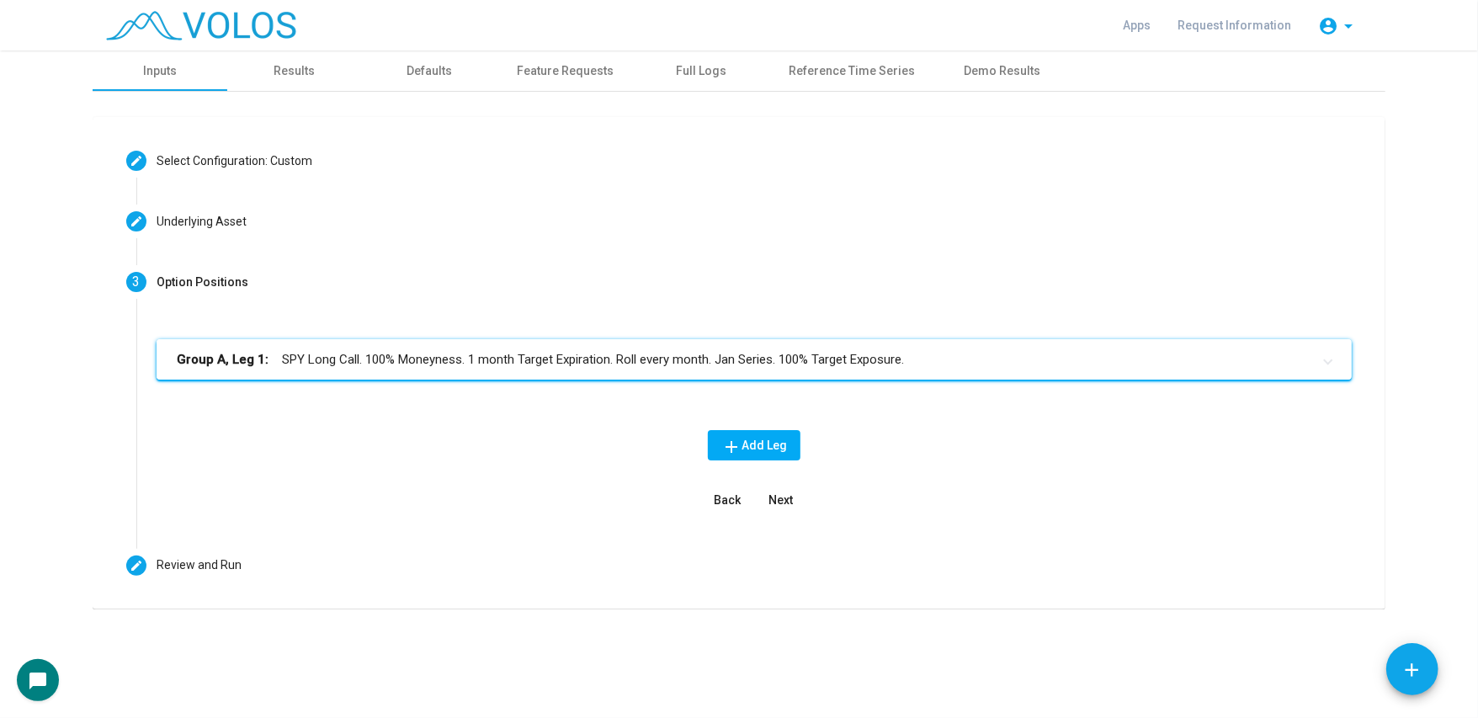
click at [561, 371] on mat-expansion-panel-header "Group A, Leg 1: SPY Long Call. 100% Moneyness. 1 month Target Expiration. Roll …" at bounding box center [754, 359] width 1195 height 40
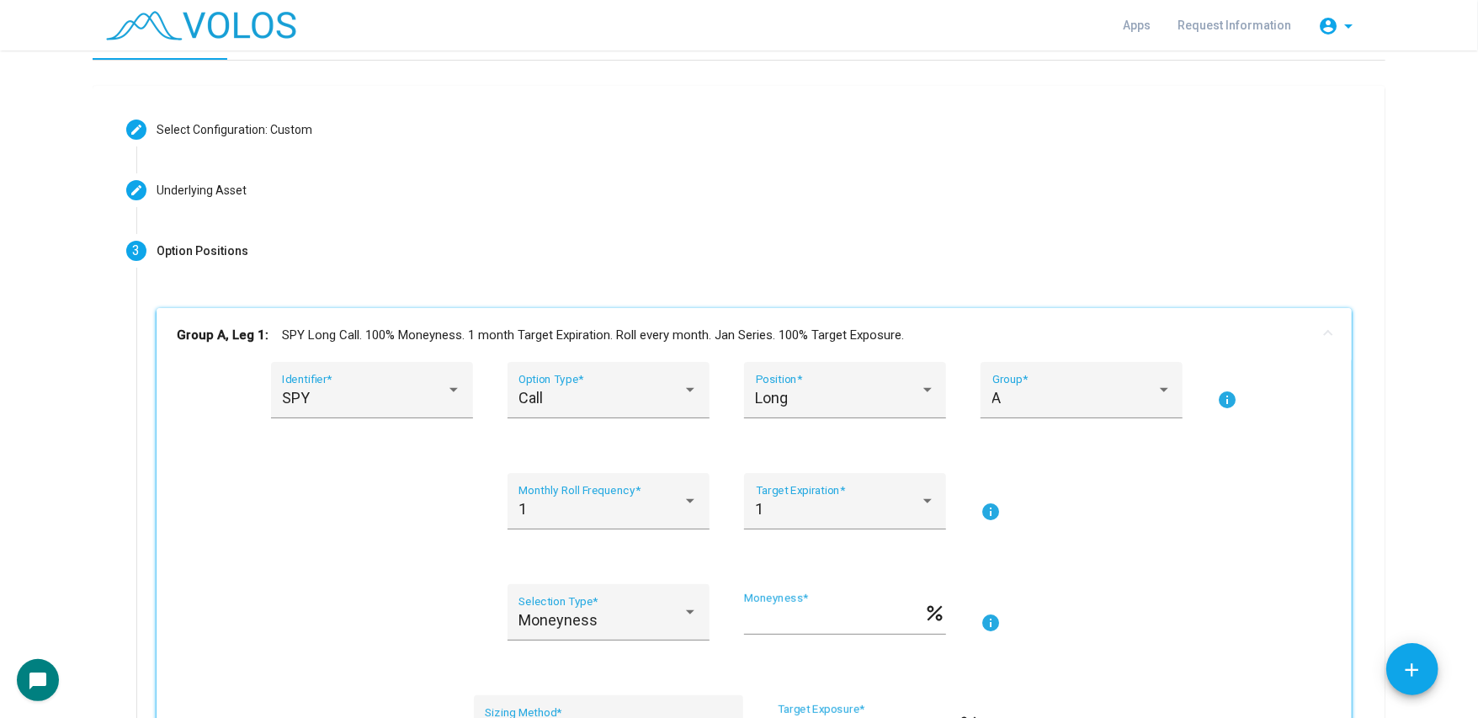
scroll to position [269, 0]
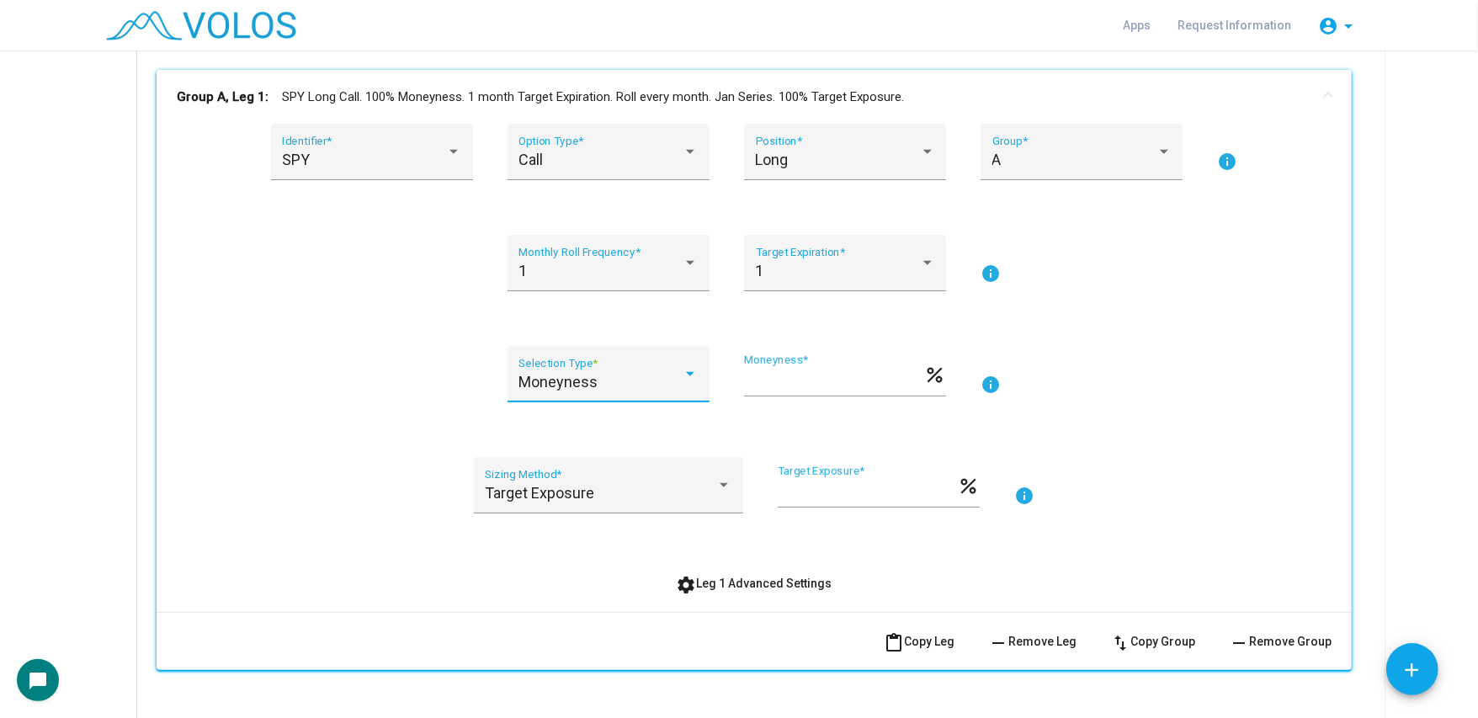
click at [590, 379] on span "Moneyness" at bounding box center [557, 382] width 79 height 18
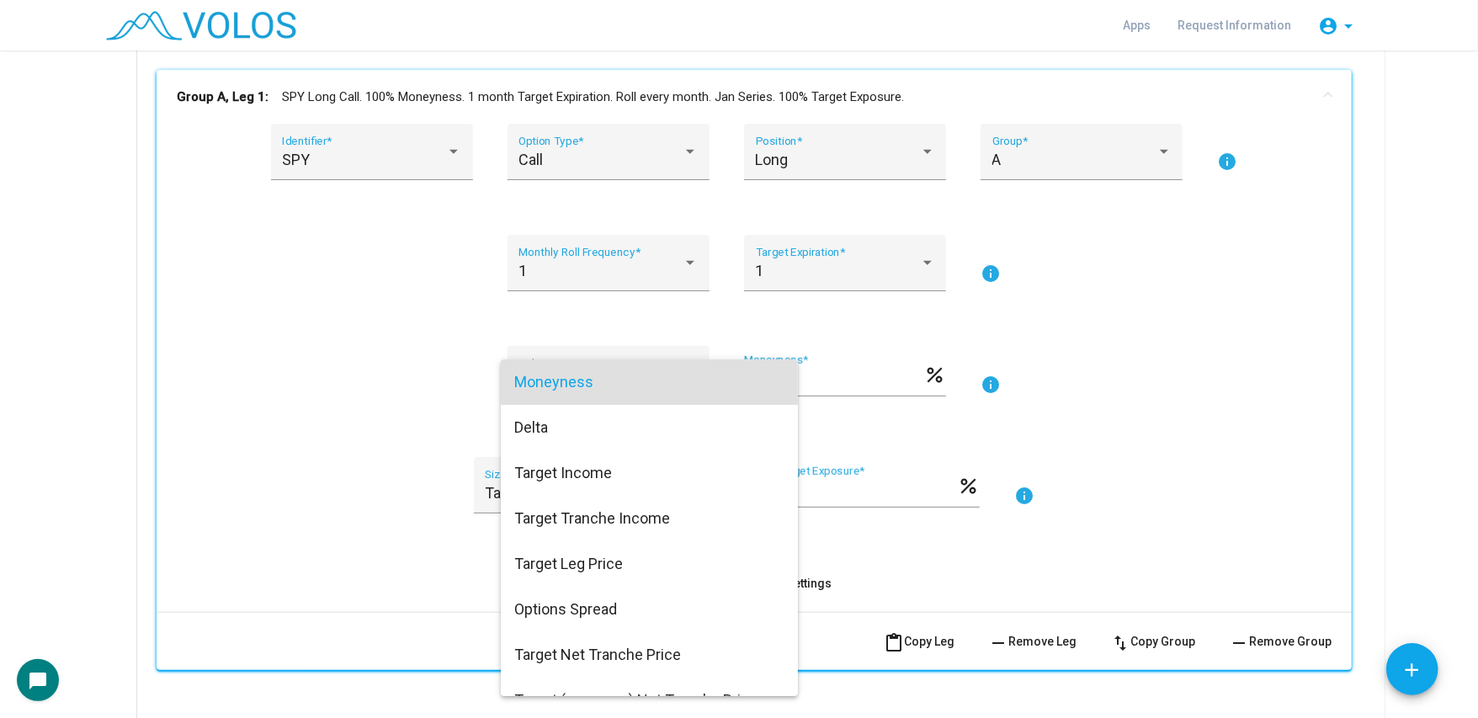
click at [438, 337] on div at bounding box center [739, 359] width 1478 height 718
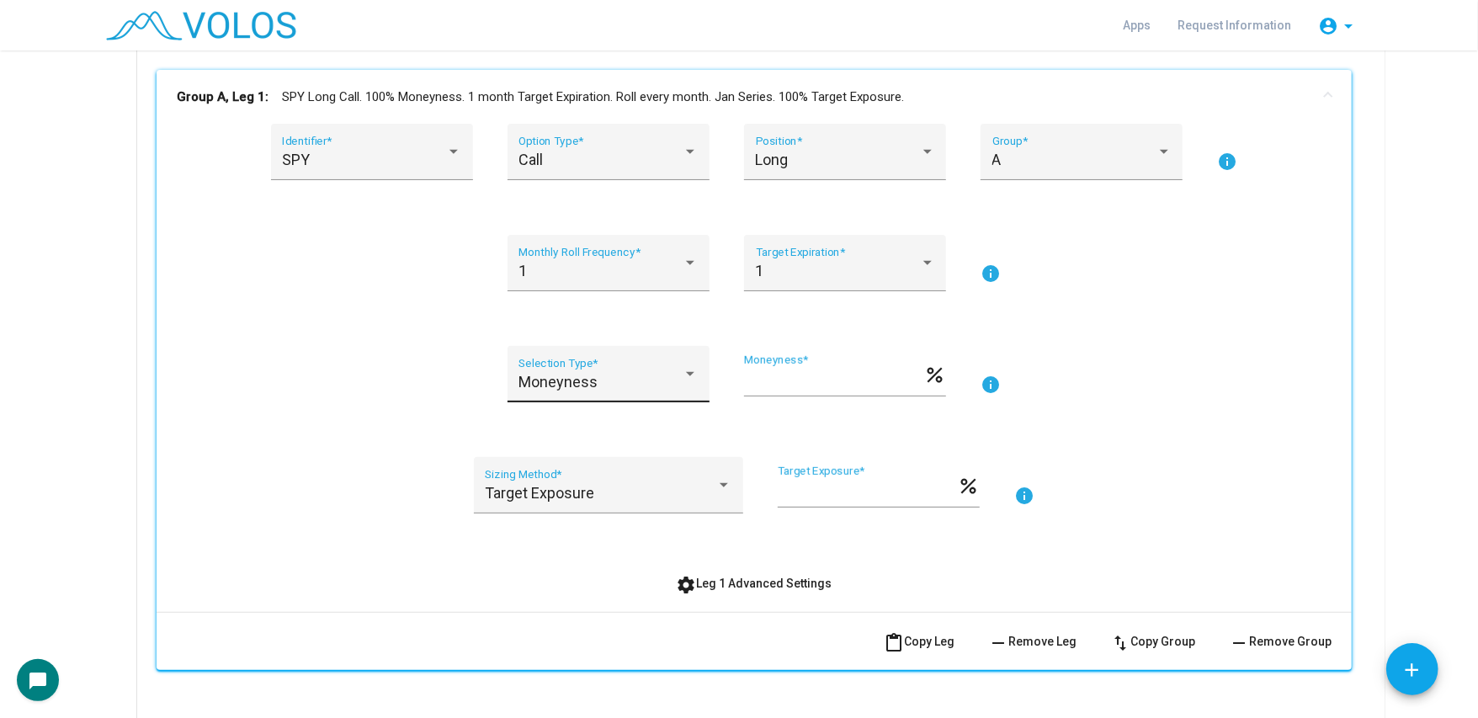
click at [578, 378] on span "Moneyness" at bounding box center [557, 382] width 79 height 18
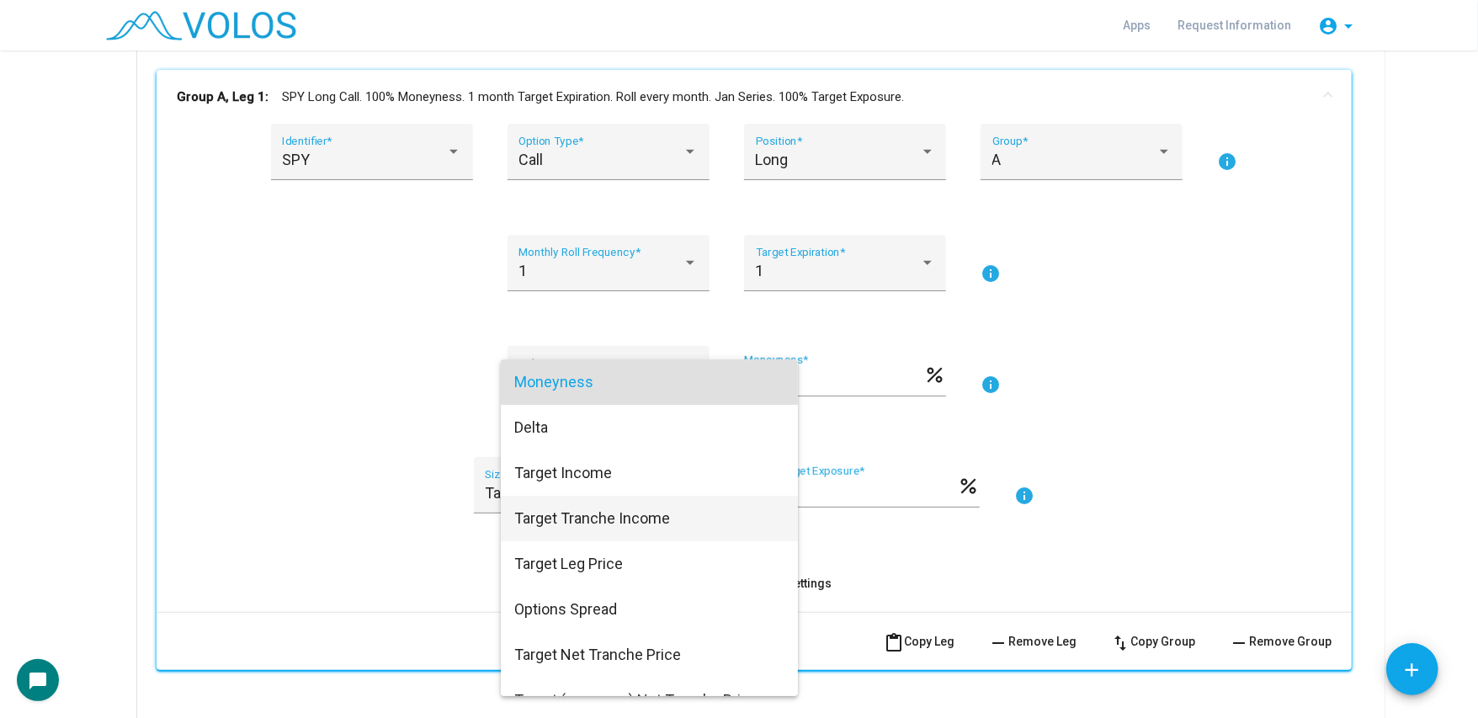
click at [662, 537] on span "Target Tranche Income" at bounding box center [649, 518] width 270 height 45
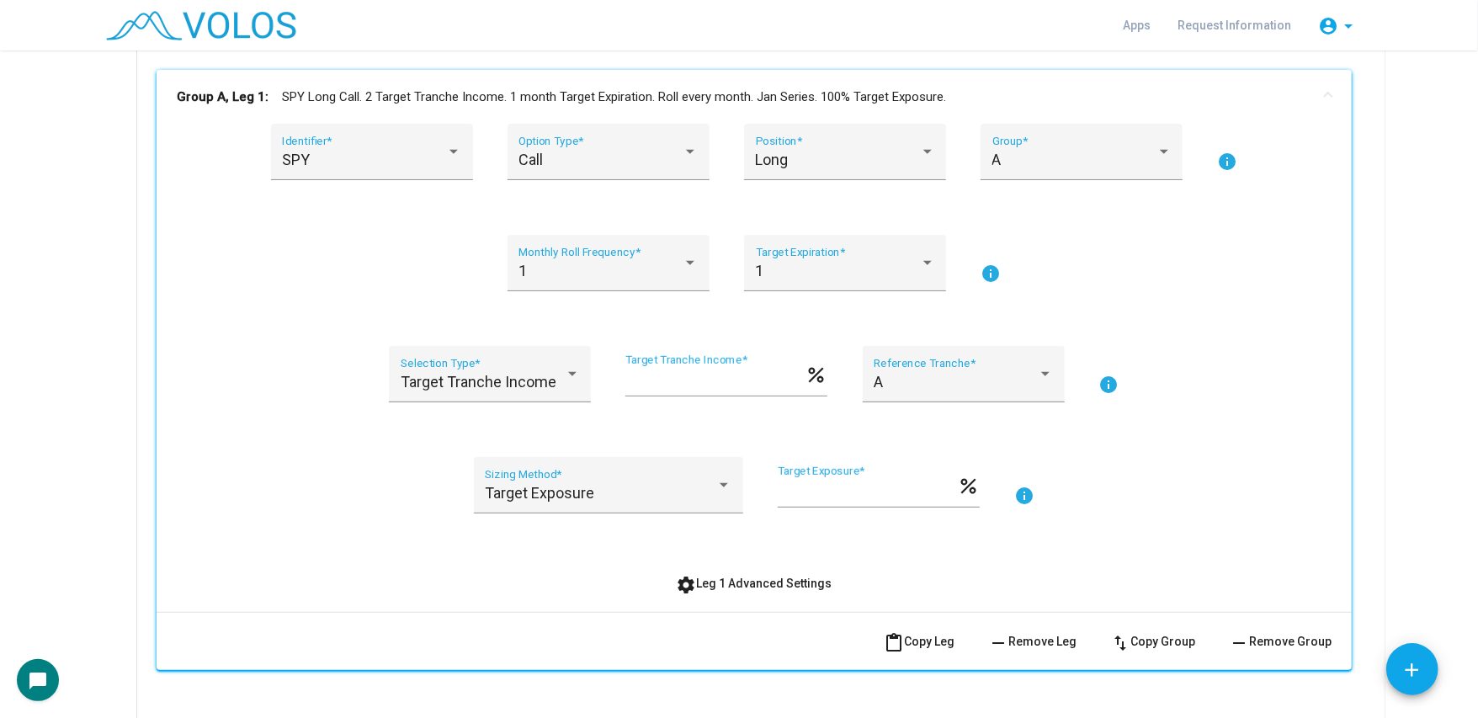
drag, startPoint x: 660, startPoint y: 369, endPoint x: 614, endPoint y: 377, distance: 47.0
click at [614, 377] on div "Target Tranche Income Selection Type * * Target Tranche Income * percent A Refe…" at bounding box center [754, 384] width 1155 height 77
click at [625, 380] on input "*" at bounding box center [714, 381] width 179 height 17
drag, startPoint x: 632, startPoint y: 384, endPoint x: 587, endPoint y: 387, distance: 44.7
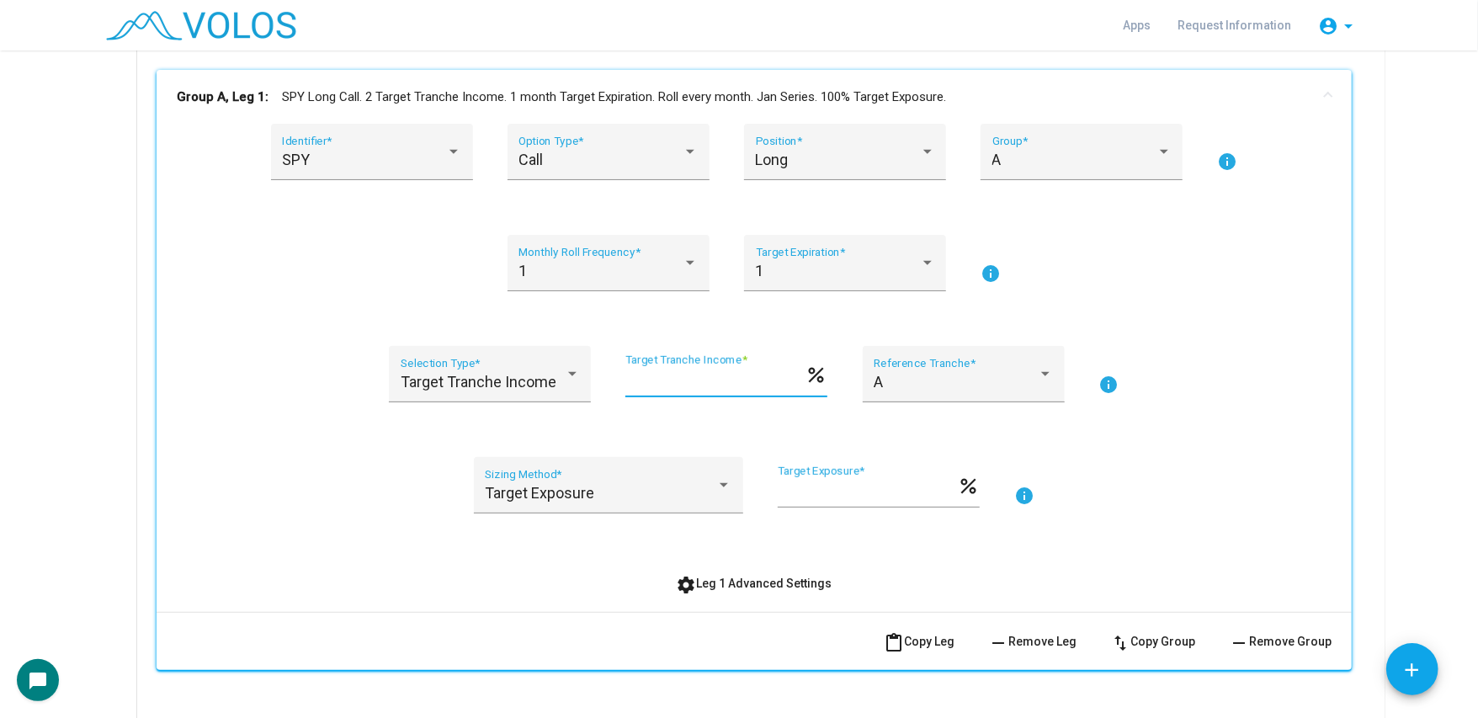
click at [587, 387] on div "Target Tranche Income Selection Type * * Target Tranche Income * percent A Refe…" at bounding box center [754, 384] width 1155 height 77
type input "***"
click at [1106, 386] on mat-icon "info" at bounding box center [1109, 385] width 20 height 20
